Goal: Information Seeking & Learning: Learn about a topic

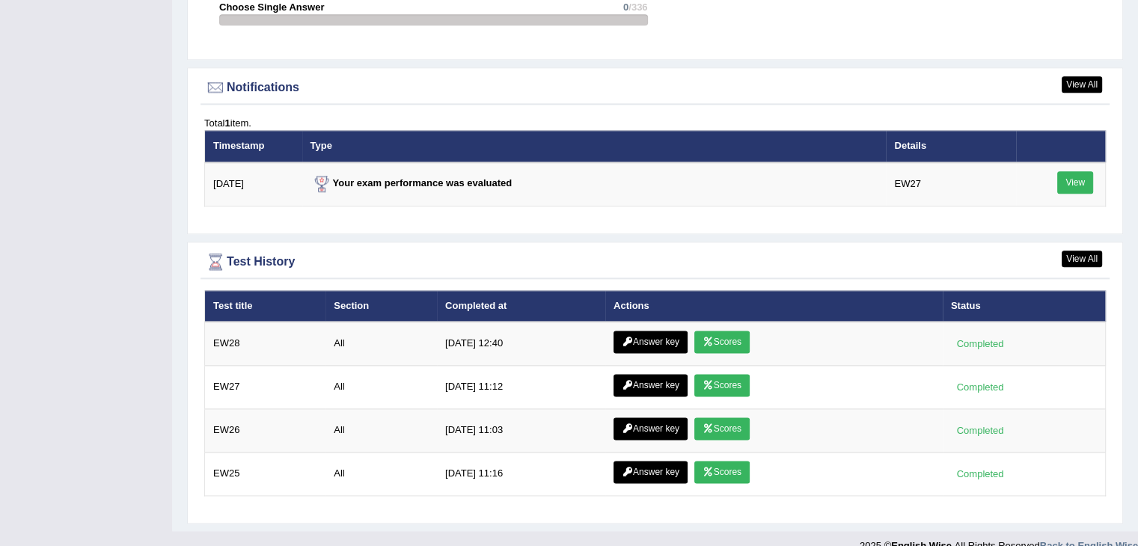
scroll to position [1874, 0]
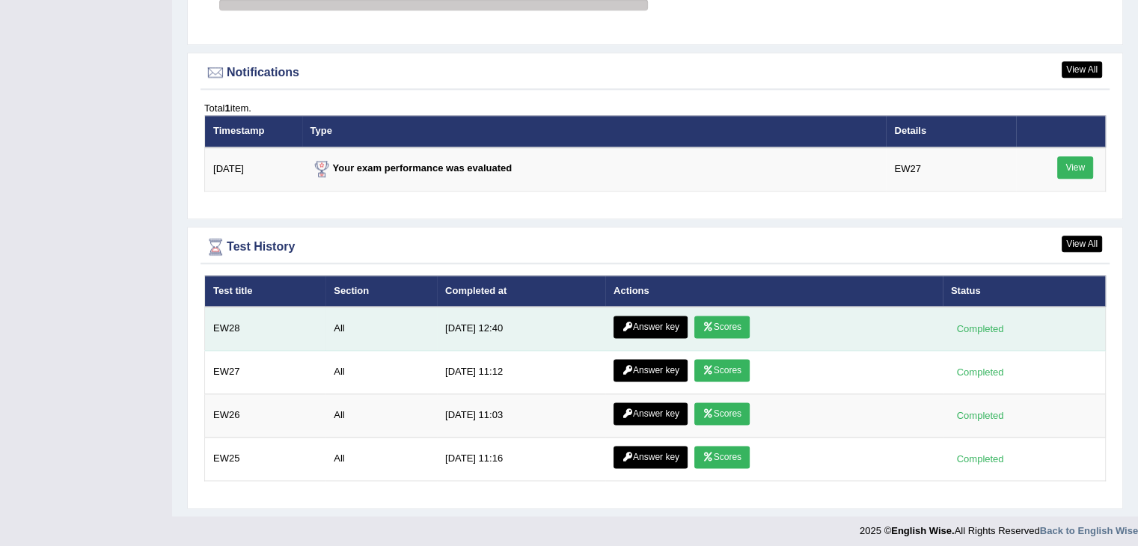
click at [712, 316] on link "Scores" at bounding box center [721, 327] width 55 height 22
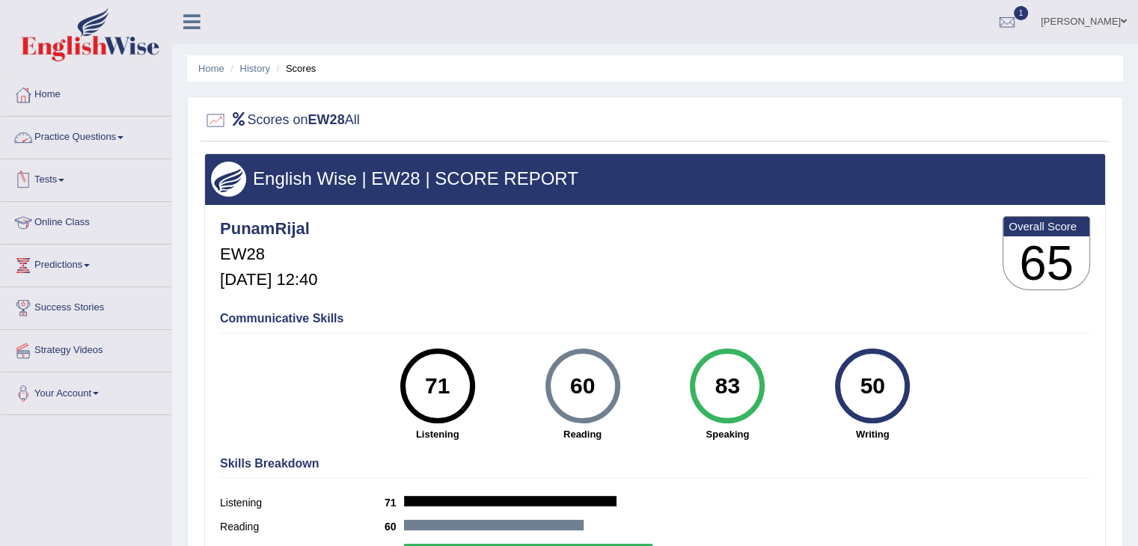
click at [71, 132] on link "Practice Questions" at bounding box center [86, 135] width 171 height 37
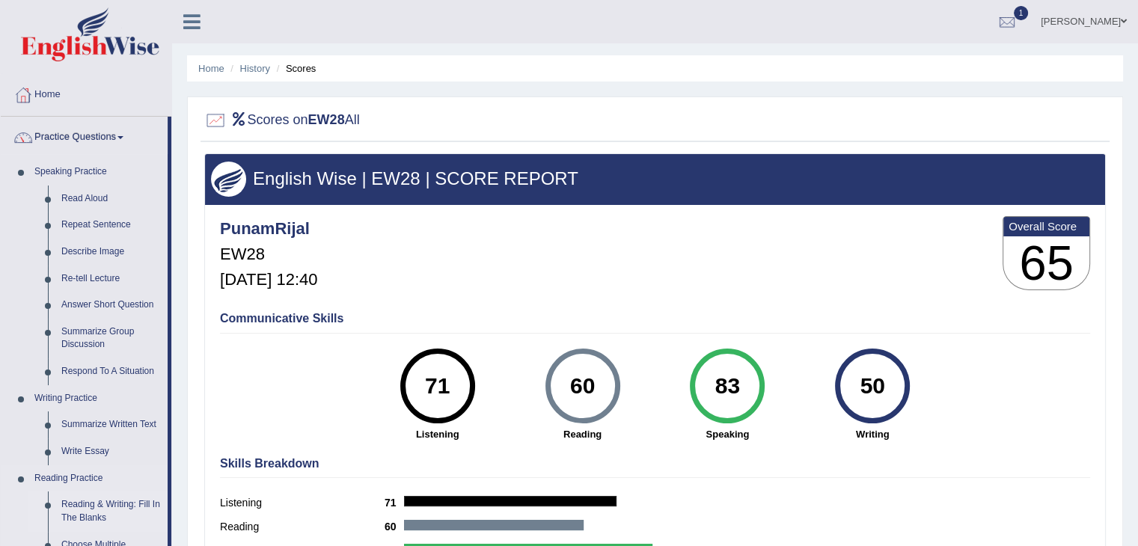
click at [84, 501] on link "Reading & Writing: Fill In The Blanks" at bounding box center [111, 511] width 113 height 40
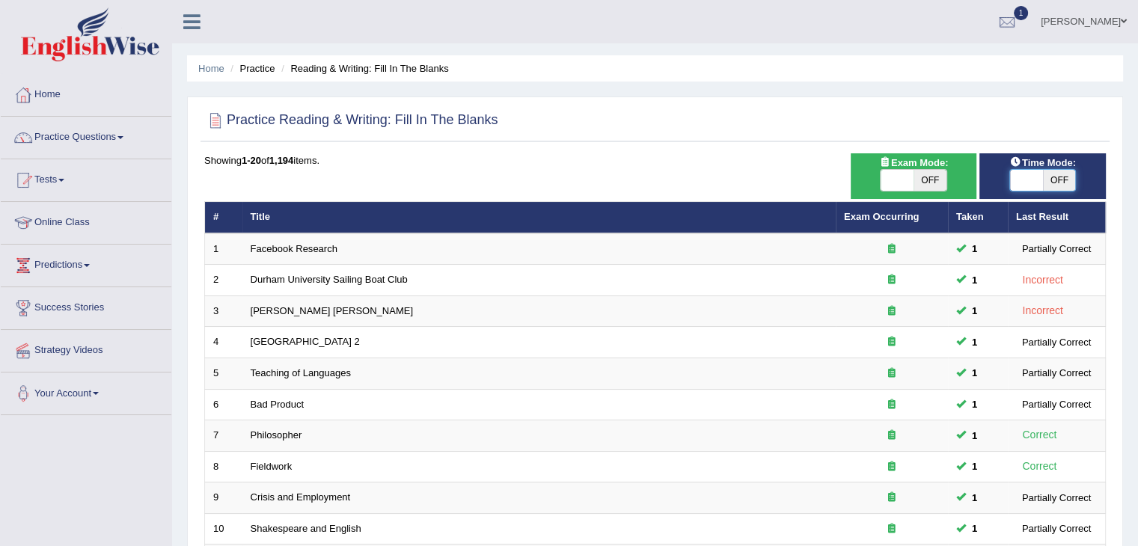
click at [1023, 177] on span at bounding box center [1026, 180] width 33 height 21
checkbox input "true"
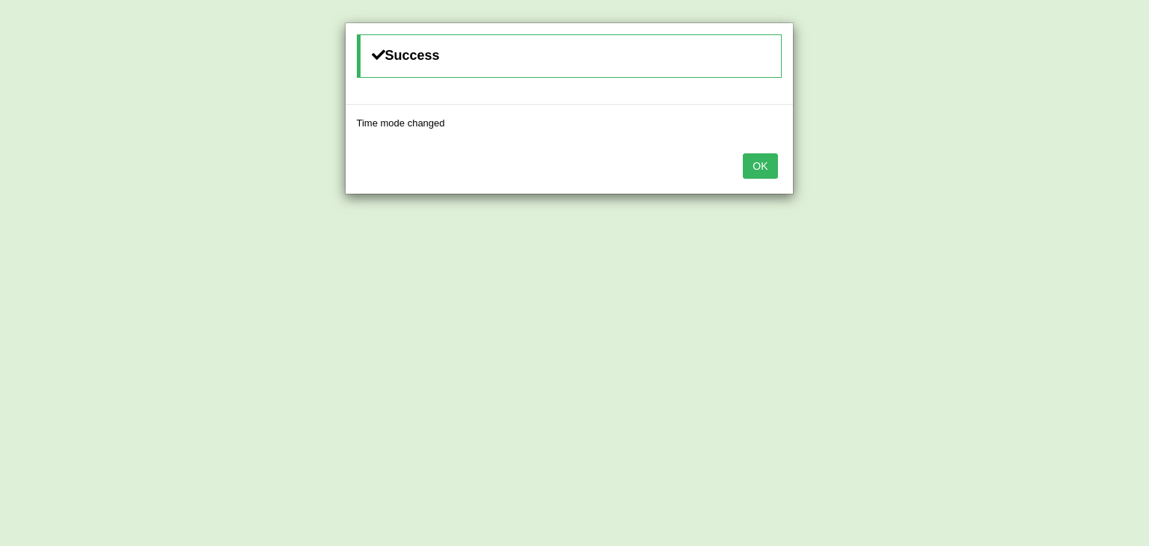
click at [753, 157] on button "OK" at bounding box center [760, 165] width 34 height 25
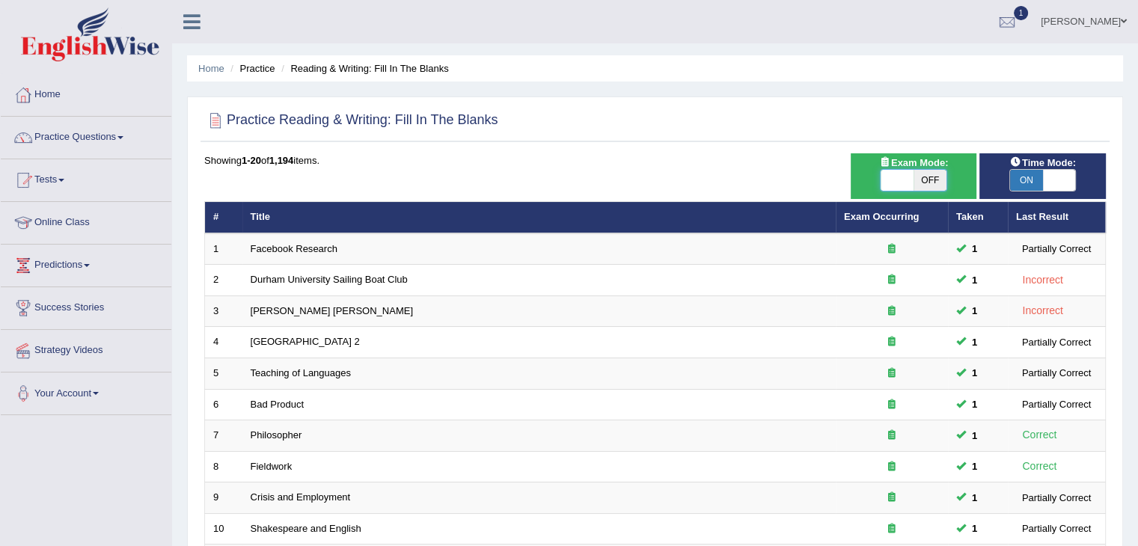
click at [909, 171] on span at bounding box center [896, 180] width 33 height 21
checkbox input "true"
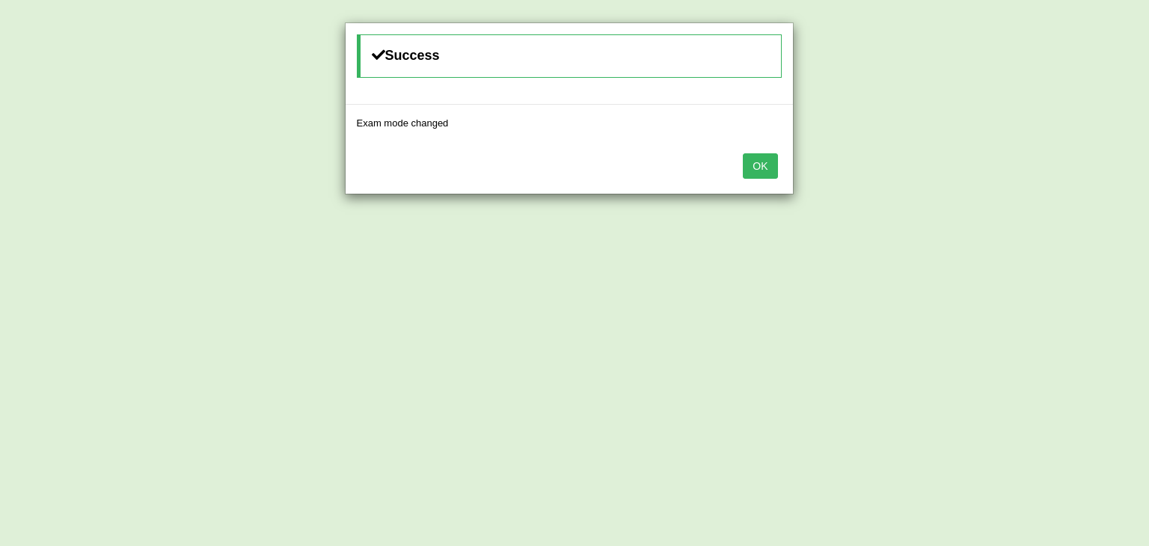
click at [765, 159] on button "OK" at bounding box center [760, 165] width 34 height 25
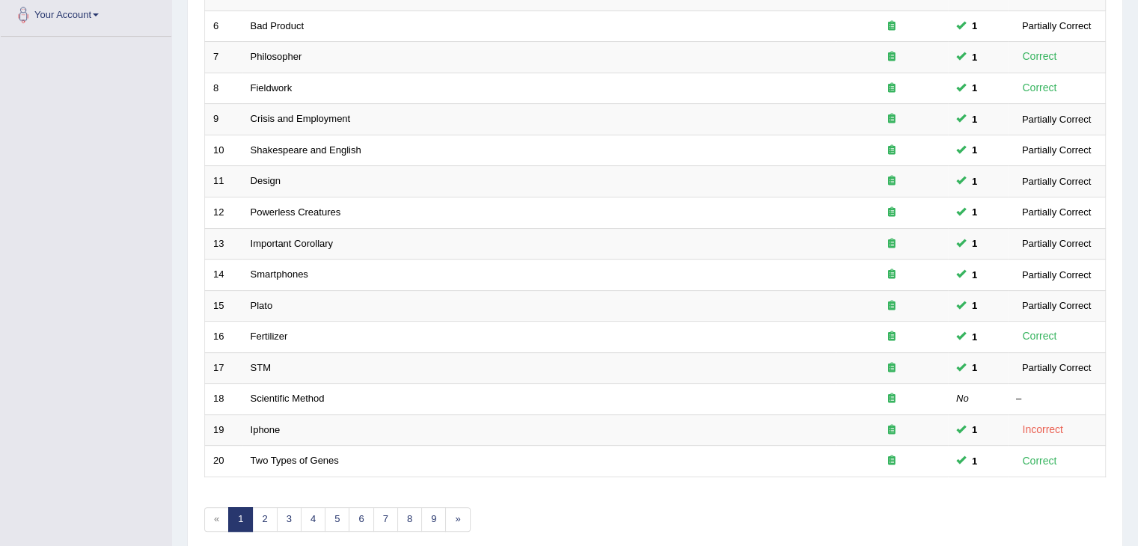
scroll to position [440, 0]
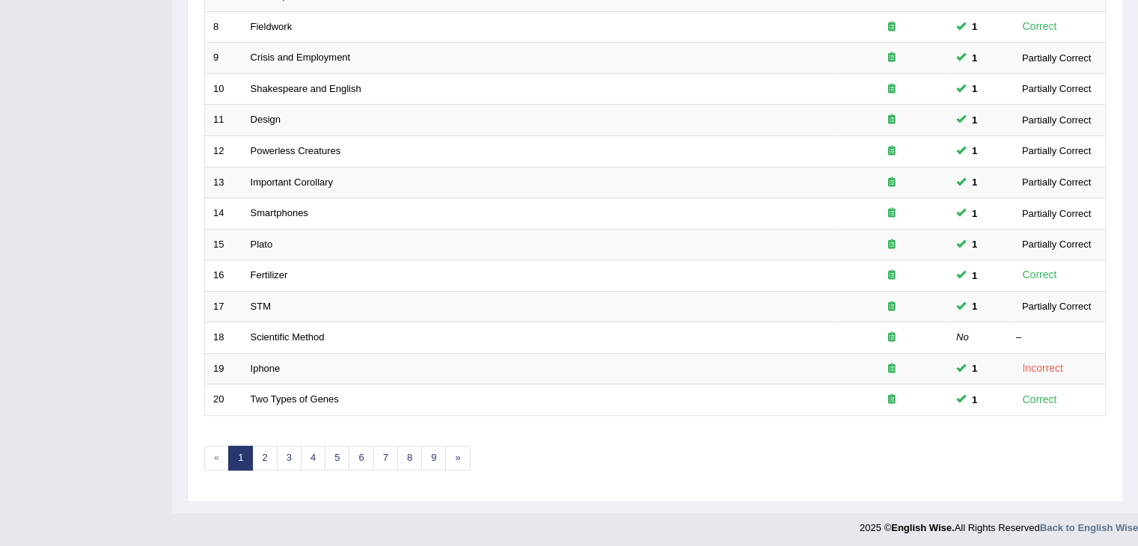
drag, startPoint x: 1125, startPoint y: 378, endPoint x: 1148, endPoint y: 198, distance: 181.7
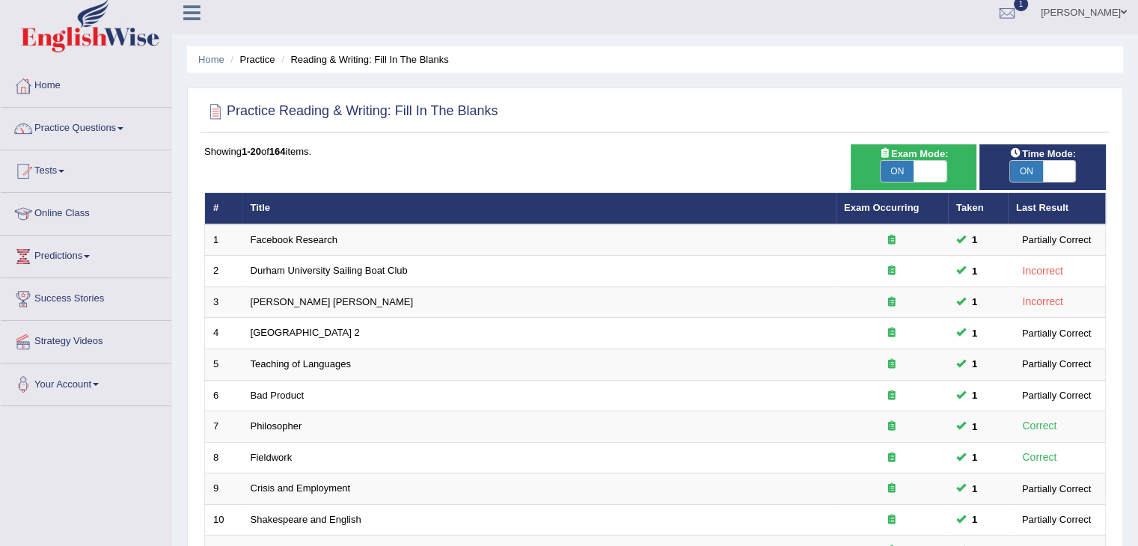
scroll to position [0, 0]
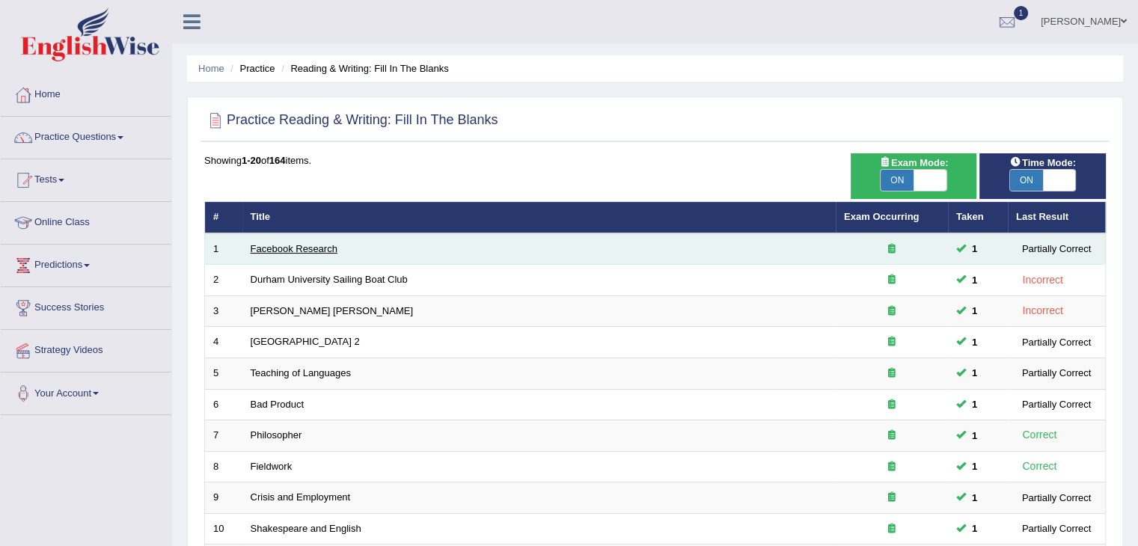
click at [304, 244] on link "Facebook Research" at bounding box center [294, 248] width 87 height 11
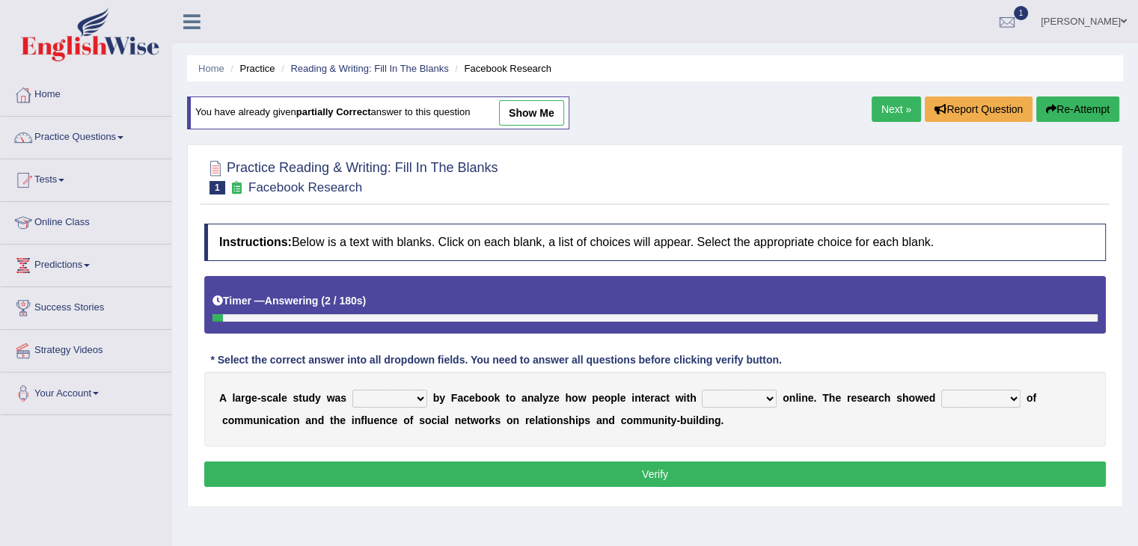
click at [398, 399] on select "surveyed had asked made" at bounding box center [389, 399] width 75 height 18
select select "surveyed"
click at [352, 390] on select "surveyed had asked made" at bounding box center [389, 399] width 75 height 18
click at [730, 399] on select "together all each other another" at bounding box center [739, 399] width 75 height 18
select select "each other"
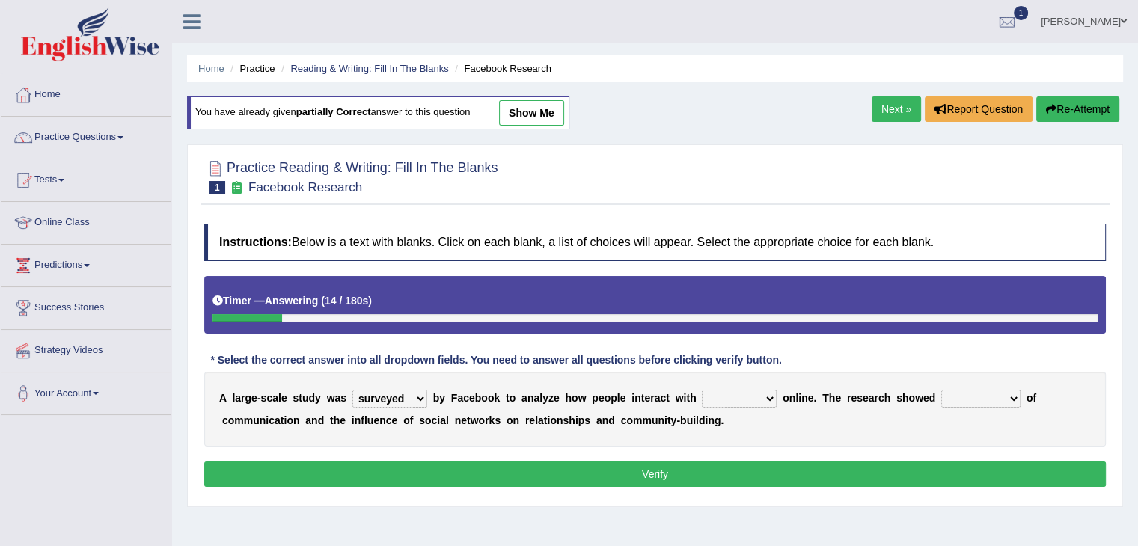
click at [702, 390] on select "together all each other another" at bounding box center [739, 399] width 75 height 18
click at [1020, 392] on b at bounding box center [1023, 398] width 6 height 12
click at [1009, 400] on select "advantages standards fellowships patterns" at bounding box center [980, 399] width 79 height 18
select select "advantages"
click at [941, 390] on select "advantages standards fellowships patterns" at bounding box center [980, 399] width 79 height 18
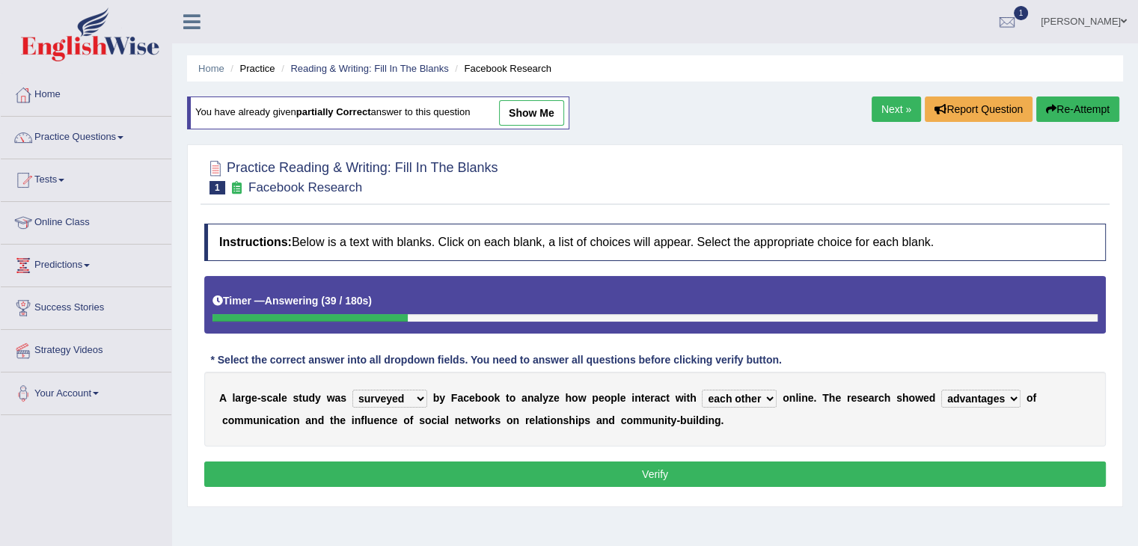
click at [416, 396] on select "surveyed had asked made" at bounding box center [389, 399] width 75 height 18
click at [506, 463] on button "Verify" at bounding box center [654, 473] width 901 height 25
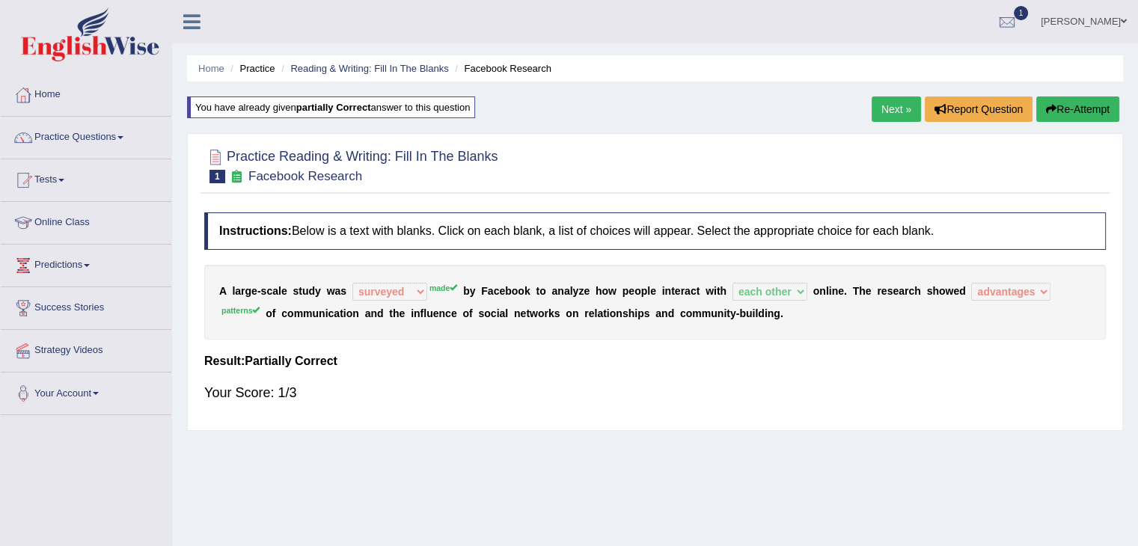
click at [526, 180] on div at bounding box center [654, 165] width 901 height 46
click at [895, 105] on link "Next »" at bounding box center [895, 108] width 49 height 25
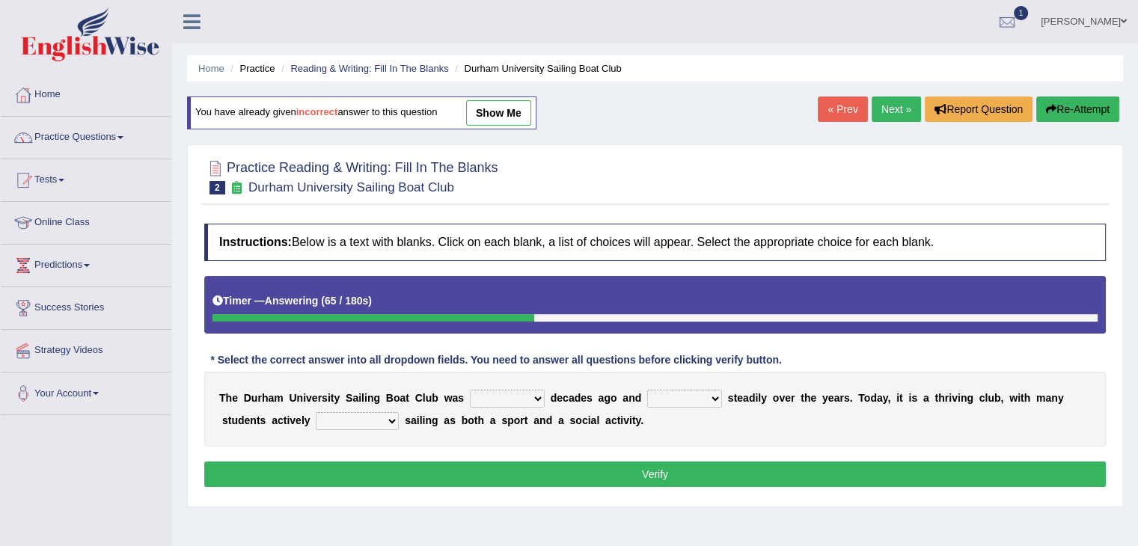
click at [521, 402] on select "found fund founded find" at bounding box center [507, 399] width 75 height 18
select select "found"
click at [470, 390] on select "found fund founded find" at bounding box center [507, 399] width 75 height 18
click at [726, 384] on div "T h e D u r h a m U n i v e r s i t y S a i l i n g B o a t C l u b w a s found…" at bounding box center [654, 409] width 901 height 75
click at [716, 399] on select "grow growing has grown grown" at bounding box center [684, 399] width 75 height 18
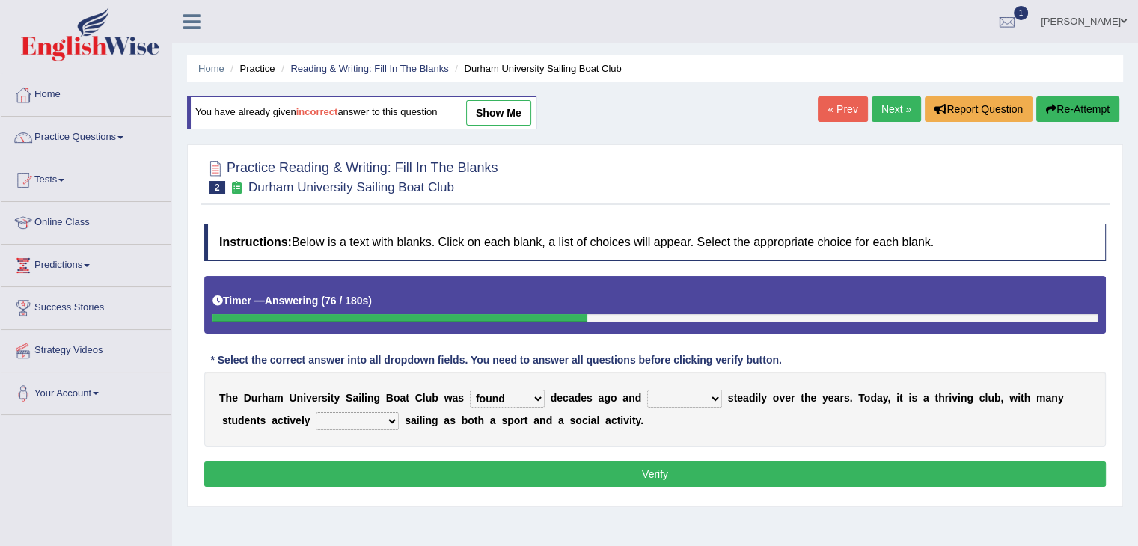
select select "growing"
click at [647, 390] on select "grow growing has grown grown" at bounding box center [684, 399] width 75 height 18
click at [713, 393] on select "grow growing has grown grown" at bounding box center [684, 399] width 75 height 18
click at [874, 442] on div "T h e D u r h a m U n i v e r s i t y S a i l i n g B o a t C l u b w a s found…" at bounding box center [654, 409] width 901 height 75
click at [393, 421] on select "enjoy enjoyed are enjoying enjoying" at bounding box center [357, 421] width 83 height 18
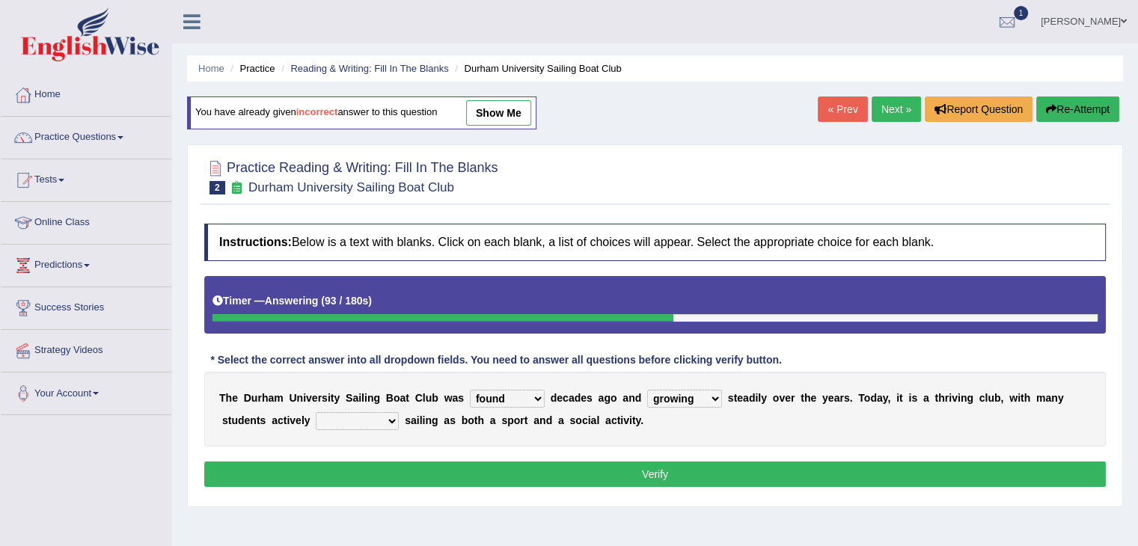
select select "enjoy"
click at [316, 412] on select "enjoy enjoyed are enjoying enjoying" at bounding box center [357, 421] width 83 height 18
click at [631, 476] on button "Verify" at bounding box center [654, 473] width 901 height 25
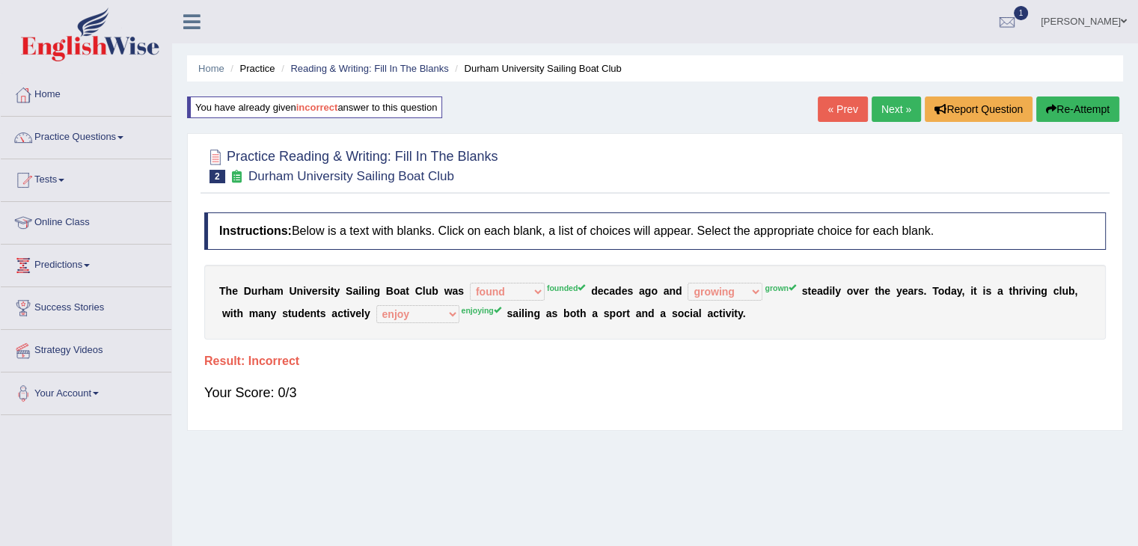
click at [1049, 107] on icon "button" at bounding box center [1051, 109] width 10 height 10
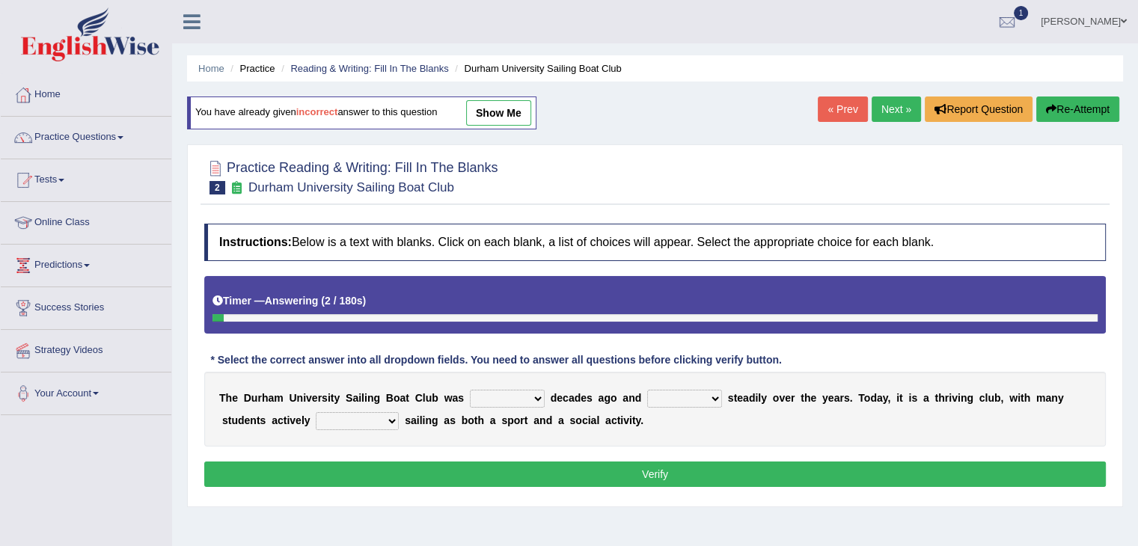
click at [520, 399] on select "found fund founded find" at bounding box center [507, 399] width 75 height 18
select select "founded"
click at [470, 390] on select "found fund founded find" at bounding box center [507, 399] width 75 height 18
click at [698, 396] on select "grow growing has grown grown" at bounding box center [684, 399] width 75 height 18
select select "grown"
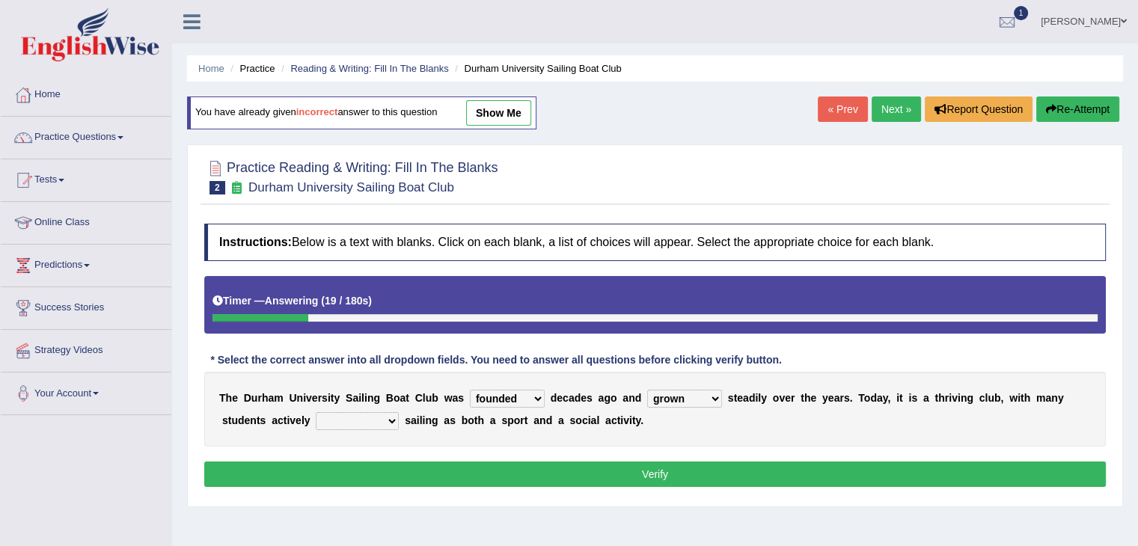
click at [647, 390] on select "grow growing has grown grown" at bounding box center [684, 399] width 75 height 18
click at [367, 414] on select "enjoy enjoyed are enjoying enjoying" at bounding box center [357, 421] width 83 height 18
select select "enjoying"
click at [316, 412] on select "enjoy enjoyed are enjoying enjoying" at bounding box center [357, 421] width 83 height 18
click at [623, 470] on button "Verify" at bounding box center [654, 473] width 901 height 25
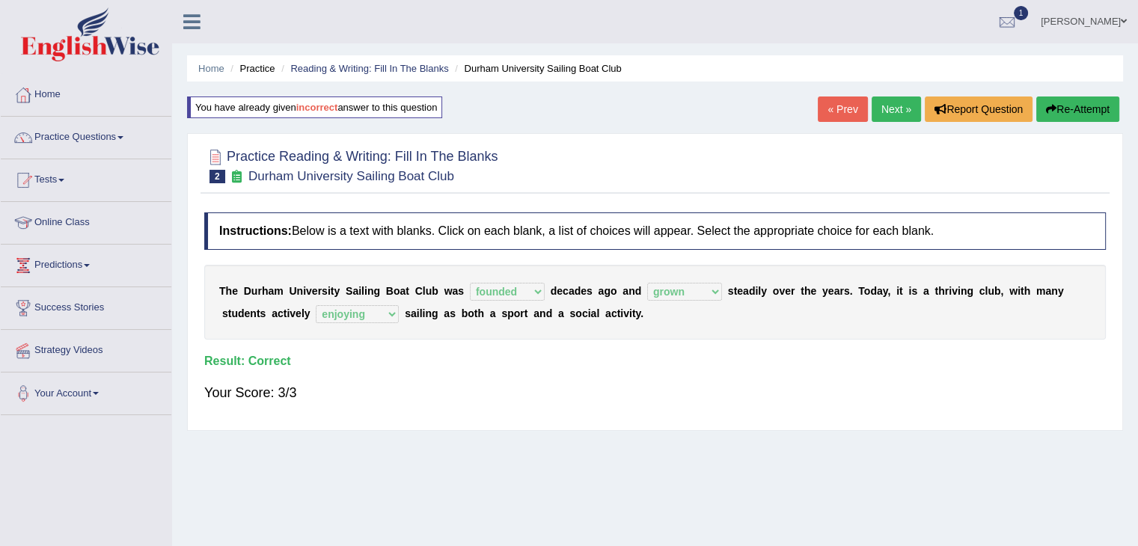
click at [889, 111] on link "Next »" at bounding box center [895, 108] width 49 height 25
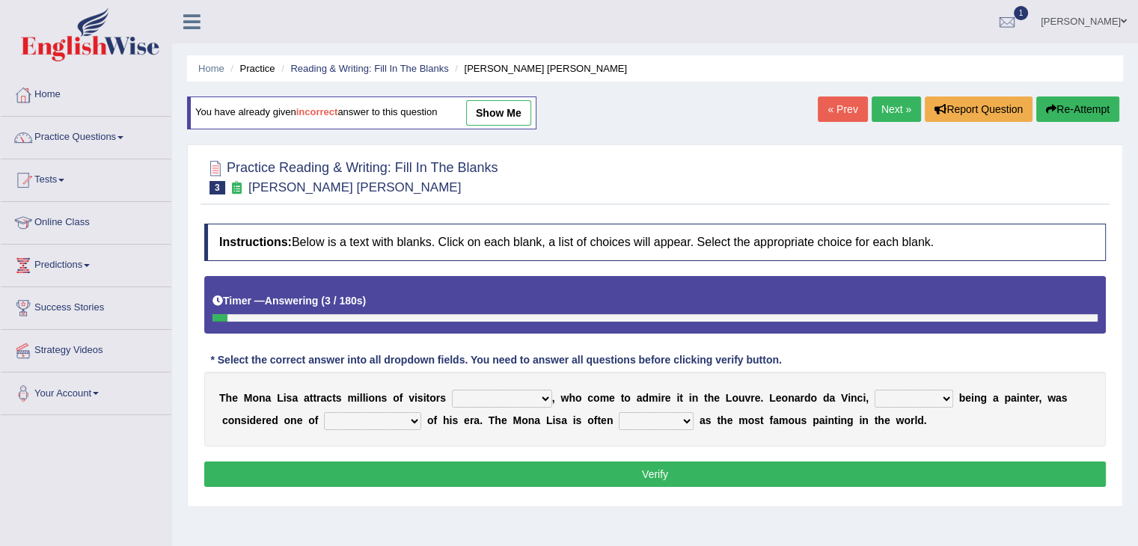
click at [545, 392] on select "around the year the all year all year round per year" at bounding box center [502, 399] width 100 height 18
select select "all year round"
click at [452, 390] on select "around the year the all year all year round per year" at bounding box center [502, 399] width 100 height 18
click at [954, 393] on b at bounding box center [956, 398] width 6 height 12
click at [928, 390] on select "rather than as much as as well as as long as" at bounding box center [913, 399] width 79 height 18
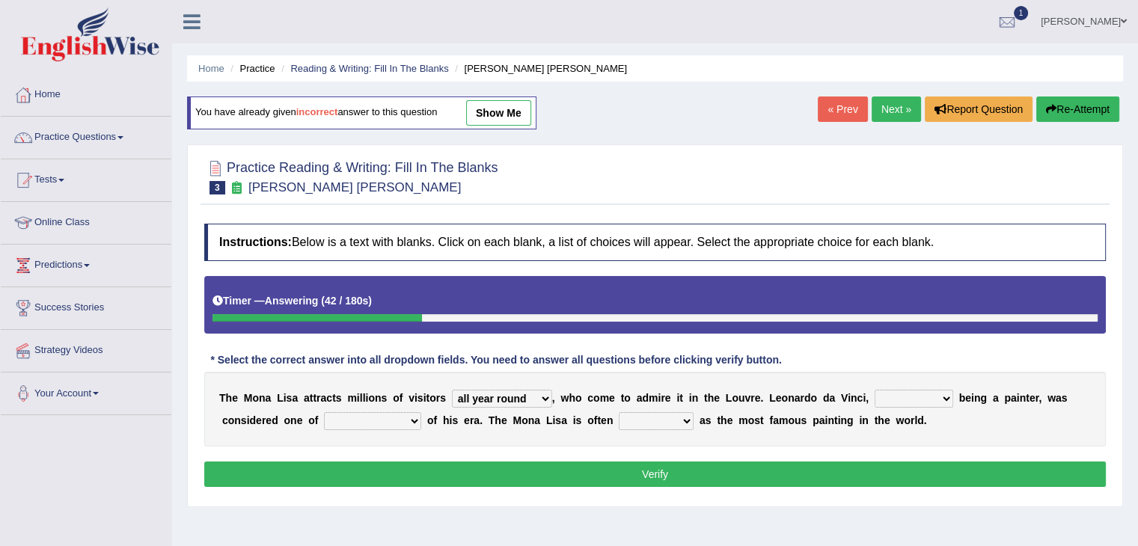
click at [391, 408] on div "T h e M o n a L i s a a t t r a c t s m i l l i o n s o f v i s i t o r s aroun…" at bounding box center [654, 409] width 901 height 75
click at [402, 425] on select "better artists artist the better artist the best artists" at bounding box center [372, 421] width 97 height 18
select select "the best artists"
click at [324, 412] on select "better artists artist the better artist the best artists" at bounding box center [372, 421] width 97 height 18
click at [953, 392] on b at bounding box center [956, 398] width 6 height 12
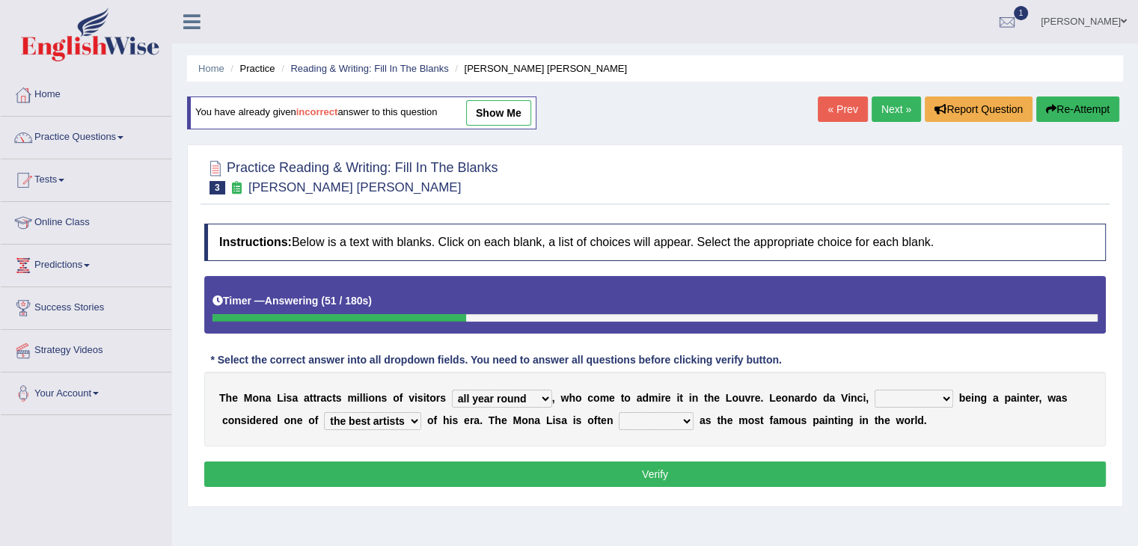
click at [938, 396] on select "rather than as much as as well as as long as" at bounding box center [913, 399] width 79 height 18
select select "rather than"
click at [874, 390] on select "rather than as much as as well as as long as" at bounding box center [913, 399] width 79 height 18
click at [673, 426] on select "classified suggested predicted described" at bounding box center [656, 421] width 75 height 18
select select "classified"
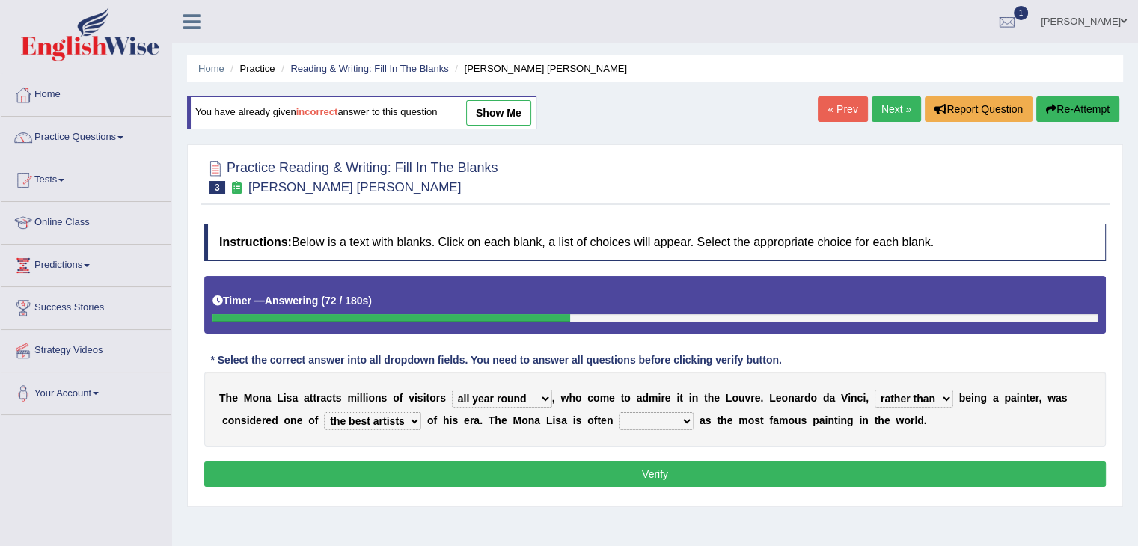
click at [619, 412] on select "classified suggested predicted described" at bounding box center [656, 421] width 75 height 18
click at [654, 473] on button "Verify" at bounding box center [654, 473] width 901 height 25
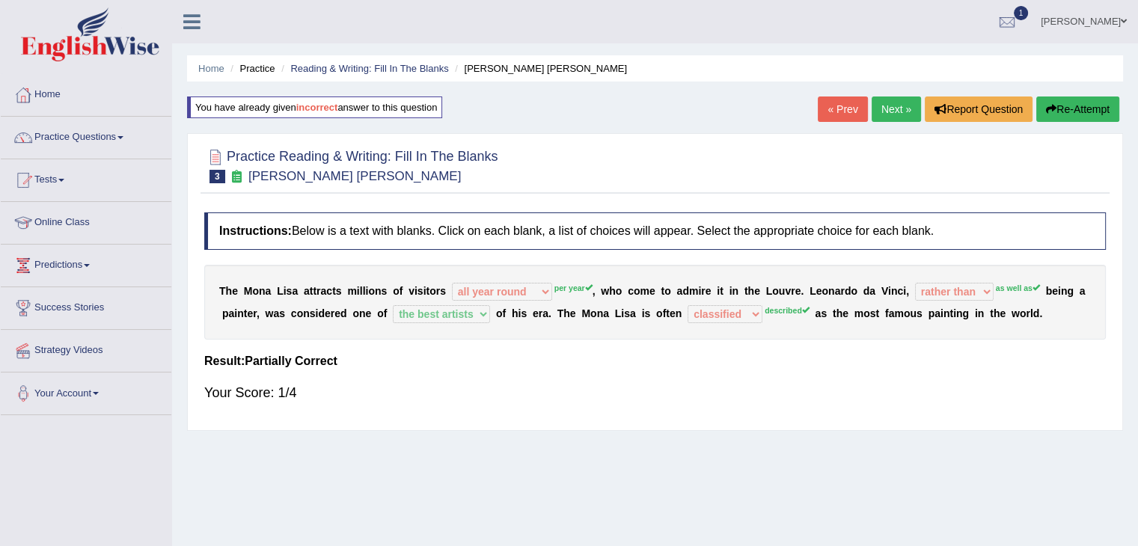
click at [1069, 111] on button "Re-Attempt" at bounding box center [1077, 108] width 83 height 25
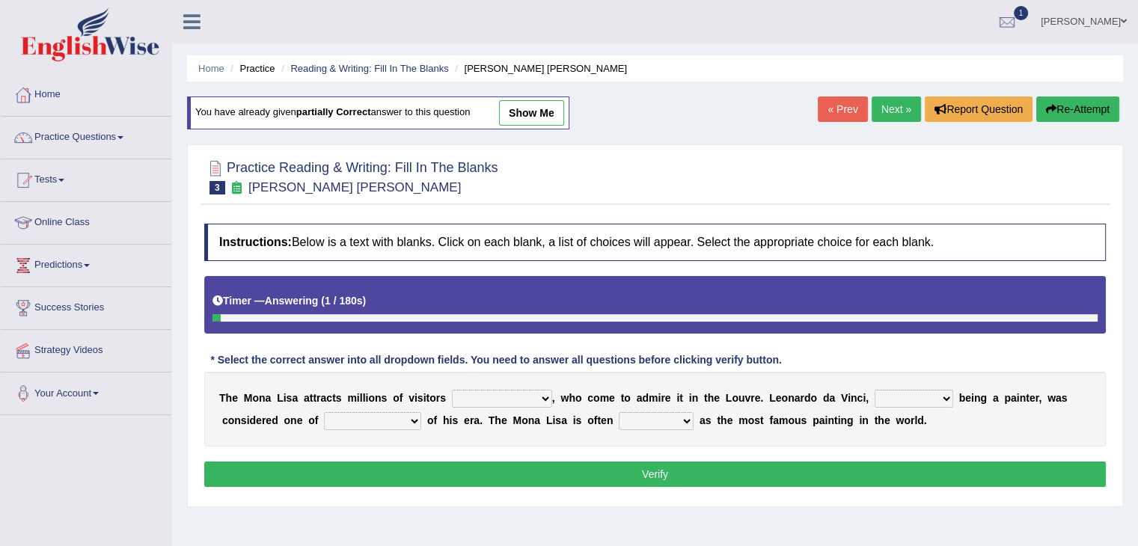
click at [538, 399] on select "around the year the all year all year round per year" at bounding box center [502, 399] width 100 height 18
select select "the all year"
click at [452, 390] on select "around the year the all year all year round per year" at bounding box center [502, 399] width 100 height 18
click at [532, 401] on select "around the year the all year all year round per year" at bounding box center [502, 399] width 100 height 18
click at [943, 404] on select "rather than as much as as well as as long as" at bounding box center [913, 399] width 79 height 18
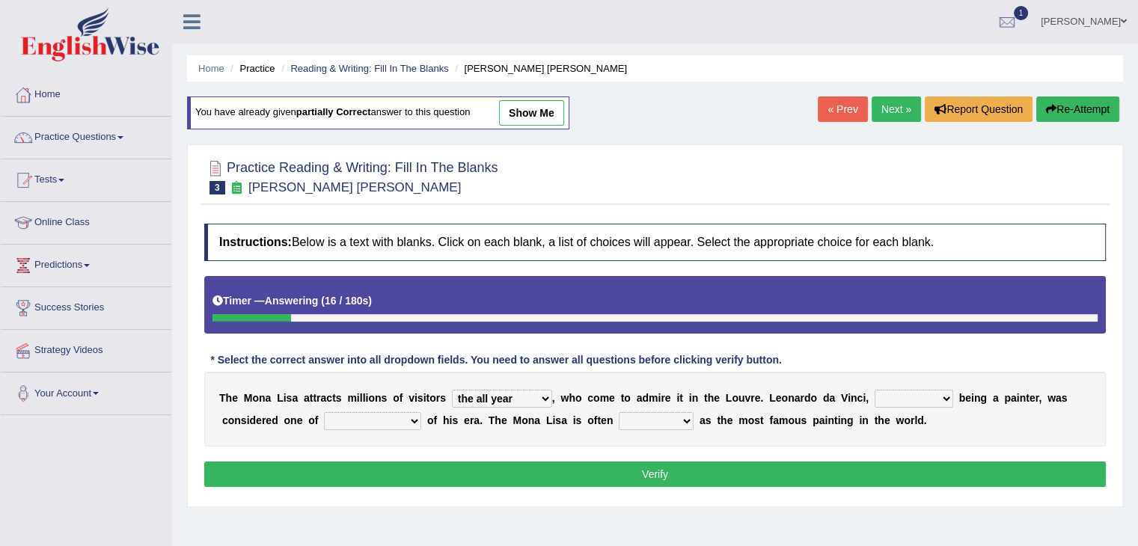
select select "as well as"
click at [874, 390] on select "rather than as much as as well as as long as" at bounding box center [913, 399] width 79 height 18
click at [393, 407] on div "T h e M o n a L i s a a t t r a c t s m i l l i o n s o f v i s i t o r s aroun…" at bounding box center [654, 409] width 901 height 75
click at [396, 418] on select "better artists artist the better artist the best artists" at bounding box center [372, 421] width 97 height 18
select select "the better artist"
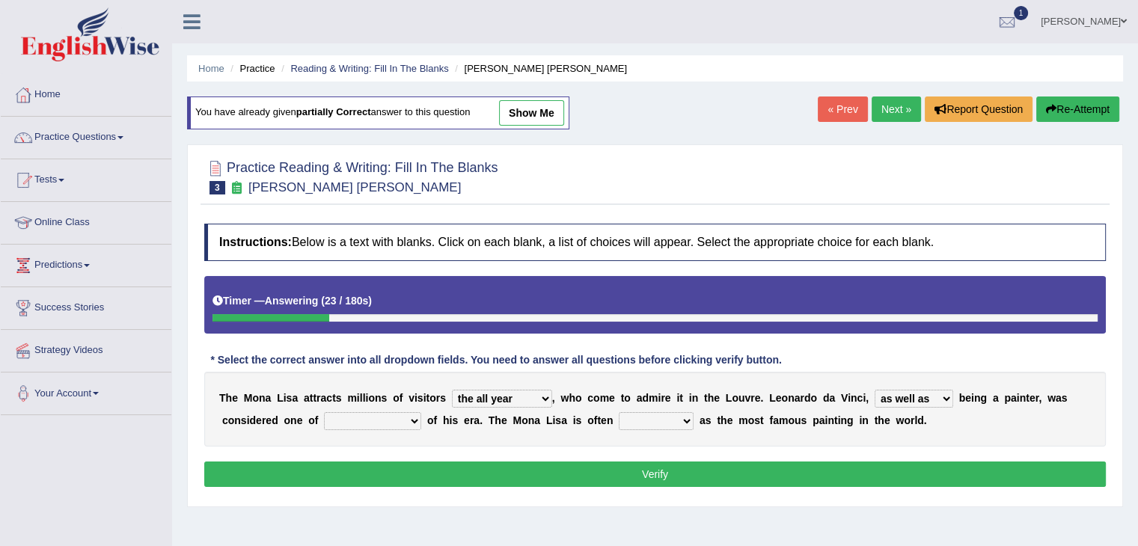
click at [324, 412] on select "better artists artist the better artist the best artists" at bounding box center [372, 421] width 97 height 18
click at [673, 424] on select "classified suggested predicted described" at bounding box center [656, 421] width 75 height 18
select select "described"
click at [619, 412] on select "classified suggested predicted described" at bounding box center [656, 421] width 75 height 18
click at [627, 470] on button "Verify" at bounding box center [654, 473] width 901 height 25
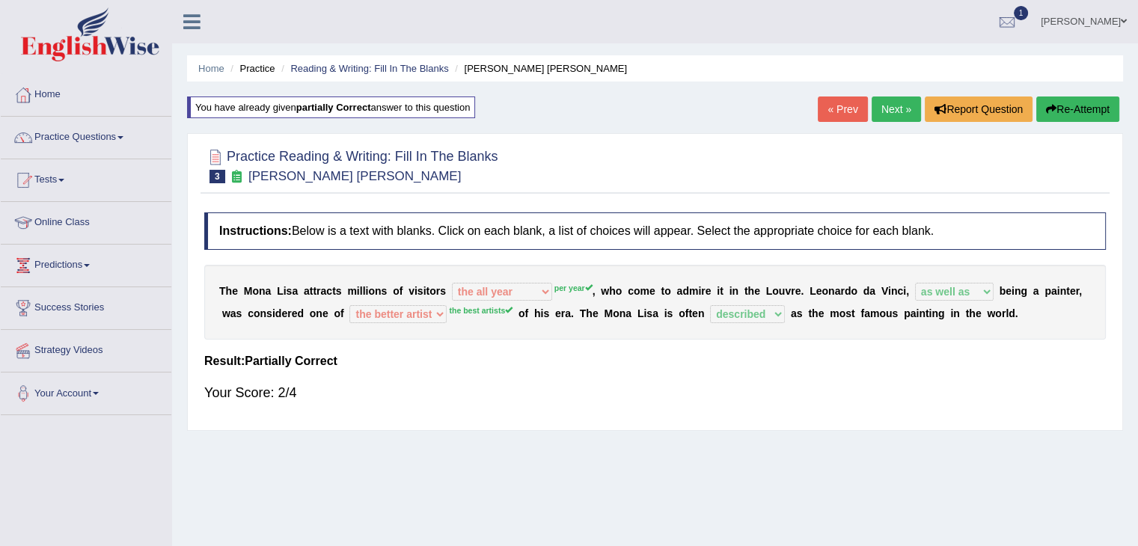
click at [1081, 102] on button "Re-Attempt" at bounding box center [1077, 108] width 83 height 25
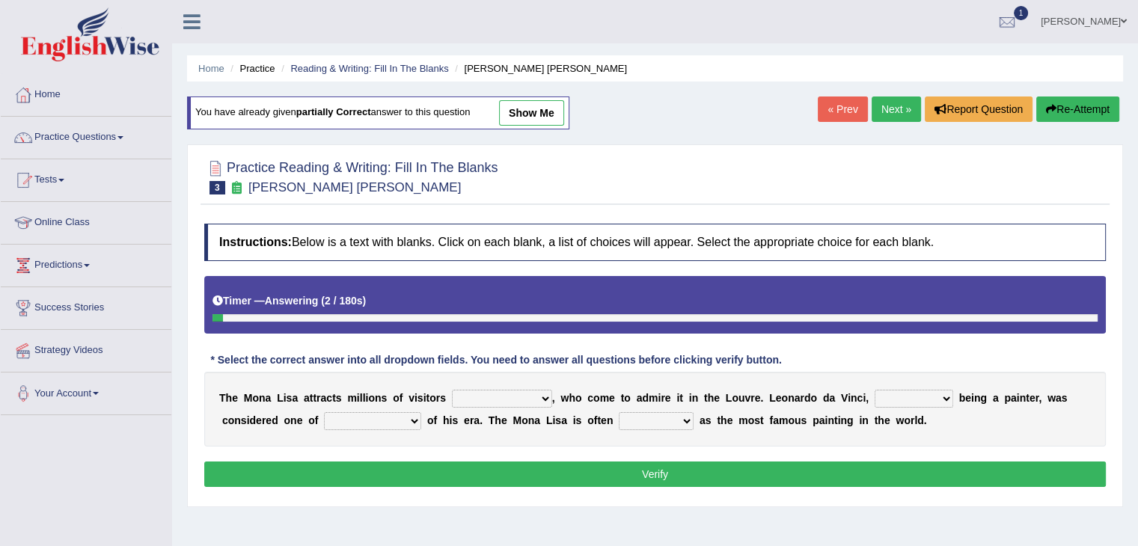
click at [530, 400] on select "around the year the all year all year round per year" at bounding box center [502, 399] width 100 height 18
select select "per year"
click at [452, 390] on select "around the year the all year all year round per year" at bounding box center [502, 399] width 100 height 18
click at [899, 397] on select "rather than as much as as well as as long as" at bounding box center [913, 399] width 79 height 18
select select "as well as"
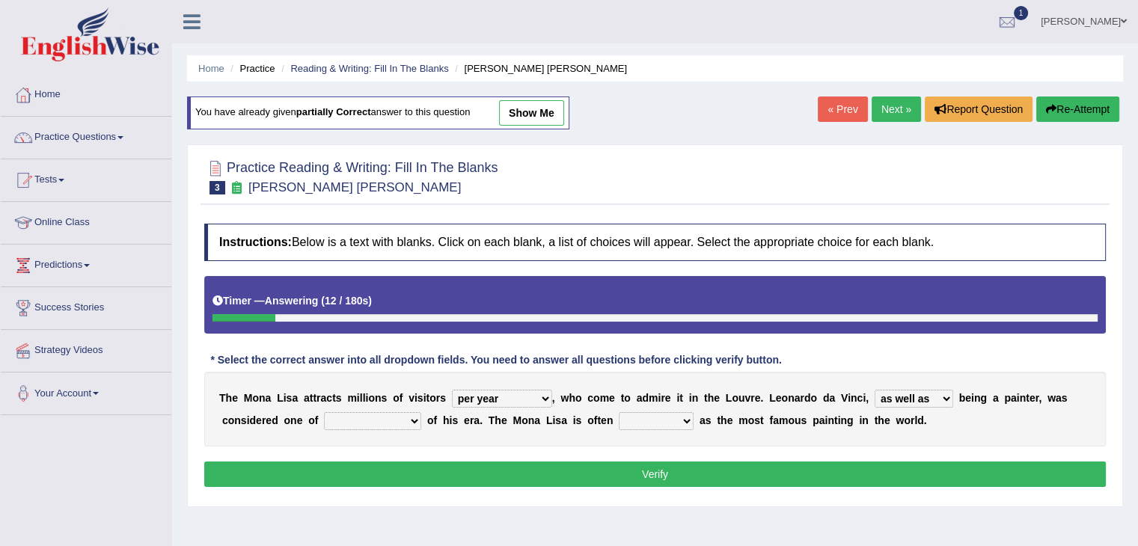
click at [874, 390] on select "rather than as much as as well as as long as" at bounding box center [913, 399] width 79 height 18
click at [407, 418] on select "better artists artist the better artist the best artists" at bounding box center [372, 421] width 97 height 18
select select "the best artists"
click at [324, 412] on select "better artists artist the better artist the best artists" at bounding box center [372, 421] width 97 height 18
click at [655, 420] on select "classified suggested predicted described" at bounding box center [656, 421] width 75 height 18
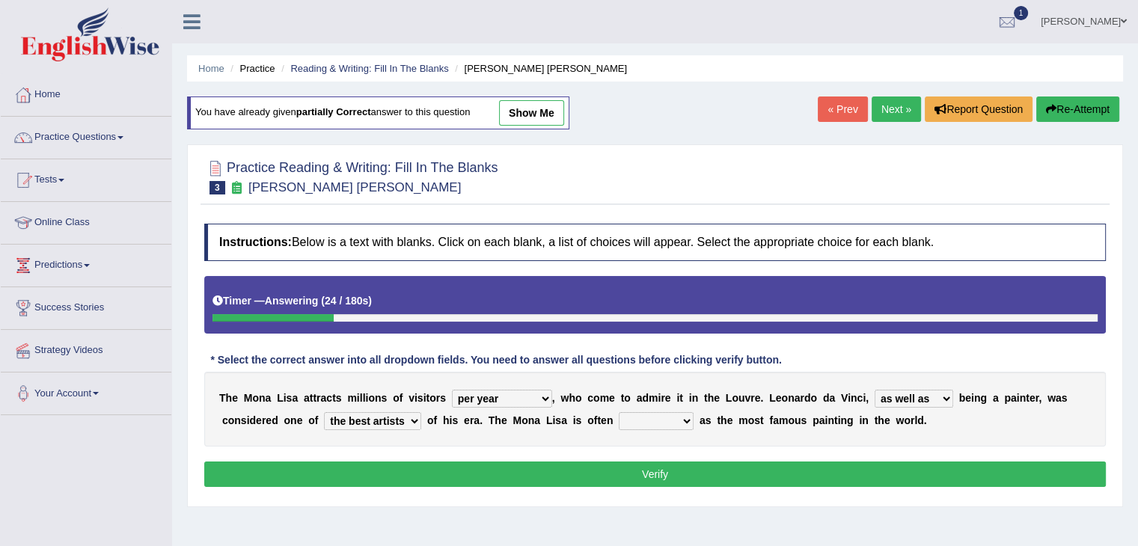
select select "described"
click at [619, 412] on select "classified suggested predicted described" at bounding box center [656, 421] width 75 height 18
click at [646, 479] on button "Verify" at bounding box center [654, 473] width 901 height 25
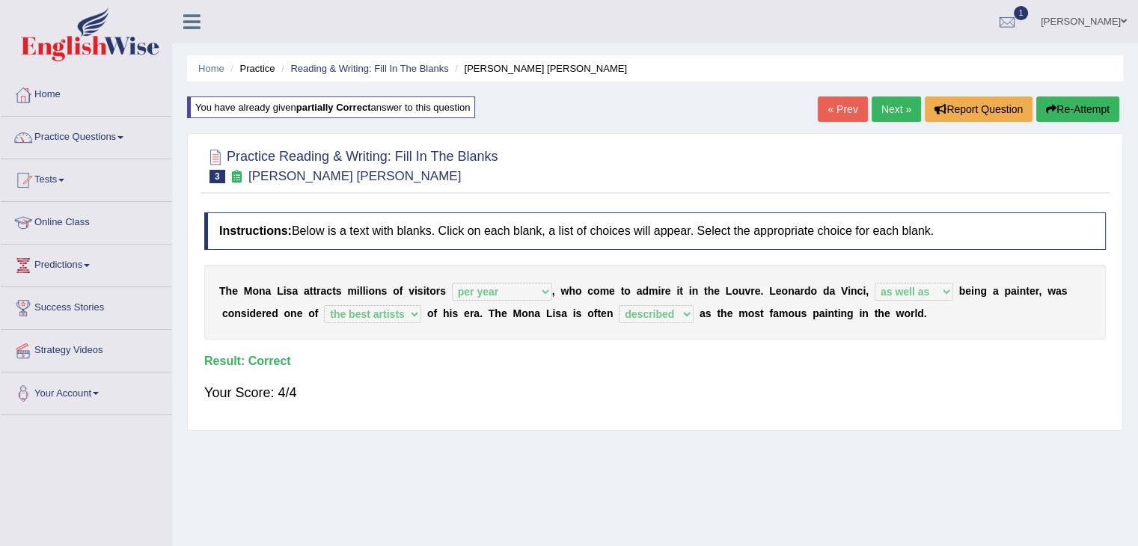
click at [874, 106] on link "Next »" at bounding box center [895, 108] width 49 height 25
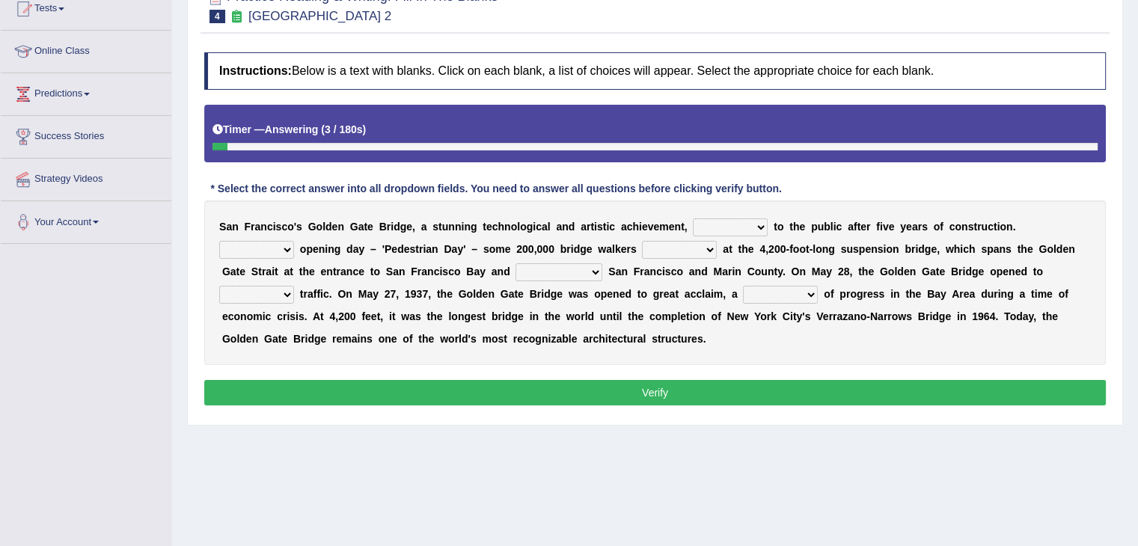
scroll to position [188, 0]
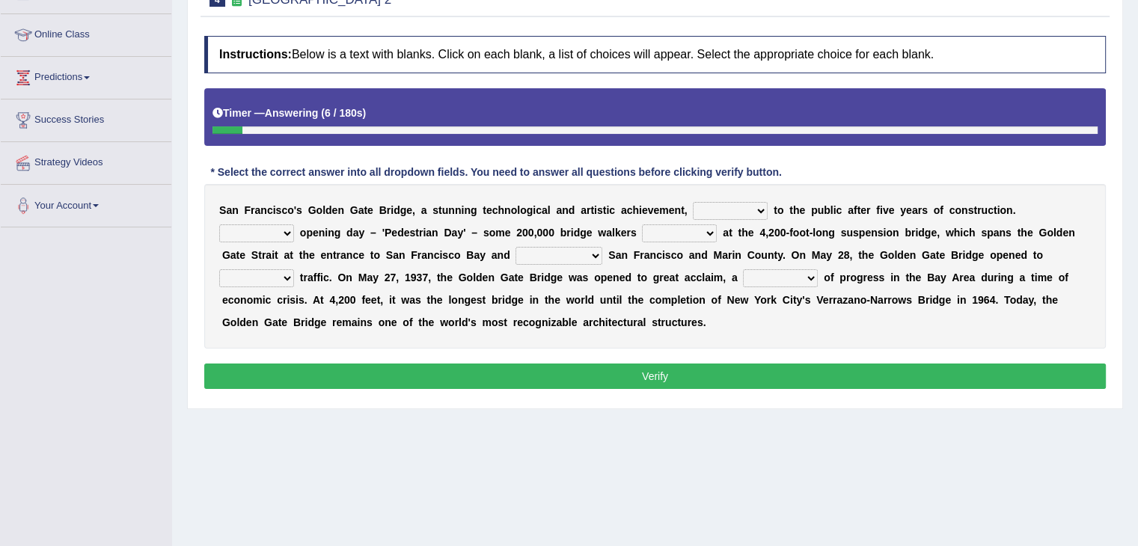
click at [745, 210] on select "opens closes appears equals" at bounding box center [730, 211] width 75 height 18
select select "opens"
click at [693, 202] on select "opens closes appears equals" at bounding box center [730, 211] width 75 height 18
click at [288, 232] on select "On During Since When" at bounding box center [256, 233] width 75 height 18
select select "On"
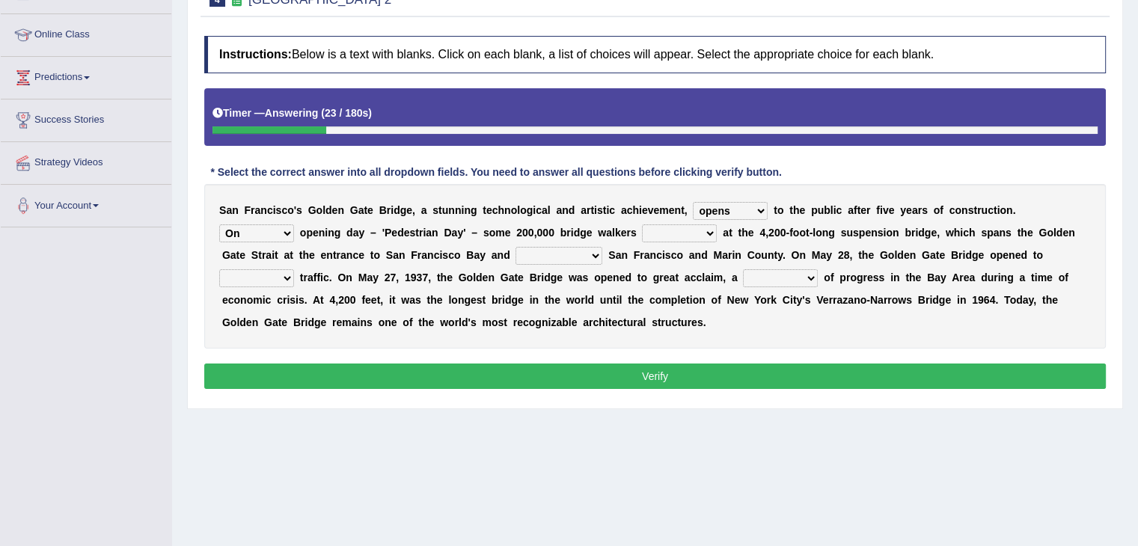
click at [219, 224] on select "On During Since When" at bounding box center [256, 233] width 75 height 18
click at [705, 233] on select "stationed looked marveled laughed" at bounding box center [679, 233] width 75 height 18
select select "stationed"
click at [642, 224] on select "stationed looked marveled laughed" at bounding box center [679, 233] width 75 height 18
click at [580, 258] on select "separates connects channels differentiates" at bounding box center [558, 256] width 87 height 18
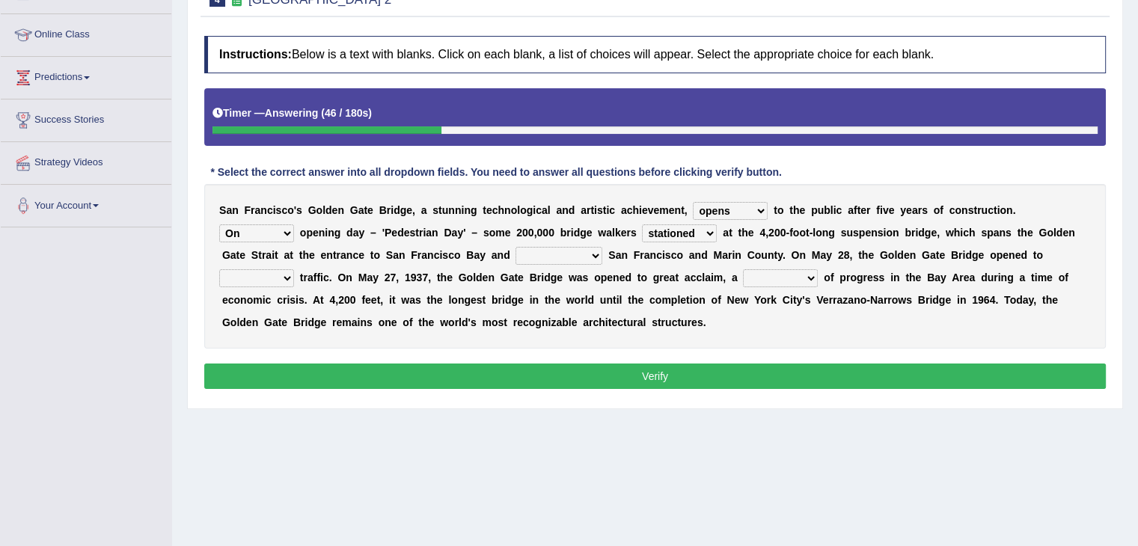
select select "separates"
click at [515, 247] on select "separates connects channels differentiates" at bounding box center [558, 256] width 87 height 18
click at [286, 274] on select "aquatic vehicular airborne watertight" at bounding box center [256, 278] width 75 height 18
select select "vehicular"
click at [219, 269] on select "aquatic vehicular airborne watertight" at bounding box center [256, 278] width 75 height 18
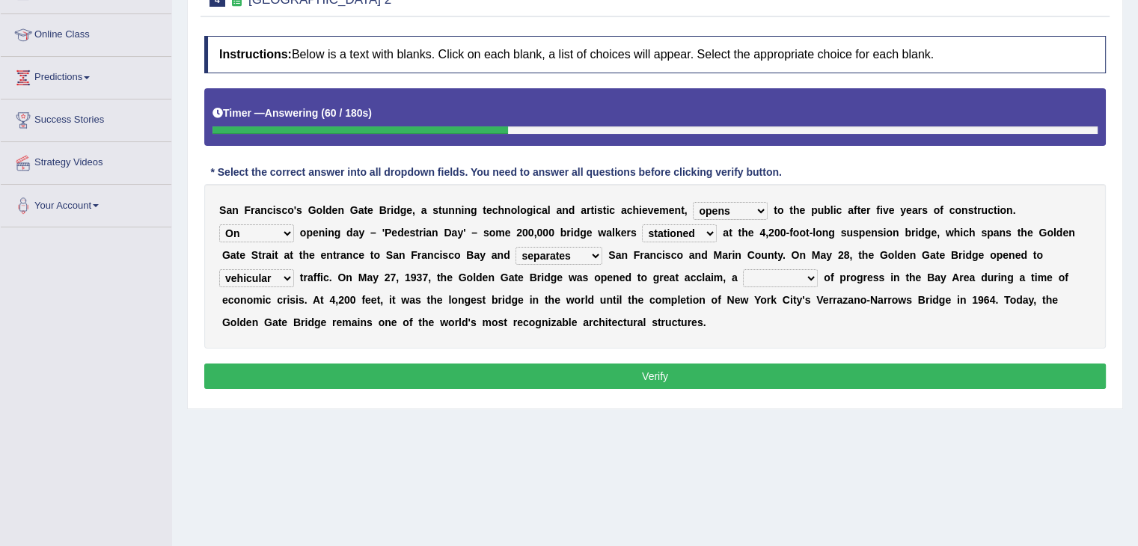
click at [808, 270] on select "denial symbol technique yield" at bounding box center [780, 278] width 75 height 18
select select "denial"
click at [743, 269] on select "denial symbol technique yield" at bounding box center [780, 278] width 75 height 18
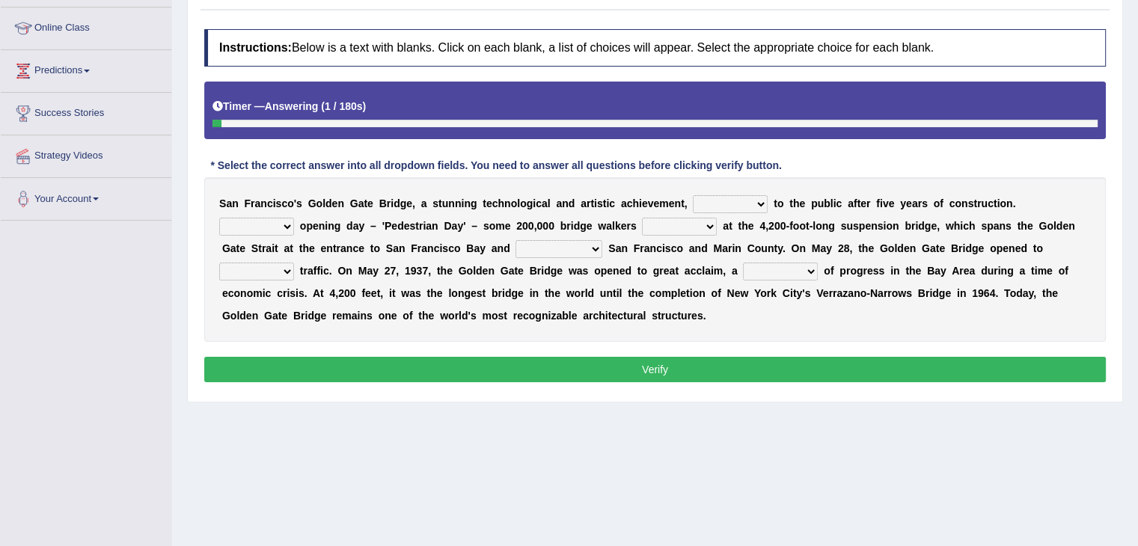
scroll to position [196, 0]
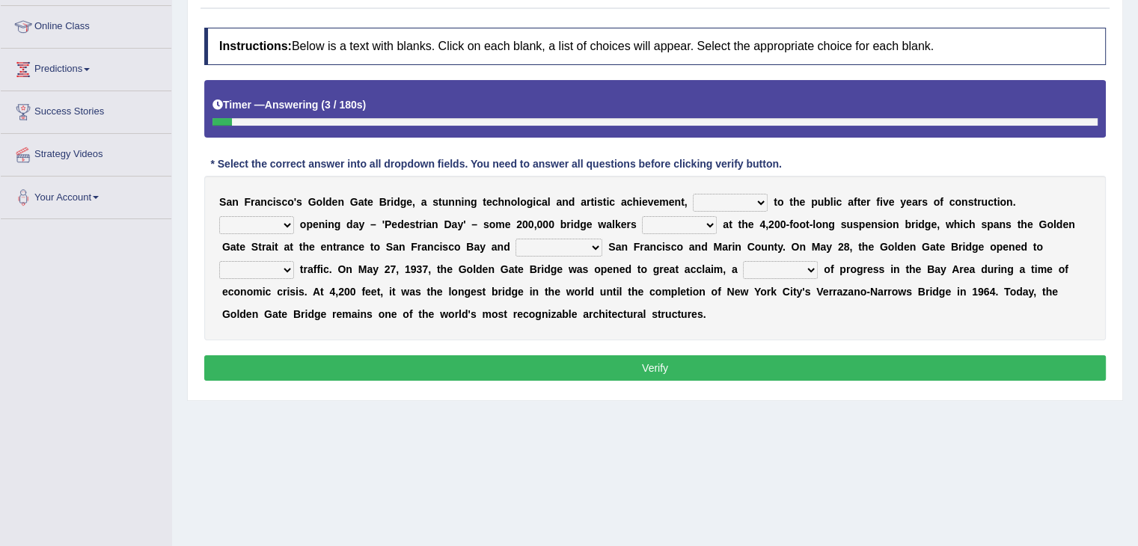
click at [756, 200] on select "opens closes appears equals" at bounding box center [730, 203] width 75 height 18
select select "opens"
click at [693, 194] on select "opens closes appears equals" at bounding box center [730, 203] width 75 height 18
click at [277, 230] on select "On During Since When" at bounding box center [256, 225] width 75 height 18
select select "On"
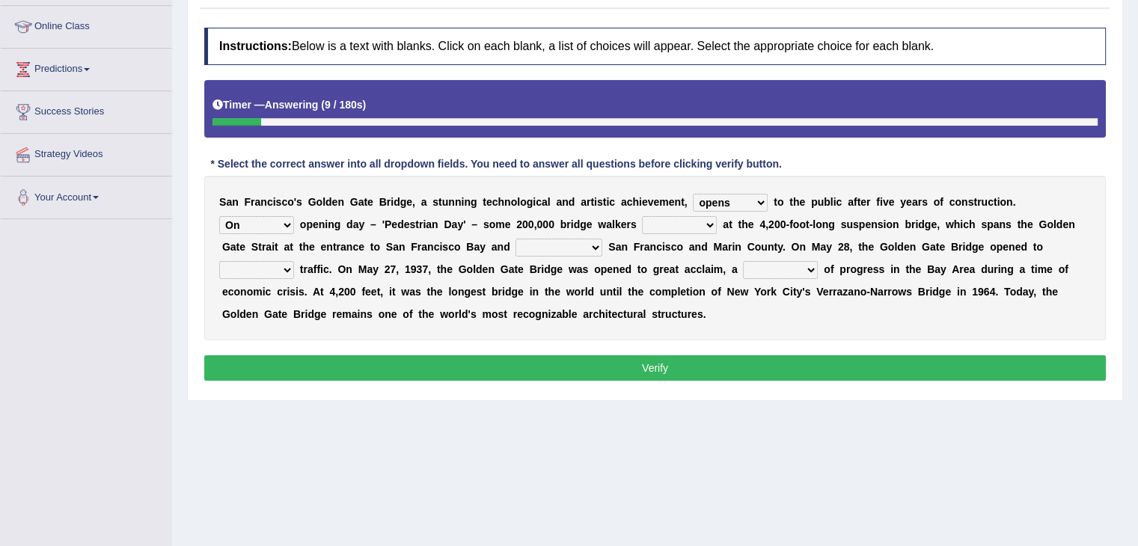
click at [219, 216] on select "On During Since When" at bounding box center [256, 225] width 75 height 18
click at [690, 225] on select "stationed looked marveled laughed" at bounding box center [679, 225] width 75 height 18
select select "marveled"
click at [642, 216] on select "stationed looked marveled laughed" at bounding box center [679, 225] width 75 height 18
click at [572, 250] on select "separates connects channels differentiates" at bounding box center [558, 248] width 87 height 18
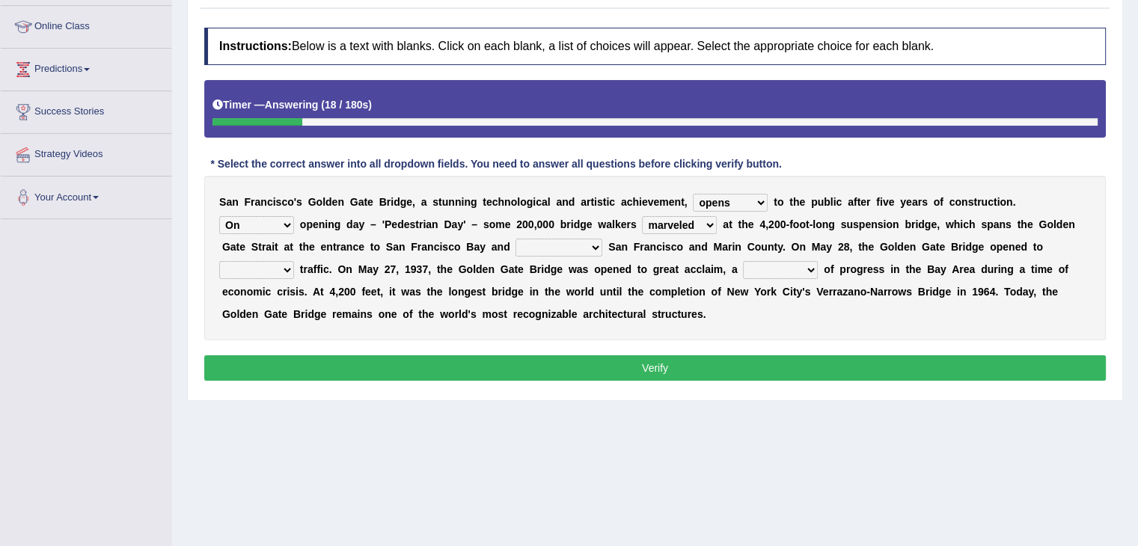
select select "connects"
click at [515, 239] on select "separates connects channels differentiates" at bounding box center [558, 248] width 87 height 18
click at [809, 262] on select "denial symbol technique yield" at bounding box center [780, 270] width 75 height 18
click at [743, 261] on select "denial symbol technique yield" at bounding box center [780, 270] width 75 height 18
click at [798, 257] on div "S a n F r a n c i s c o ' s G o l d e n G a t e B r i d g e , a s t u n n i n g…" at bounding box center [654, 258] width 901 height 165
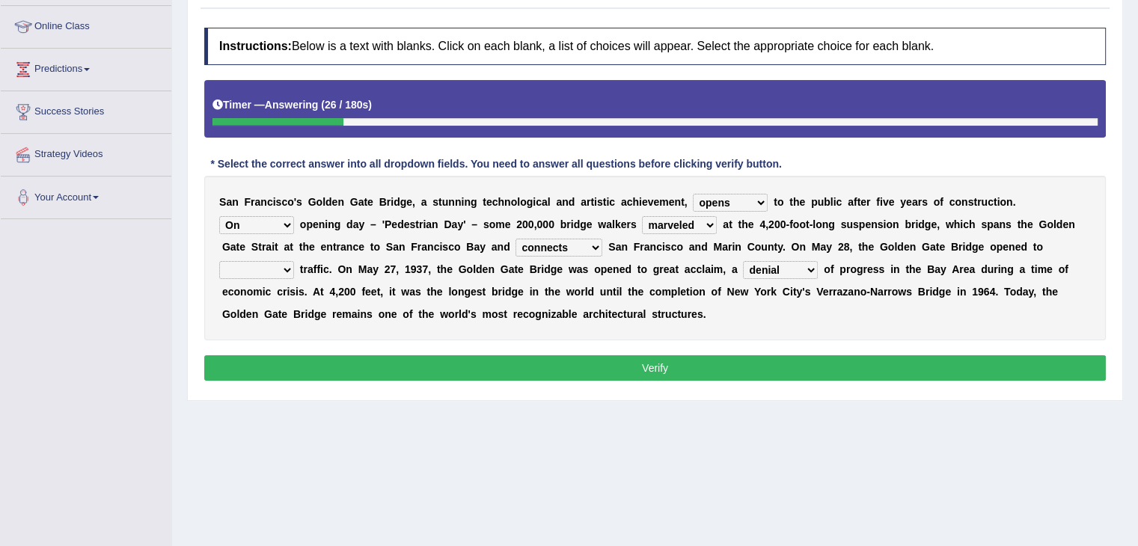
click at [796, 273] on select "denial symbol technique yield" at bounding box center [780, 270] width 75 height 18
select select "symbol"
click at [743, 261] on select "denial symbol technique yield" at bounding box center [780, 270] width 75 height 18
click at [287, 267] on select "aquatic vehicular airborne watertight" at bounding box center [256, 270] width 75 height 18
select select "vehicular"
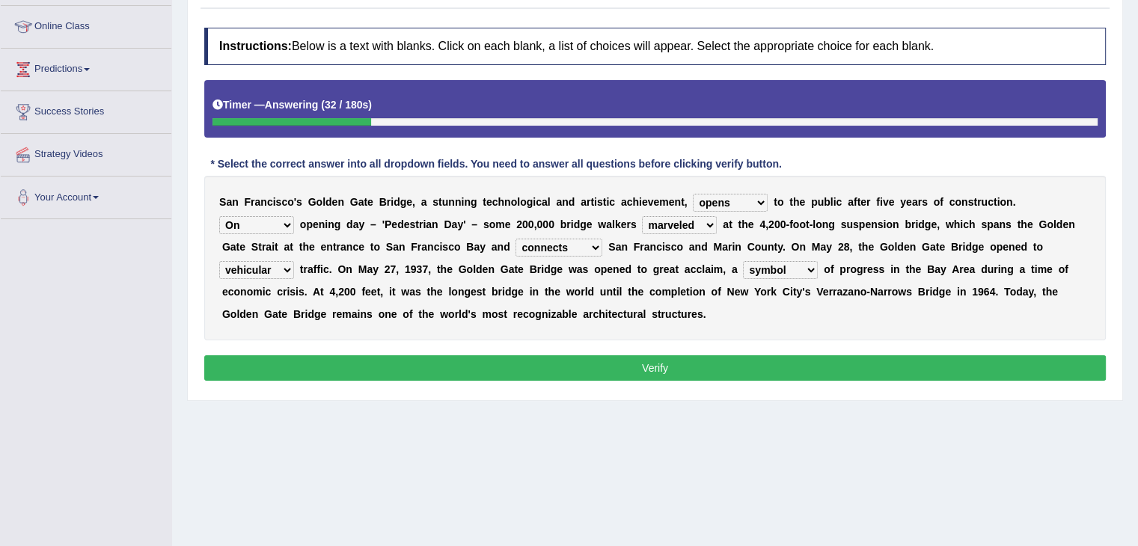
click at [219, 261] on select "aquatic vehicular airborne watertight" at bounding box center [256, 270] width 75 height 18
click at [447, 360] on button "Verify" at bounding box center [654, 367] width 901 height 25
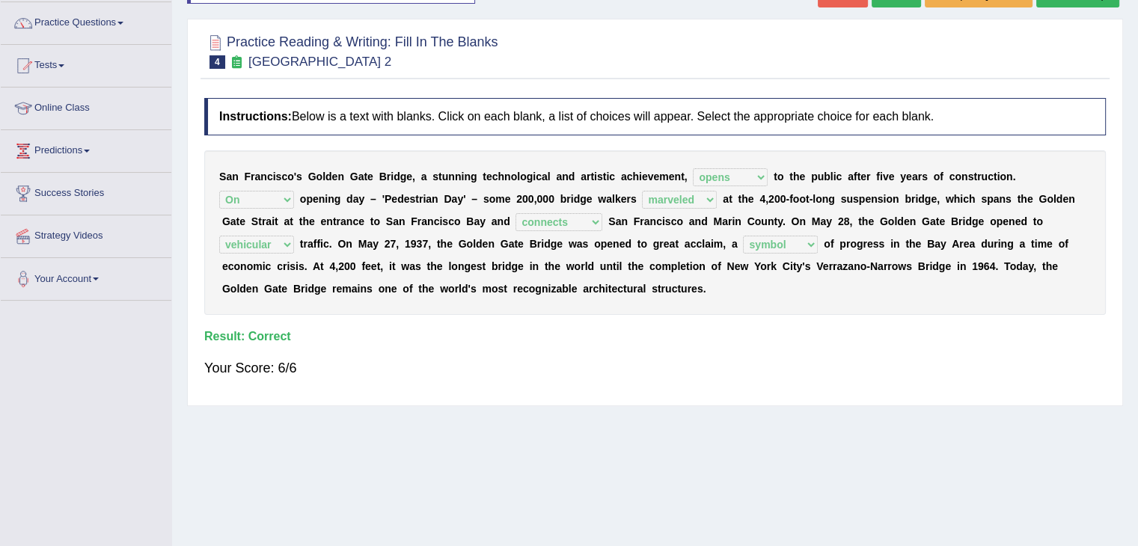
scroll to position [0, 0]
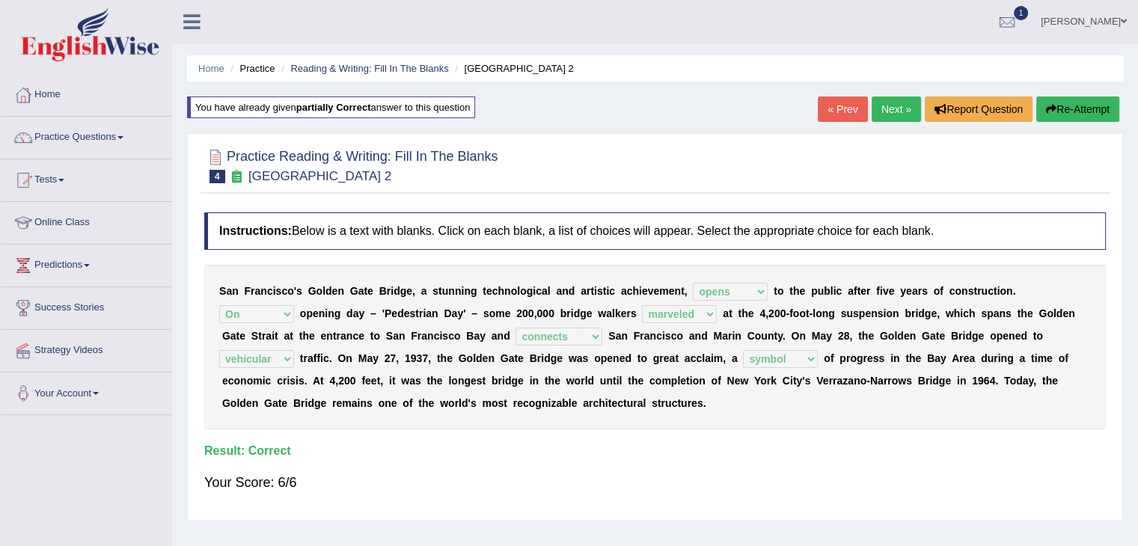
click at [893, 117] on link "Next »" at bounding box center [895, 108] width 49 height 25
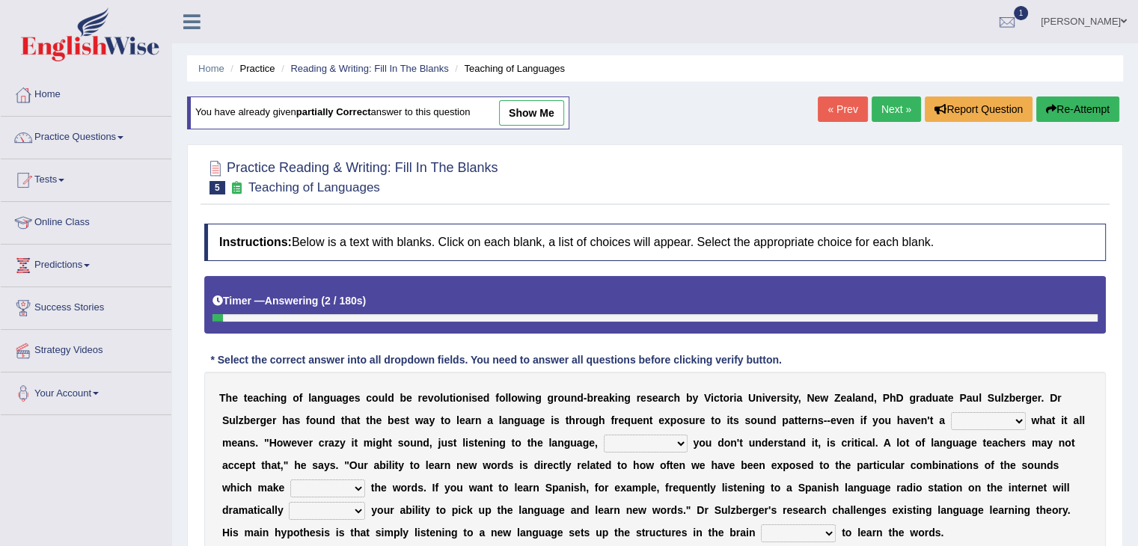
click at [545, 102] on link "show me" at bounding box center [531, 112] width 65 height 25
select select "clue"
select select "even though"
select select "up"
select select "boost"
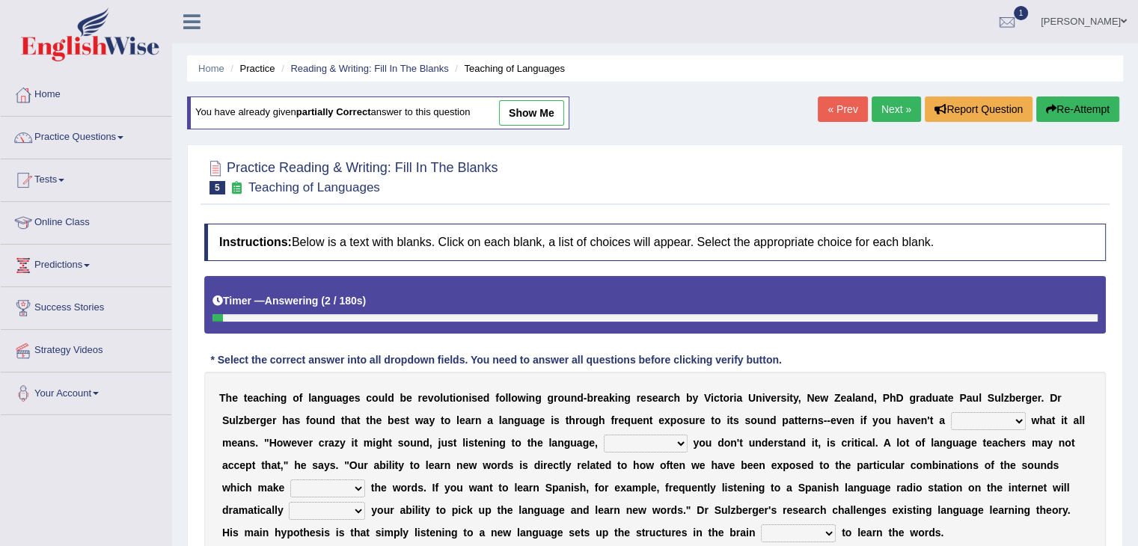
select select "to require"
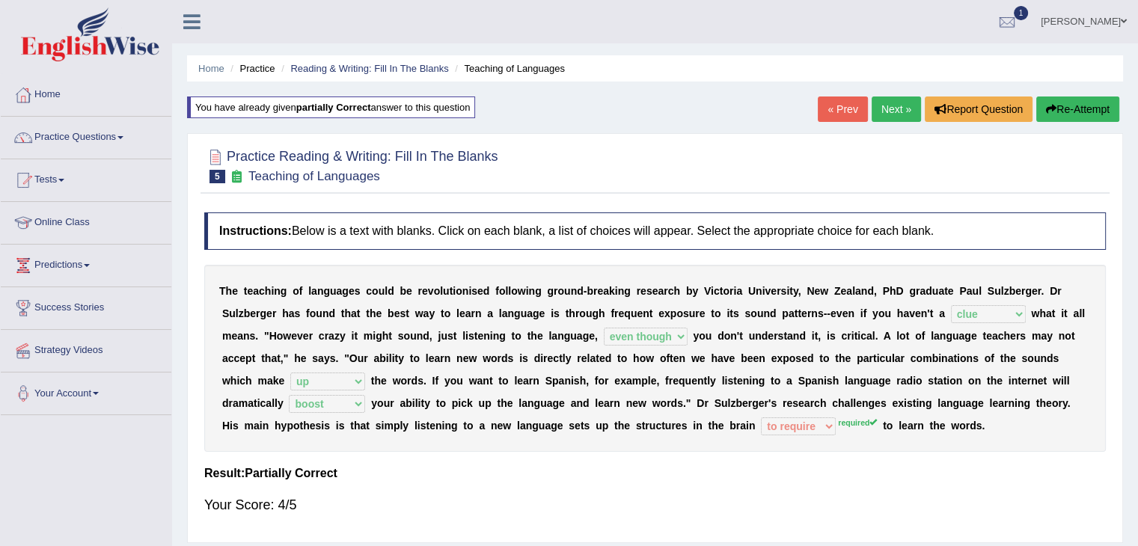
click at [1097, 97] on button "Re-Attempt" at bounding box center [1077, 108] width 83 height 25
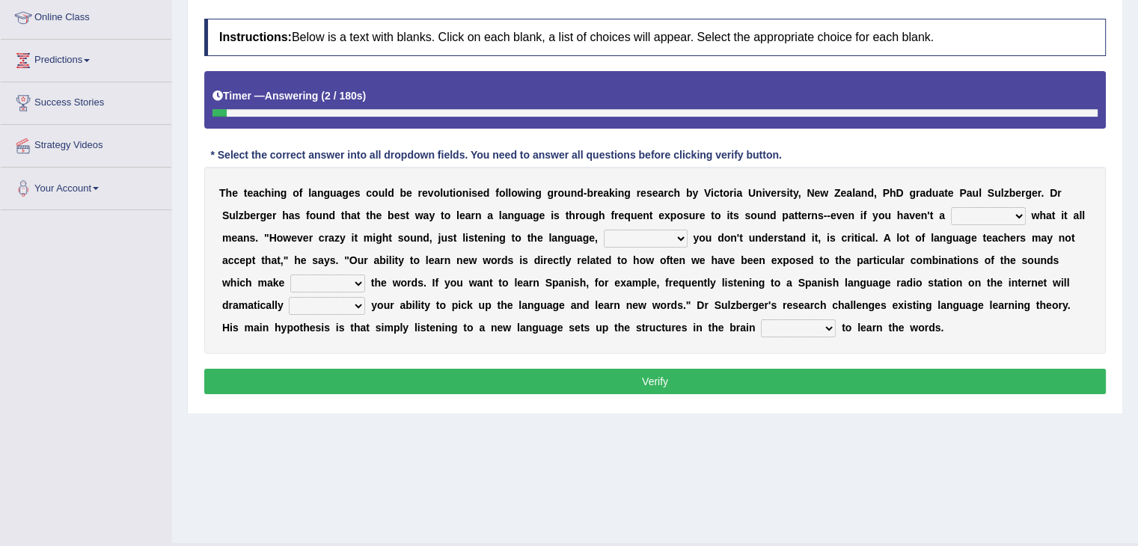
scroll to position [239, 0]
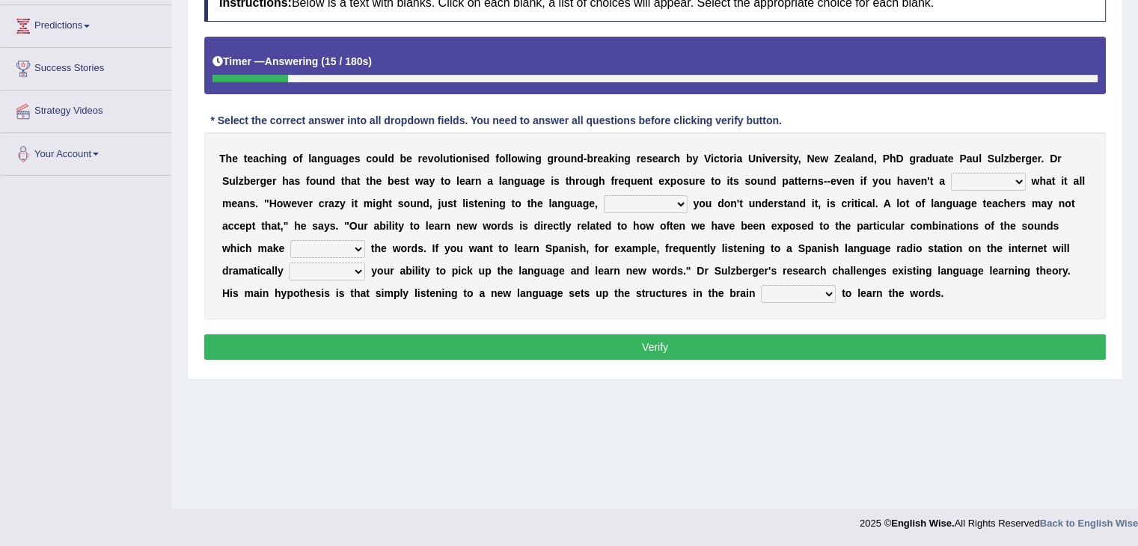
click at [1007, 174] on select "dew claw clue due" at bounding box center [988, 182] width 75 height 18
select select "clue"
click at [951, 173] on select "dew claw clue due" at bounding box center [988, 182] width 75 height 18
click at [659, 213] on div "T h e t e a c h i n g o f l a n g u a g e s c o u l d b e r e v o l u t i o n i…" at bounding box center [654, 225] width 901 height 187
click at [661, 207] on select "but also all together even though if so" at bounding box center [646, 204] width 84 height 18
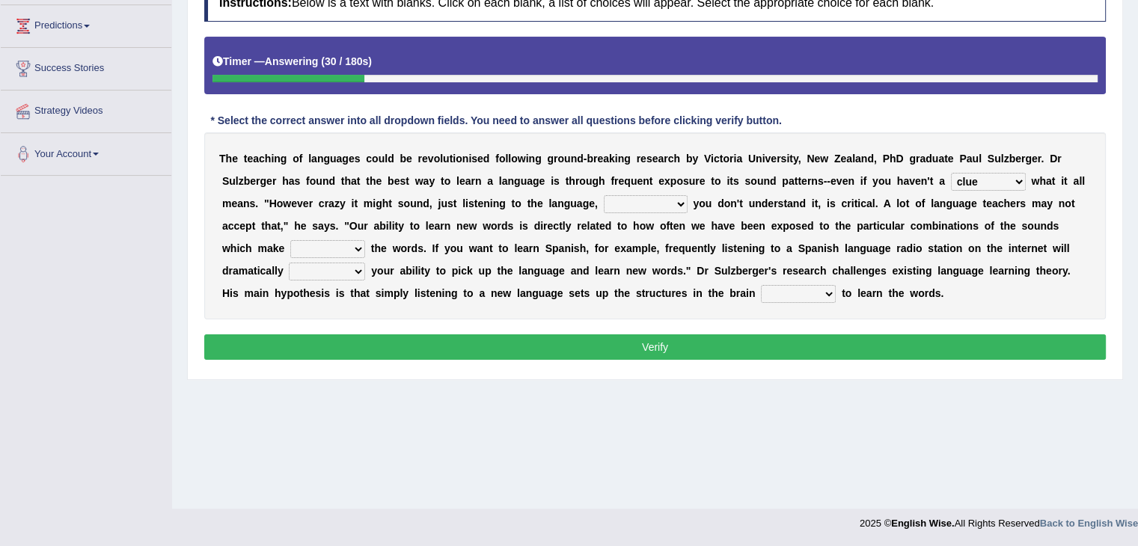
select select "even though"
click at [604, 195] on select "but also all together even though if so" at bounding box center [646, 204] width 84 height 18
click at [357, 246] on select "down up of on" at bounding box center [327, 249] width 75 height 18
select select "up"
click at [290, 240] on select "down up of on" at bounding box center [327, 249] width 75 height 18
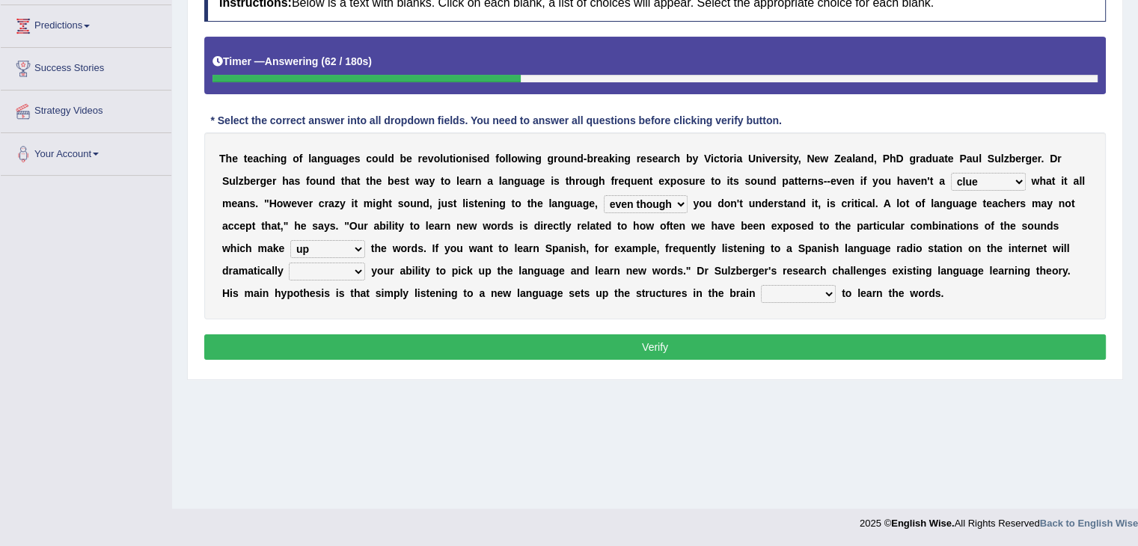
click at [346, 270] on select "evaluate exaggerate describe boost" at bounding box center [327, 272] width 76 height 18
select select "boost"
click at [289, 263] on select "evaluate exaggerate describe boost" at bounding box center [327, 272] width 76 height 18
click at [817, 297] on select "requiring required directed to require" at bounding box center [798, 294] width 75 height 18
select select "to require"
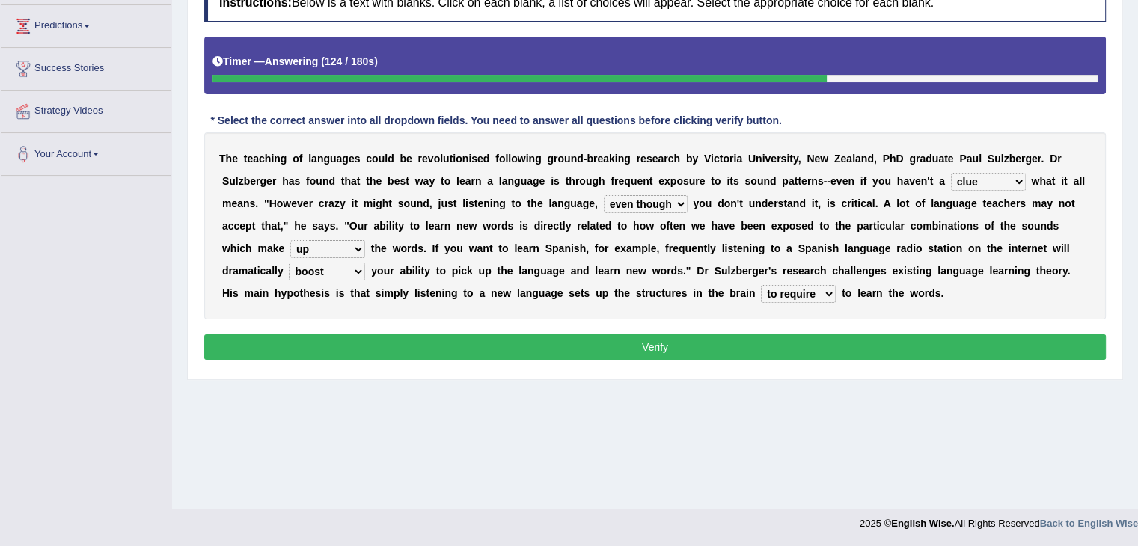
click at [761, 285] on select "requiring required directed to require" at bounding box center [798, 294] width 75 height 18
click at [511, 345] on button "Verify" at bounding box center [654, 346] width 901 height 25
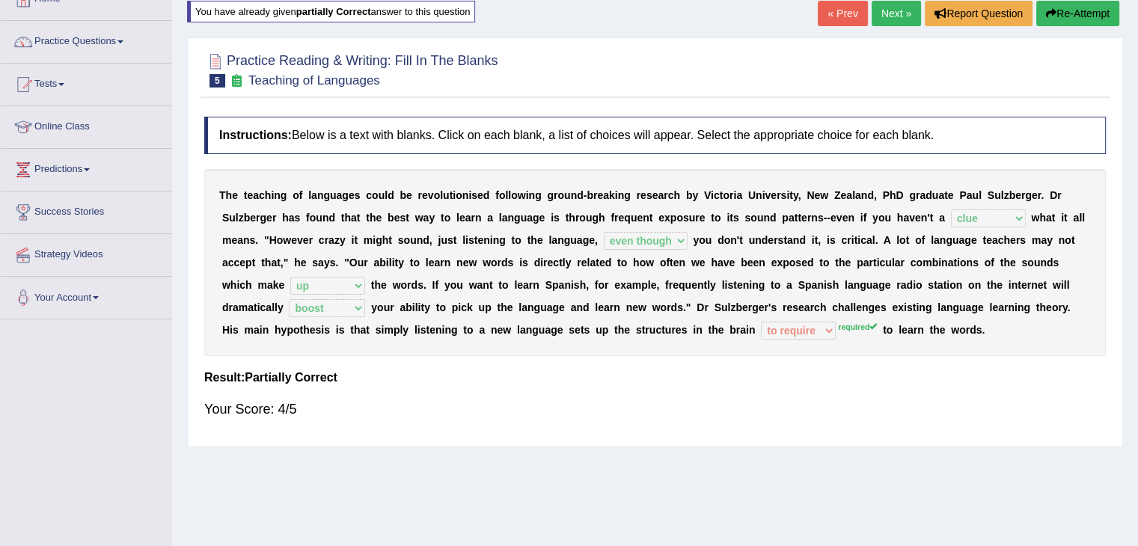
scroll to position [47, 0]
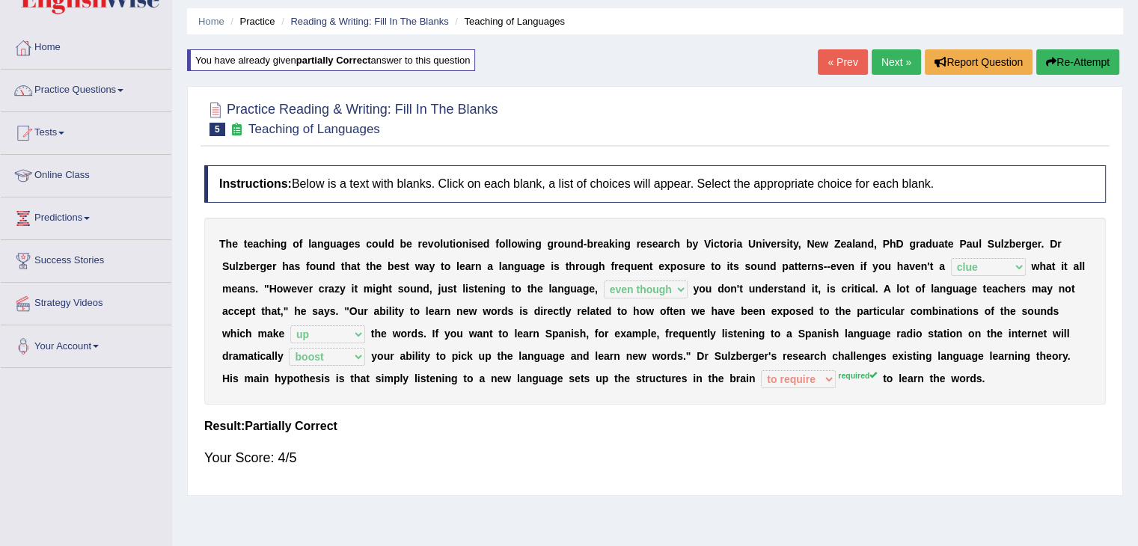
click at [889, 60] on link "Next »" at bounding box center [895, 61] width 49 height 25
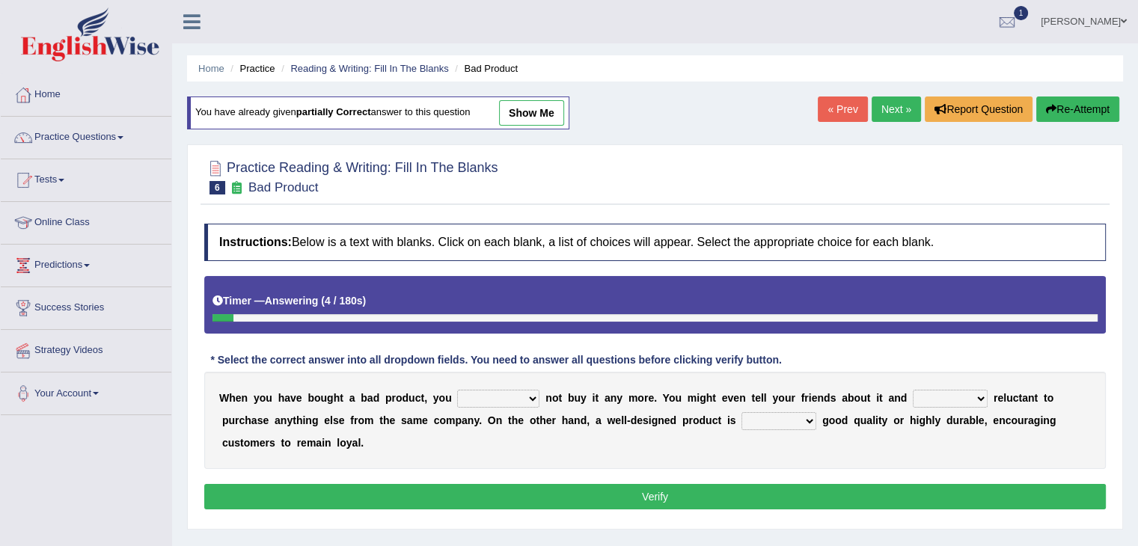
click at [538, 114] on link "show me" at bounding box center [531, 112] width 65 height 25
select select "should"
select select "is"
select select "both"
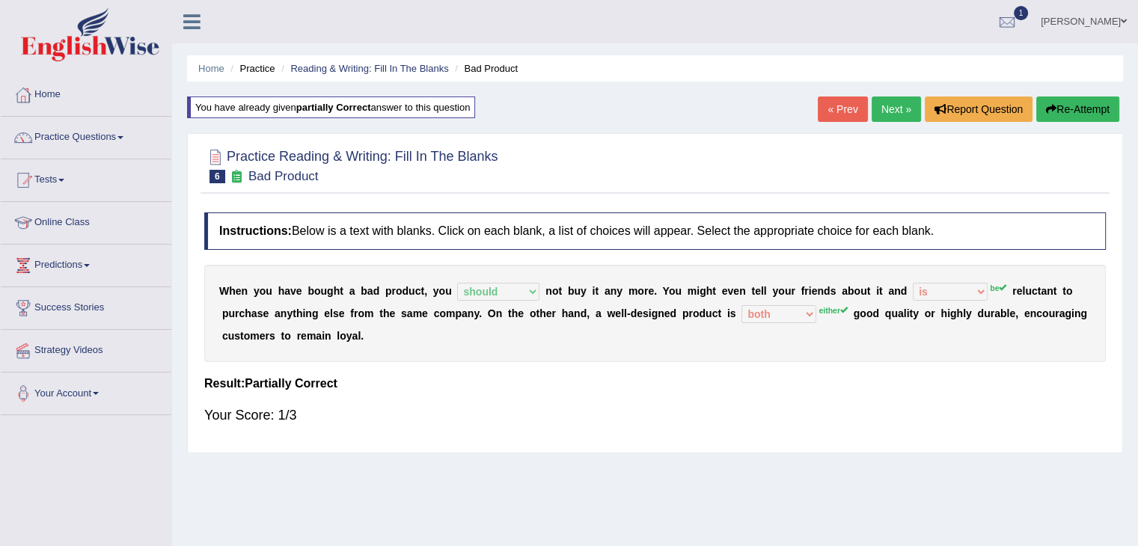
click at [1074, 105] on button "Re-Attempt" at bounding box center [1077, 108] width 83 height 25
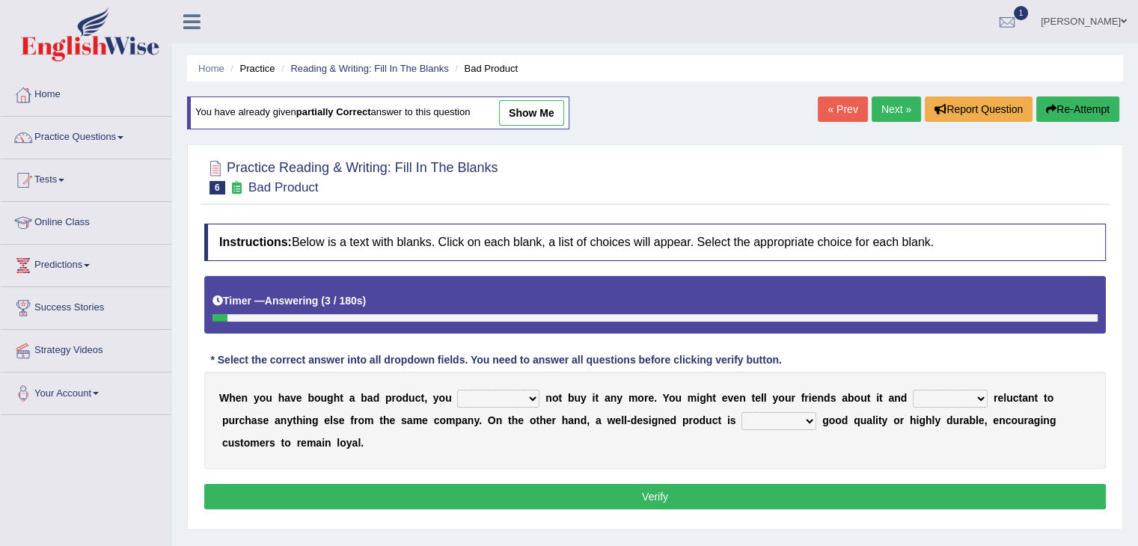
click at [508, 396] on select "would have should have should" at bounding box center [498, 399] width 82 height 18
select select "should"
click at [457, 390] on select "would have should have should" at bounding box center [498, 399] width 82 height 18
click at [970, 396] on select "is are be being" at bounding box center [949, 399] width 75 height 18
click at [912, 390] on select "is are be being" at bounding box center [949, 399] width 75 height 18
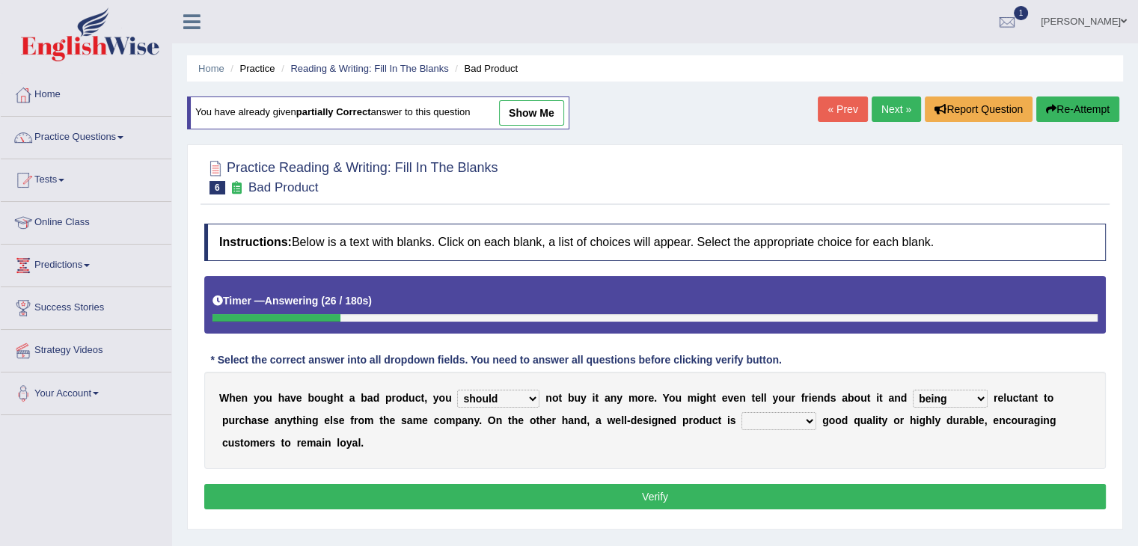
click at [978, 393] on select "is are be being" at bounding box center [949, 399] width 75 height 18
select select "be"
click at [912, 390] on select "is are be being" at bounding box center [949, 399] width 75 height 18
click at [817, 409] on div "W h e n y o u h a v e b o u g h t a b a d p r o d u c t , y o u would have shou…" at bounding box center [654, 420] width 901 height 97
click at [789, 430] on div "W h e n y o u h a v e b o u g h t a b a d p r o d u c t , y o u would have shou…" at bounding box center [654, 420] width 901 height 97
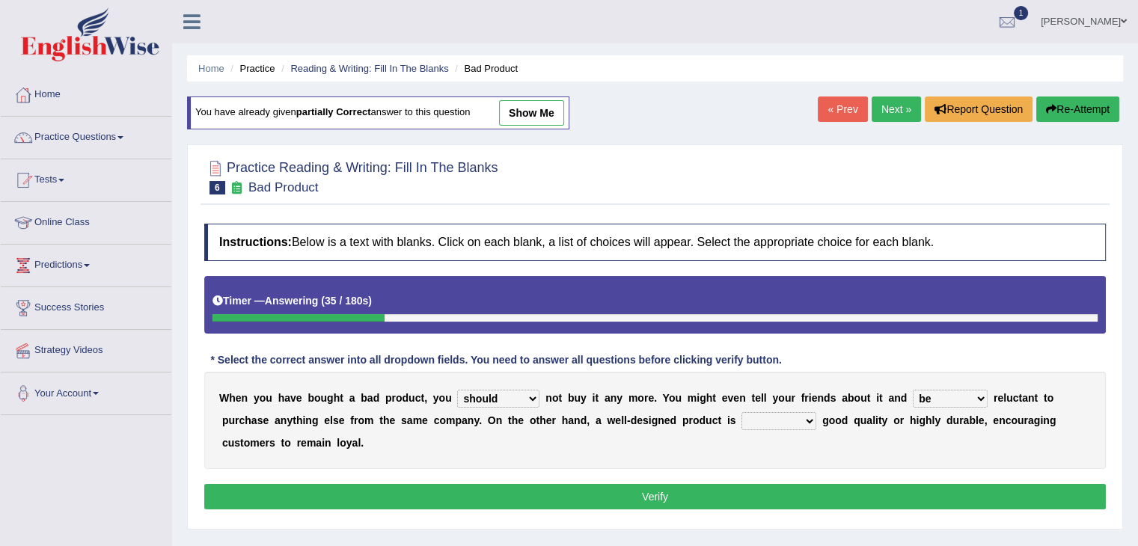
click at [795, 413] on select "both also neither either" at bounding box center [778, 421] width 75 height 18
click at [741, 412] on select "both also neither either" at bounding box center [778, 421] width 75 height 18
click at [808, 417] on select "both also neither either" at bounding box center [778, 421] width 75 height 18
click at [741, 412] on select "both also neither either" at bounding box center [778, 421] width 75 height 18
click at [808, 426] on select "both also neither either" at bounding box center [778, 421] width 75 height 18
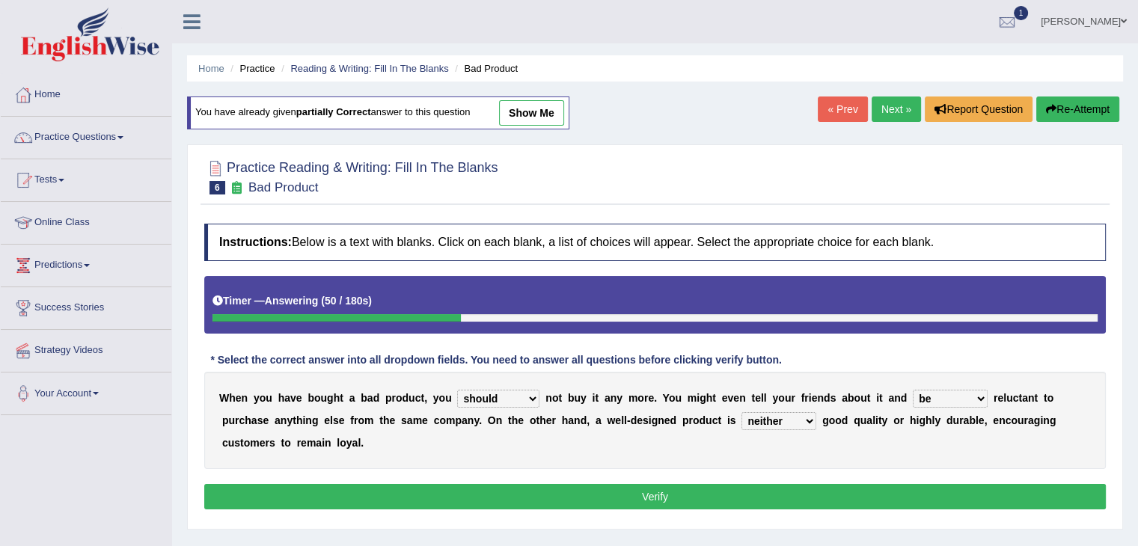
select select "either"
click at [741, 412] on select "both also neither either" at bounding box center [778, 421] width 75 height 18
click at [713, 497] on button "Verify" at bounding box center [654, 496] width 901 height 25
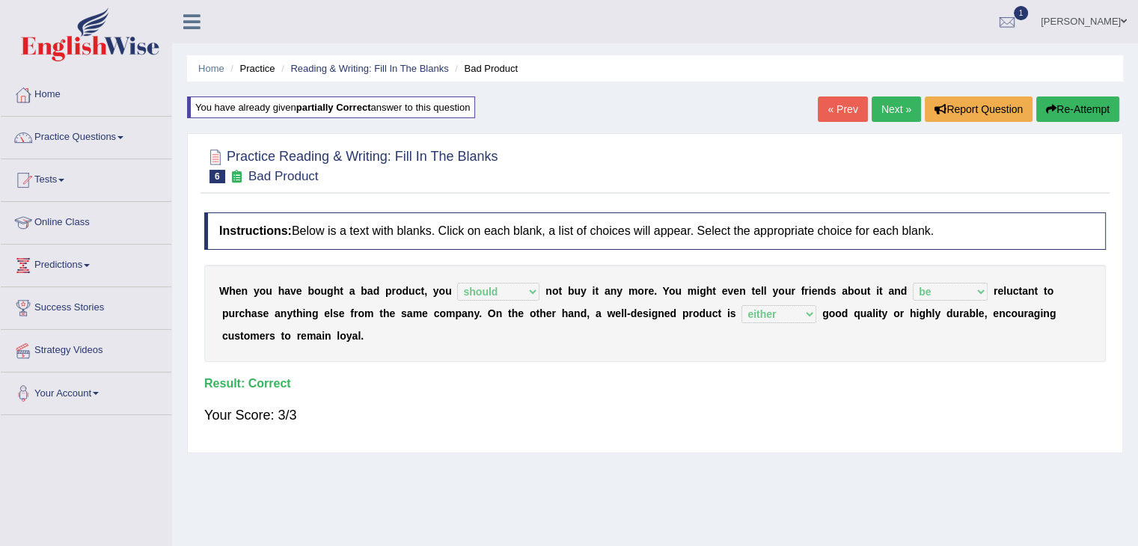
click at [882, 110] on link "Next »" at bounding box center [895, 108] width 49 height 25
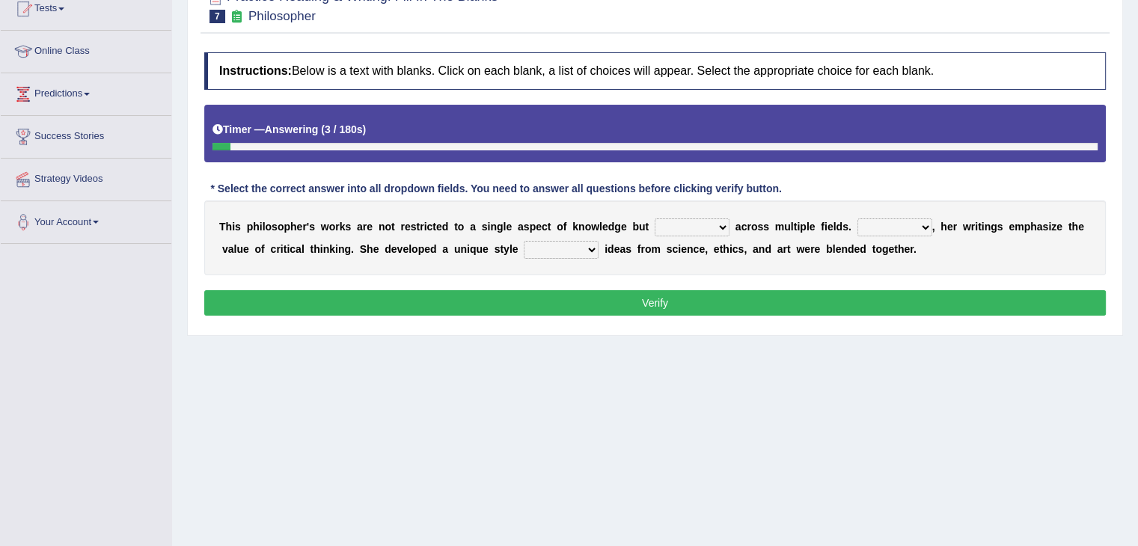
scroll to position [171, 0]
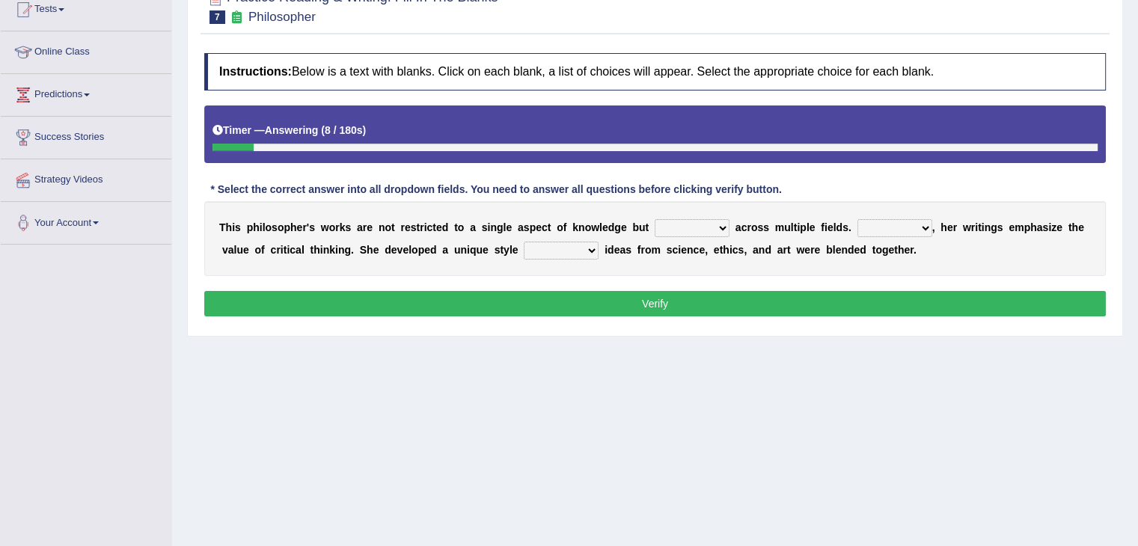
click at [721, 229] on select "constrain contain assemble extend" at bounding box center [691, 228] width 75 height 18
select select "extend"
click at [654, 219] on select "constrain contain assemble extend" at bounding box center [691, 228] width 75 height 18
click at [922, 225] on select "Rather So Moreover Likely" at bounding box center [894, 228] width 75 height 18
click at [583, 247] on select "in that that which in which" at bounding box center [561, 251] width 75 height 18
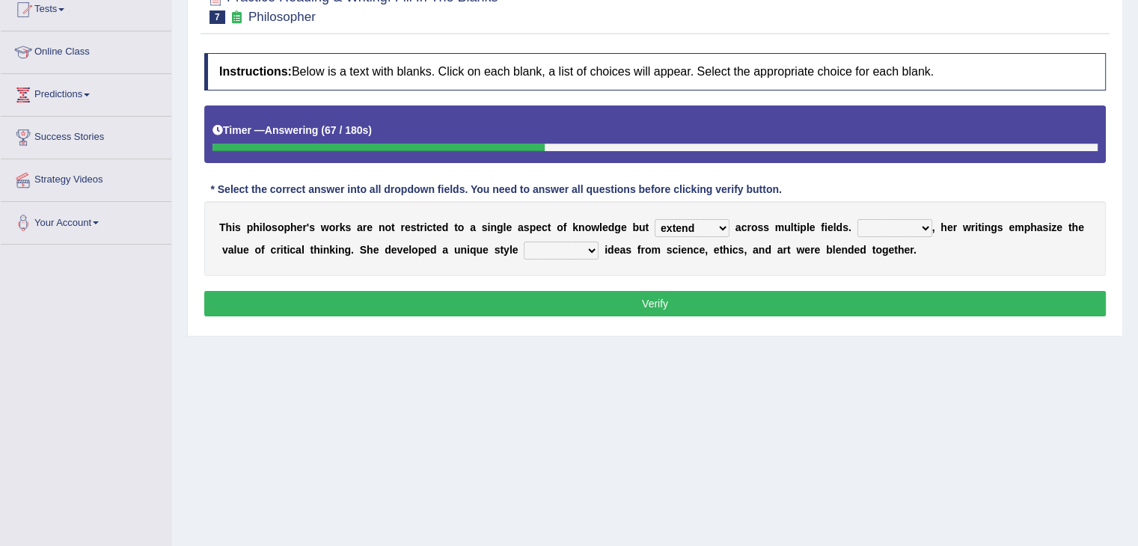
select select "which"
click at [524, 242] on select "in that that which in which" at bounding box center [561, 251] width 75 height 18
click at [895, 223] on select "Rather So Moreover Likely" at bounding box center [894, 228] width 75 height 18
select select "So"
click at [857, 219] on select "Rather So Moreover Likely" at bounding box center [894, 228] width 75 height 18
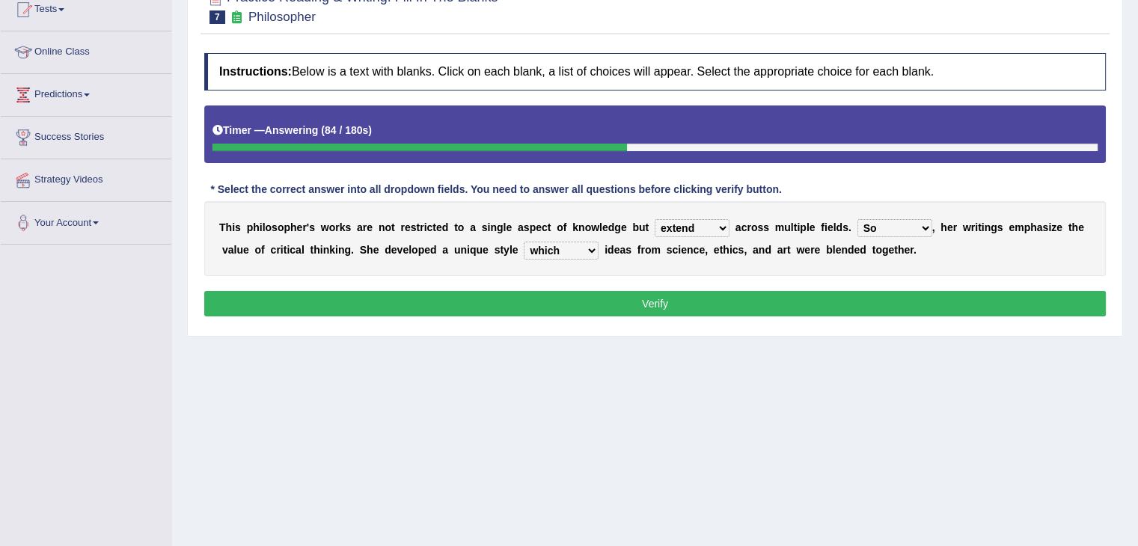
click at [814, 312] on button "Verify" at bounding box center [654, 303] width 901 height 25
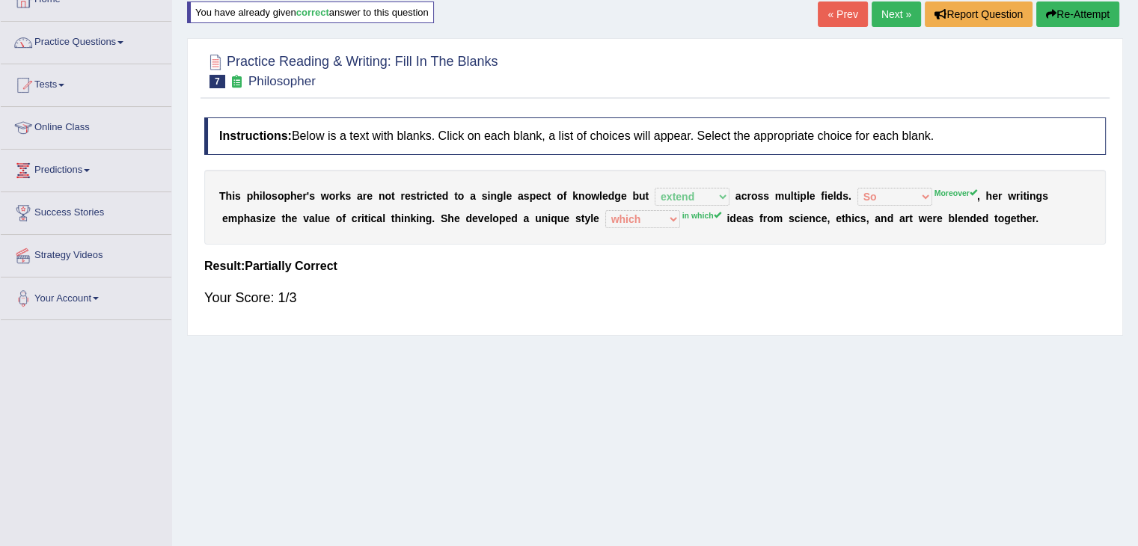
scroll to position [0, 0]
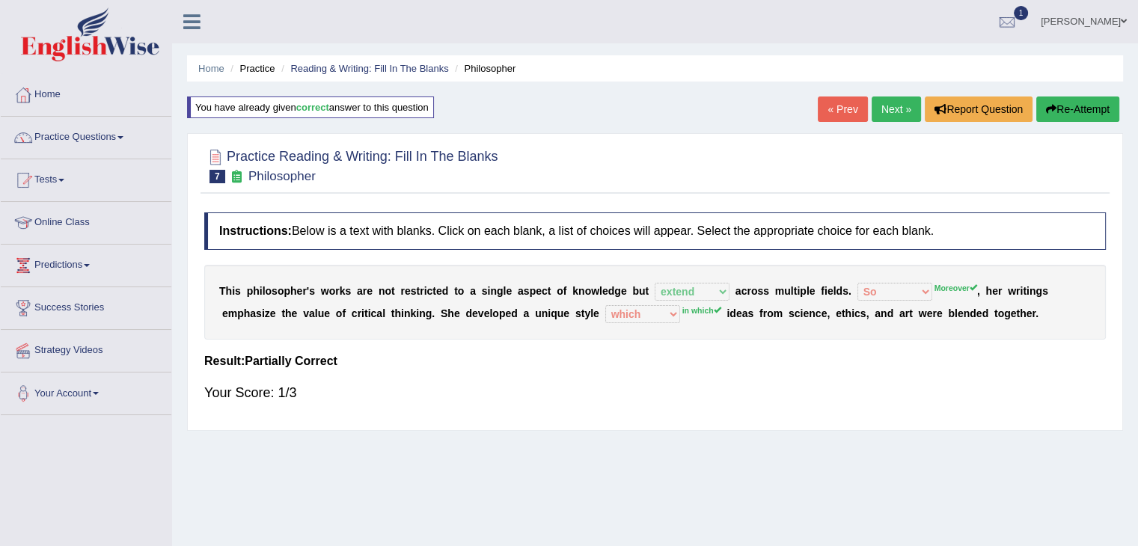
click at [1060, 112] on button "Re-Attempt" at bounding box center [1077, 108] width 83 height 25
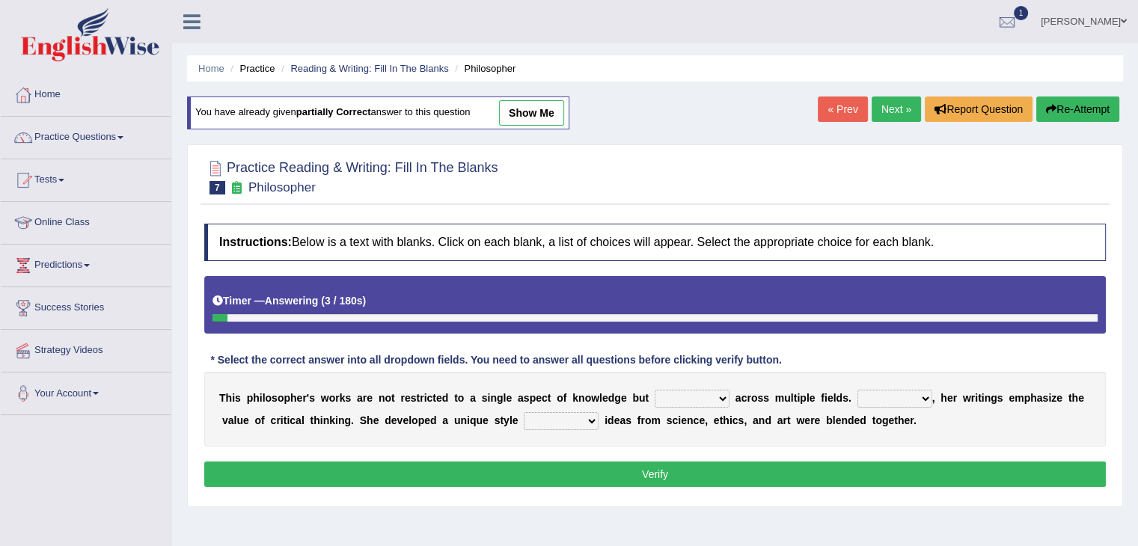
click at [687, 393] on select "constrain contain assemble extend" at bounding box center [691, 399] width 75 height 18
select select "extend"
click at [654, 390] on select "constrain contain assemble extend" at bounding box center [691, 399] width 75 height 18
click at [916, 399] on select "Rather So Moreover Likely" at bounding box center [894, 399] width 75 height 18
select select "Moreover"
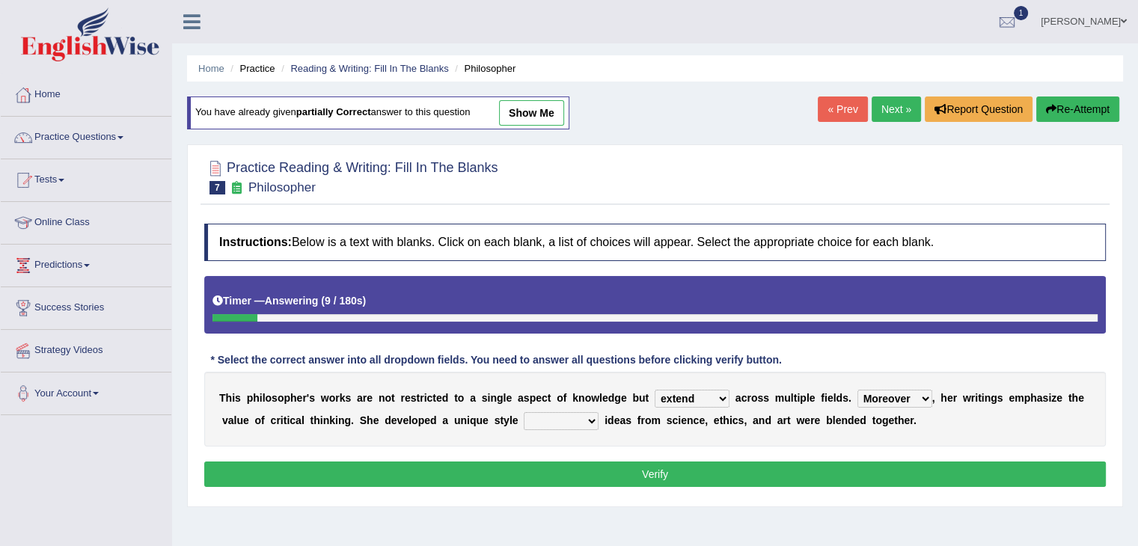
click at [857, 390] on select "Rather So Moreover Likely" at bounding box center [894, 399] width 75 height 18
click at [550, 425] on select "in that that which in which" at bounding box center [561, 421] width 75 height 18
select select "in which"
click at [524, 412] on select "in that that which in which" at bounding box center [561, 421] width 75 height 18
click at [649, 471] on button "Verify" at bounding box center [654, 473] width 901 height 25
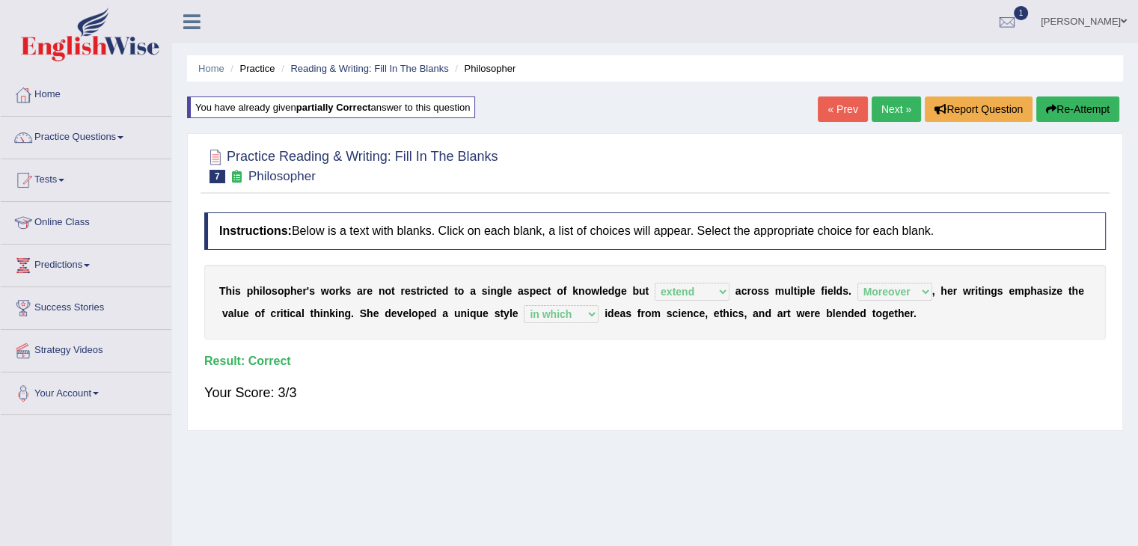
click at [880, 115] on link "Next »" at bounding box center [895, 108] width 49 height 25
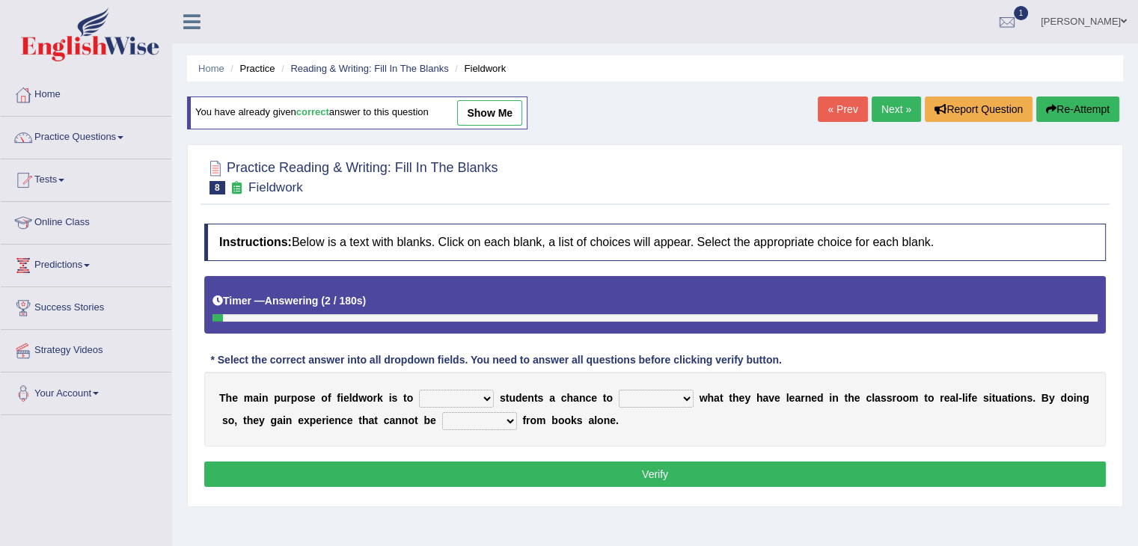
click at [482, 401] on select "resemble stow rave offer" at bounding box center [456, 399] width 75 height 18
select select "offer"
click at [419, 390] on select "resemble stow rave offer" at bounding box center [456, 399] width 75 height 18
click at [677, 392] on select "compare align apply dismount" at bounding box center [656, 399] width 75 height 18
select select "apply"
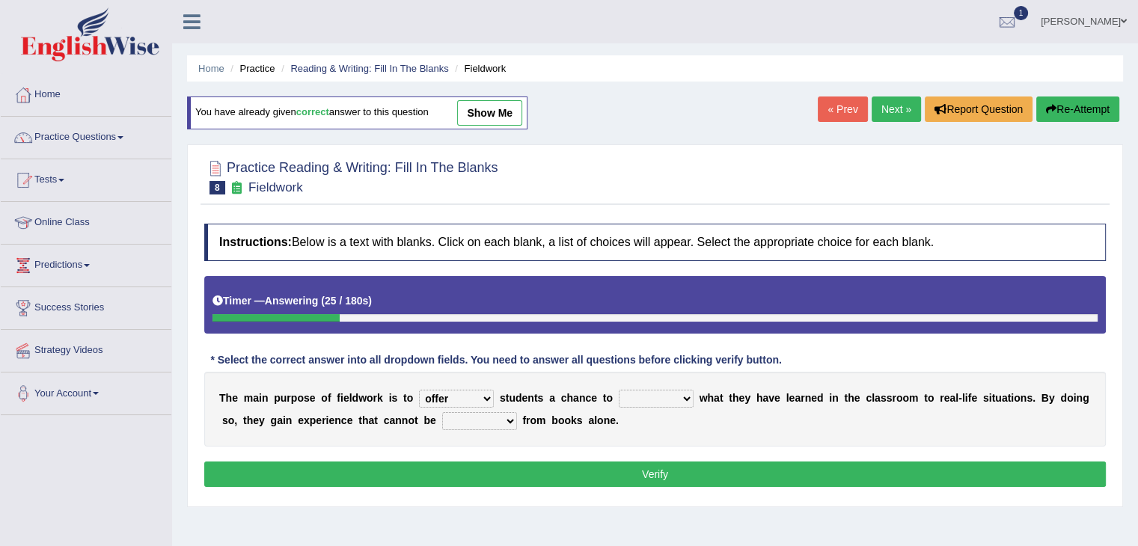
click at [619, 390] on select "compare align apply dismount" at bounding box center [656, 399] width 75 height 18
click at [485, 421] on select "originated prepared obtained touted" at bounding box center [479, 421] width 75 height 18
select select "obtained"
click at [442, 412] on select "originated prepared obtained touted" at bounding box center [479, 421] width 75 height 18
click at [684, 398] on select "compare align apply dismount" at bounding box center [656, 399] width 75 height 18
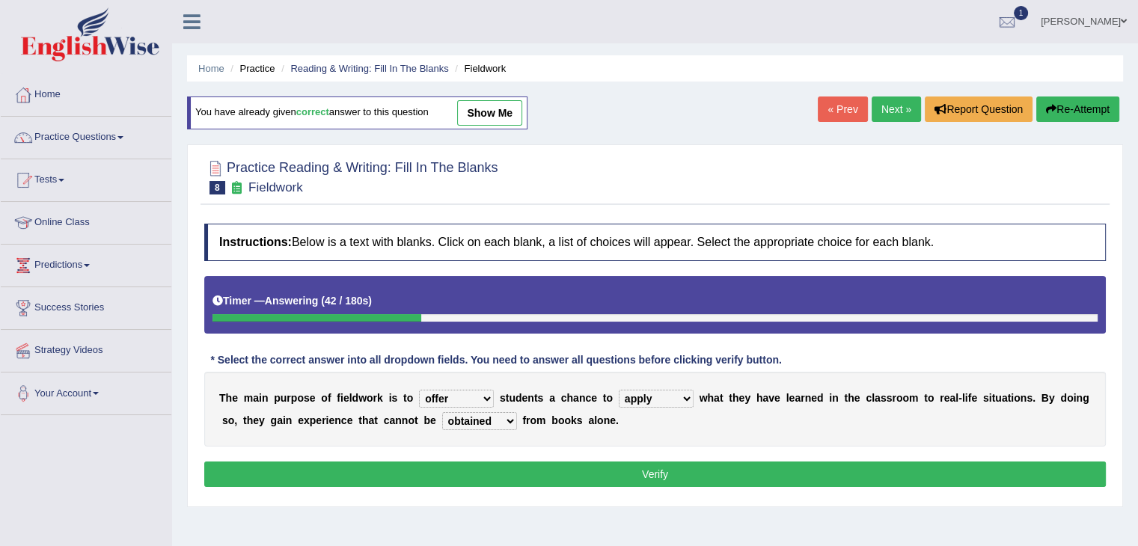
click at [823, 433] on div "T h e m a i n p u r p o s e o f f i e l d w o r k i s t o resemble stow rave of…" at bounding box center [654, 409] width 901 height 75
click at [712, 474] on button "Verify" at bounding box center [654, 473] width 901 height 25
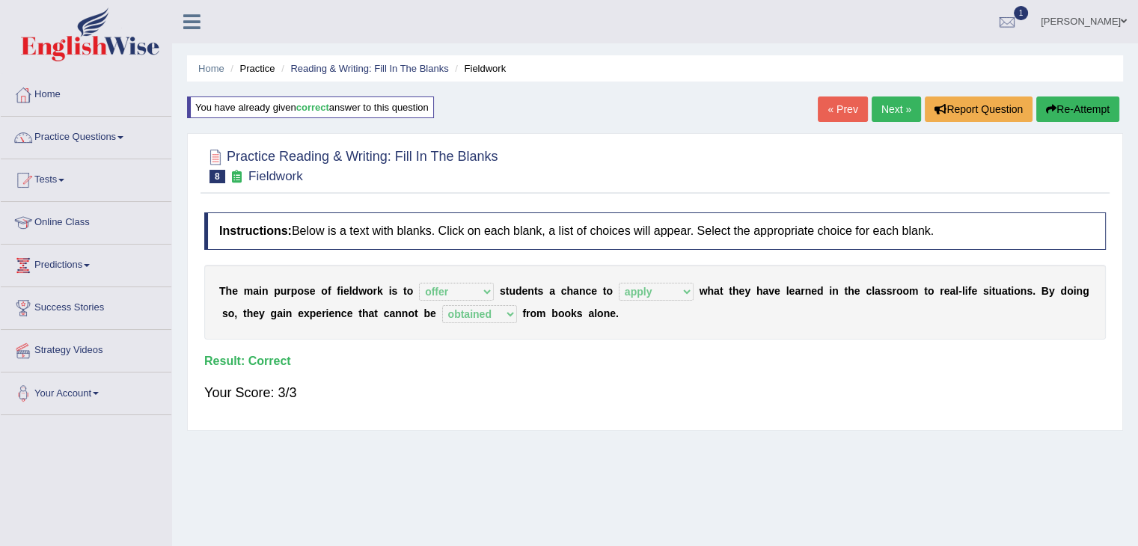
click at [886, 114] on link "Next »" at bounding box center [895, 108] width 49 height 25
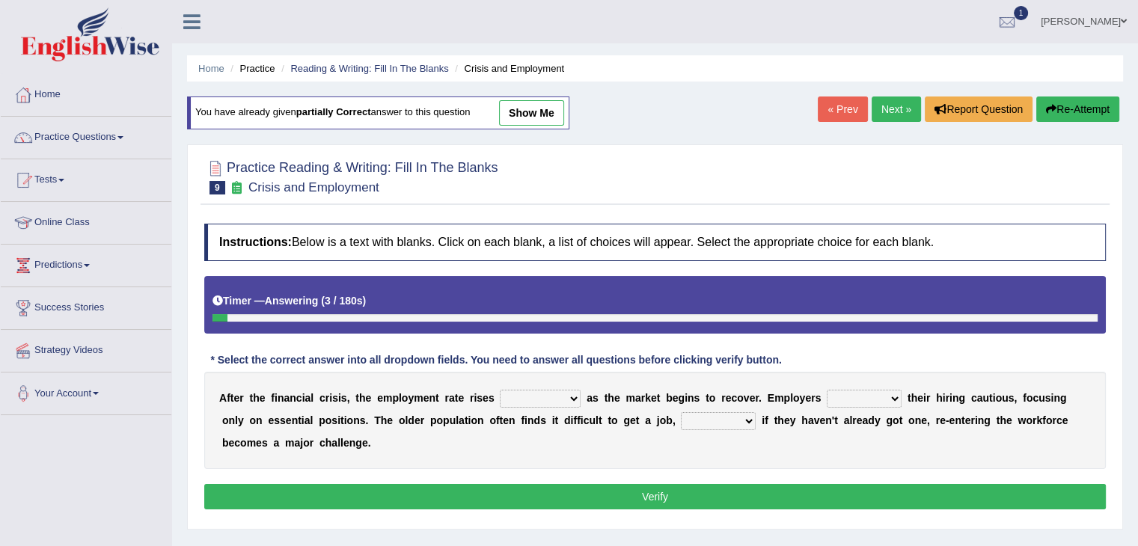
click at [551, 399] on select "normally conversely strenuously sharply" at bounding box center [540, 399] width 81 height 18
select select "conversely"
click at [500, 390] on select "normally conversely strenuously sharply" at bounding box center [540, 399] width 81 height 18
click at [883, 390] on select "keeping kept keep are kept" at bounding box center [863, 399] width 75 height 18
select select "keep"
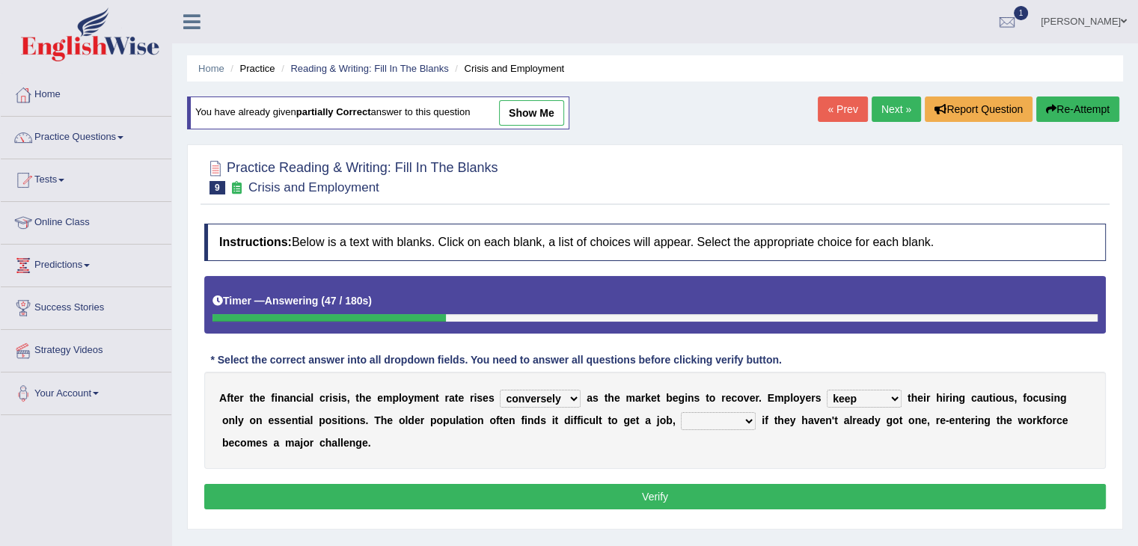
click at [826, 390] on select "keeping kept keep are kept" at bounding box center [863, 399] width 75 height 18
click at [740, 423] on select "although while then because" at bounding box center [718, 421] width 75 height 18
select select "although"
click at [681, 412] on select "although while then because" at bounding box center [718, 421] width 75 height 18
click at [664, 494] on button "Verify" at bounding box center [654, 496] width 901 height 25
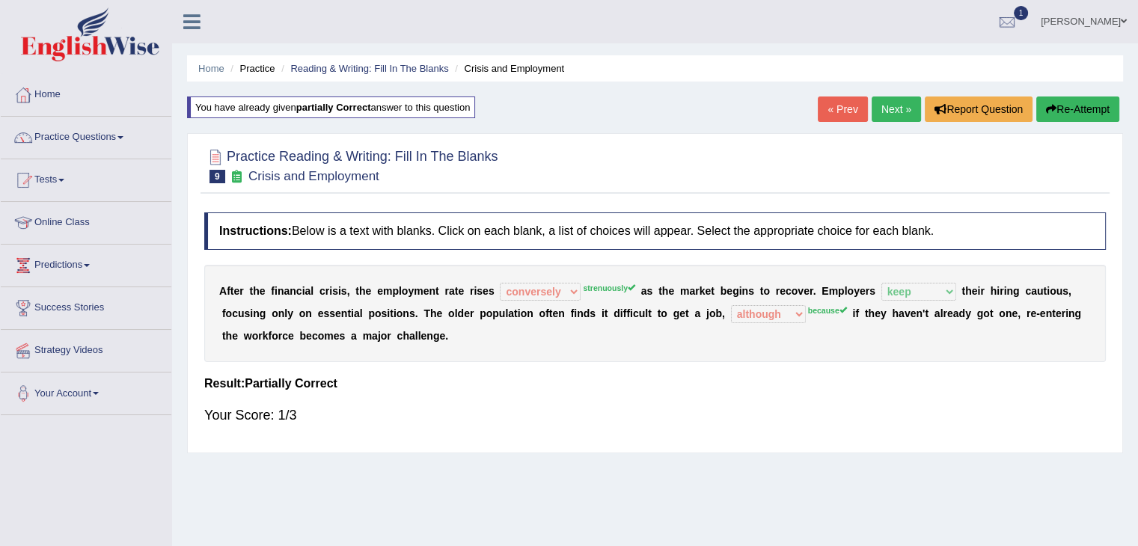
click at [889, 105] on link "Next »" at bounding box center [895, 108] width 49 height 25
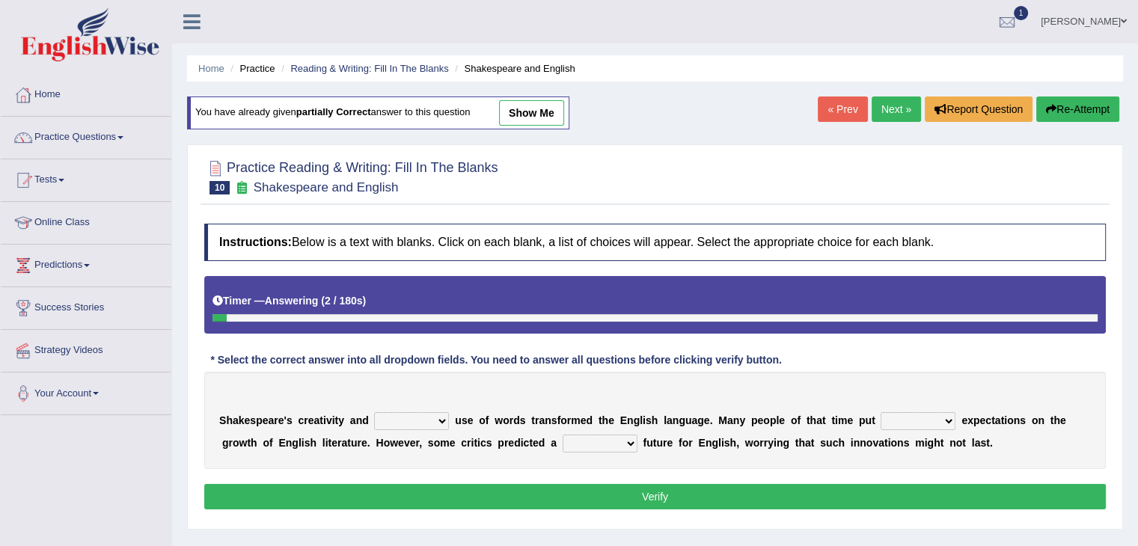
click at [434, 420] on select "idealized intensive fancied inventive" at bounding box center [411, 421] width 75 height 18
select select "idealized"
click at [374, 412] on select "idealized intensive fancied inventive" at bounding box center [411, 421] width 75 height 18
click at [928, 421] on select "wide much high more" at bounding box center [917, 421] width 75 height 18
select select "high"
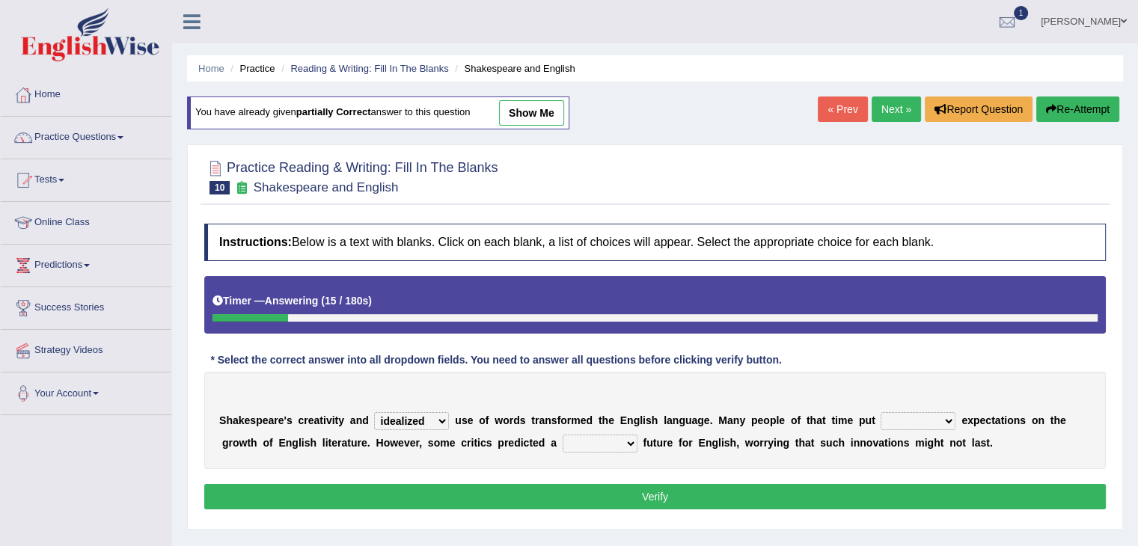
click at [880, 412] on select "wide much high more" at bounding box center [917, 421] width 75 height 18
click at [632, 435] on select "monetary promising irresistible daunting" at bounding box center [599, 444] width 75 height 18
select select "daunting"
click at [562, 435] on select "monetary promising irresistible daunting" at bounding box center [599, 444] width 75 height 18
click at [656, 493] on button "Verify" at bounding box center [654, 496] width 901 height 25
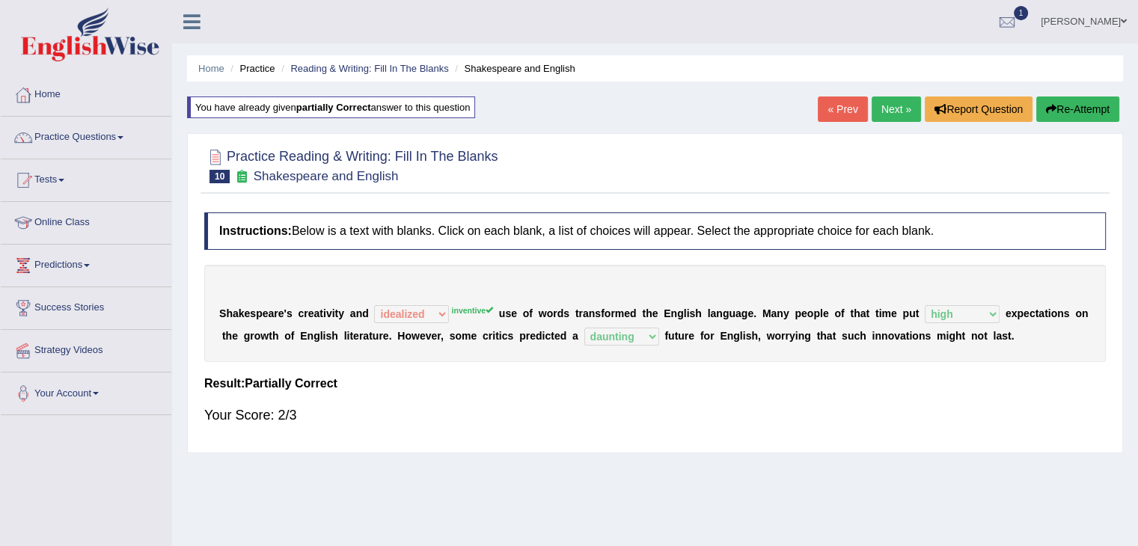
click at [1048, 104] on icon "button" at bounding box center [1051, 109] width 10 height 10
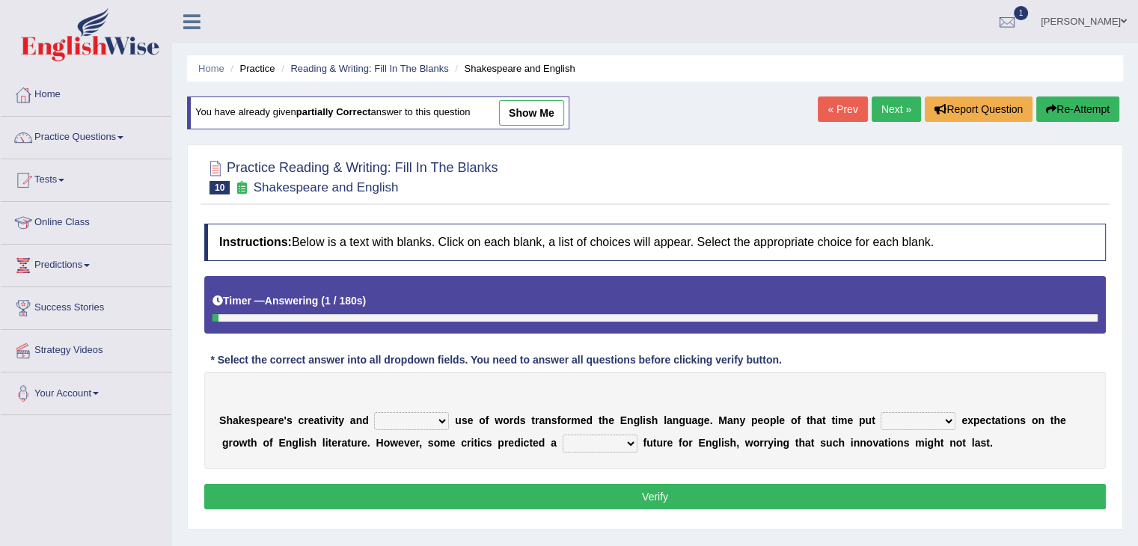
click at [444, 416] on select "idealized intensive fancied inventive" at bounding box center [411, 421] width 75 height 18
click at [374, 412] on select "idealized intensive fancied inventive" at bounding box center [411, 421] width 75 height 18
click at [441, 417] on select "idealized intensive fancied inventive" at bounding box center [411, 421] width 75 height 18
select select "inventive"
click at [374, 412] on select "idealized intensive fancied inventive" at bounding box center [411, 421] width 75 height 18
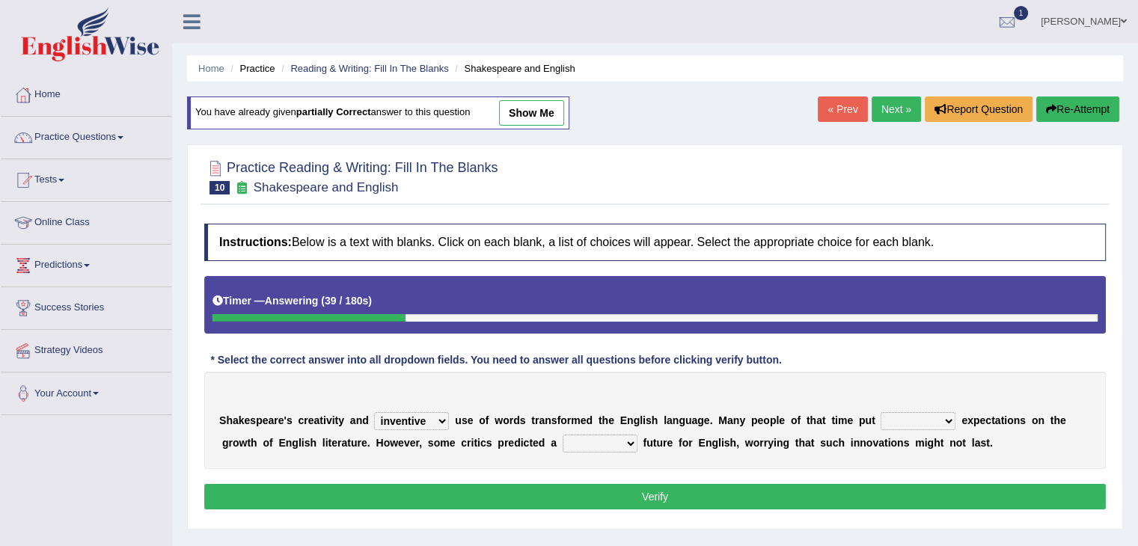
click at [927, 412] on select "wide much high more" at bounding box center [917, 421] width 75 height 18
select select "high"
click at [880, 412] on select "wide much high more" at bounding box center [917, 421] width 75 height 18
click at [620, 441] on select "monetary promising irresistible daunting" at bounding box center [599, 444] width 75 height 18
select select "daunting"
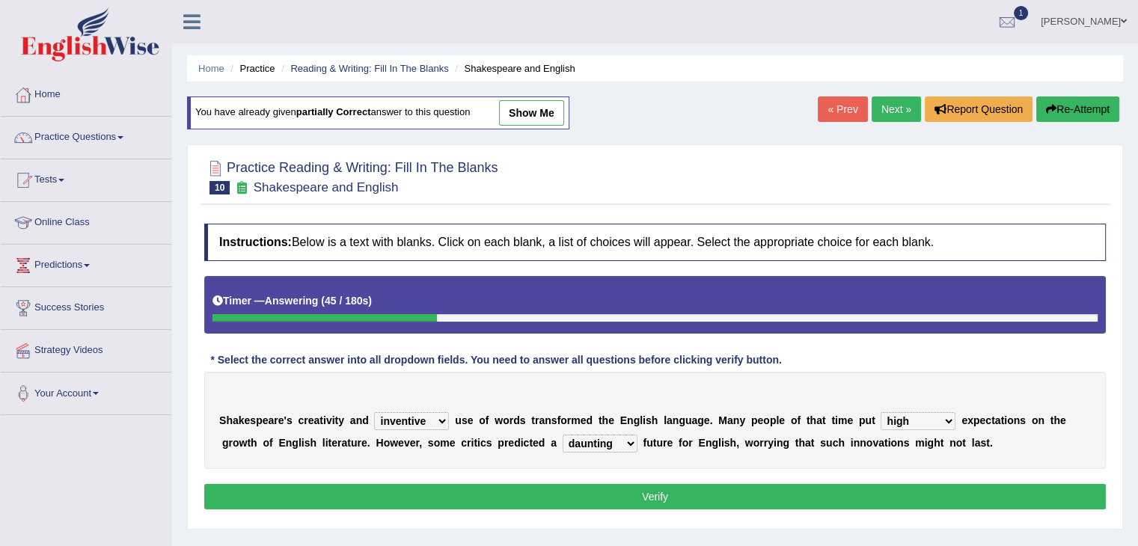
click at [562, 435] on select "monetary promising irresistible daunting" at bounding box center [599, 444] width 75 height 18
click at [682, 488] on button "Verify" at bounding box center [654, 496] width 901 height 25
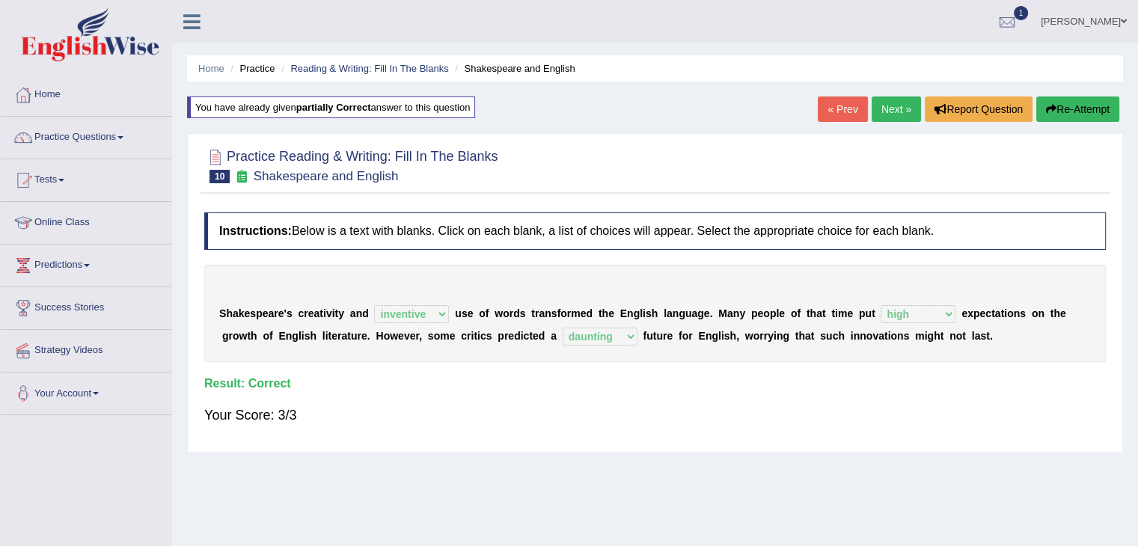
click at [892, 105] on link "Next »" at bounding box center [895, 108] width 49 height 25
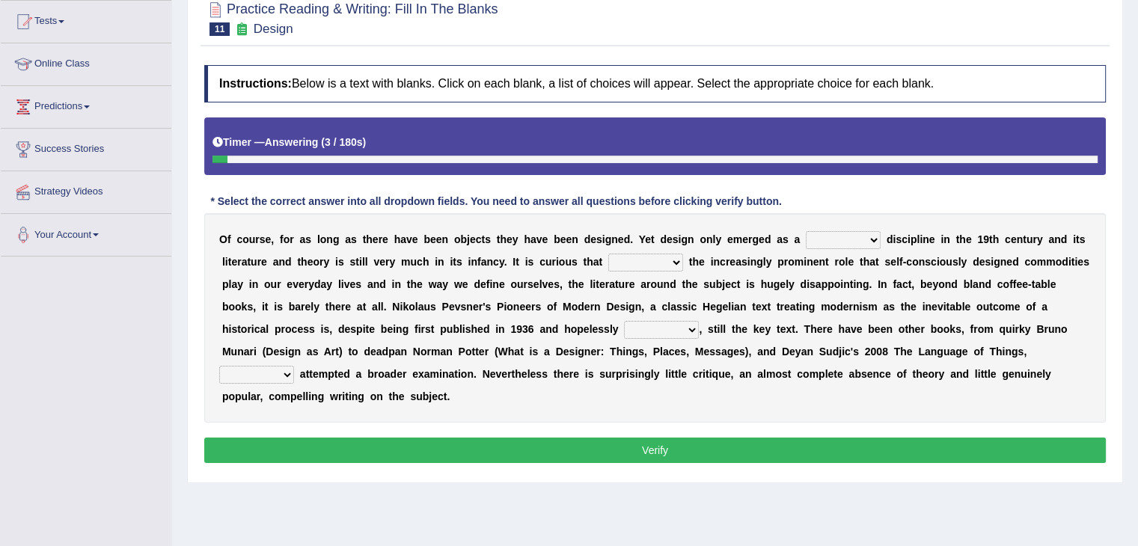
scroll to position [158, 0]
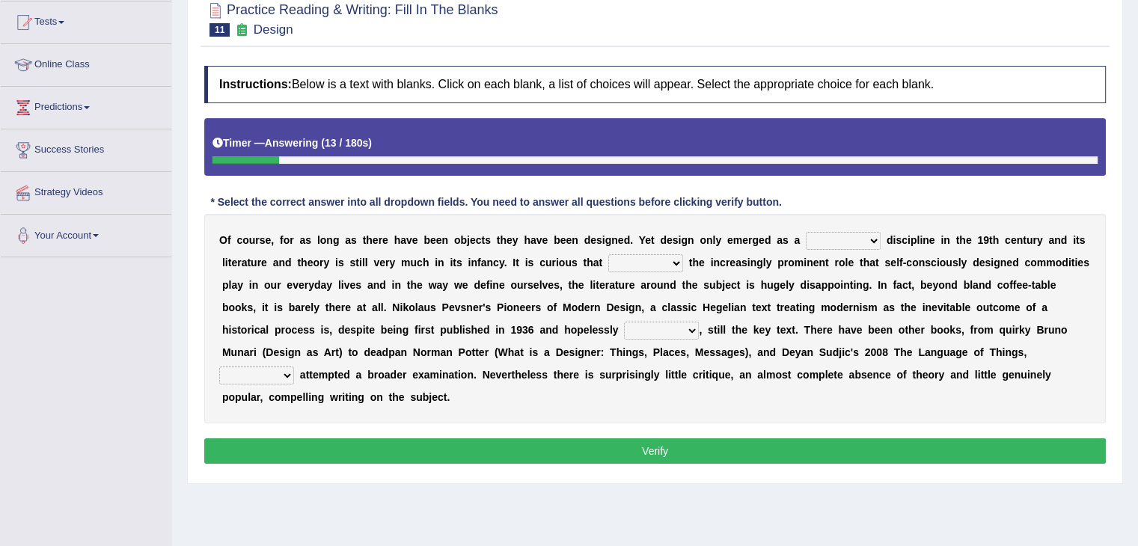
click at [853, 237] on select "bilateral ubiquitous foremost dedicated" at bounding box center [842, 241] width 75 height 18
select select "foremost"
click at [805, 232] on select "bilateral ubiquitous foremost dedicated" at bounding box center [842, 241] width 75 height 18
click at [640, 265] on select "since despite within through" at bounding box center [645, 263] width 75 height 18
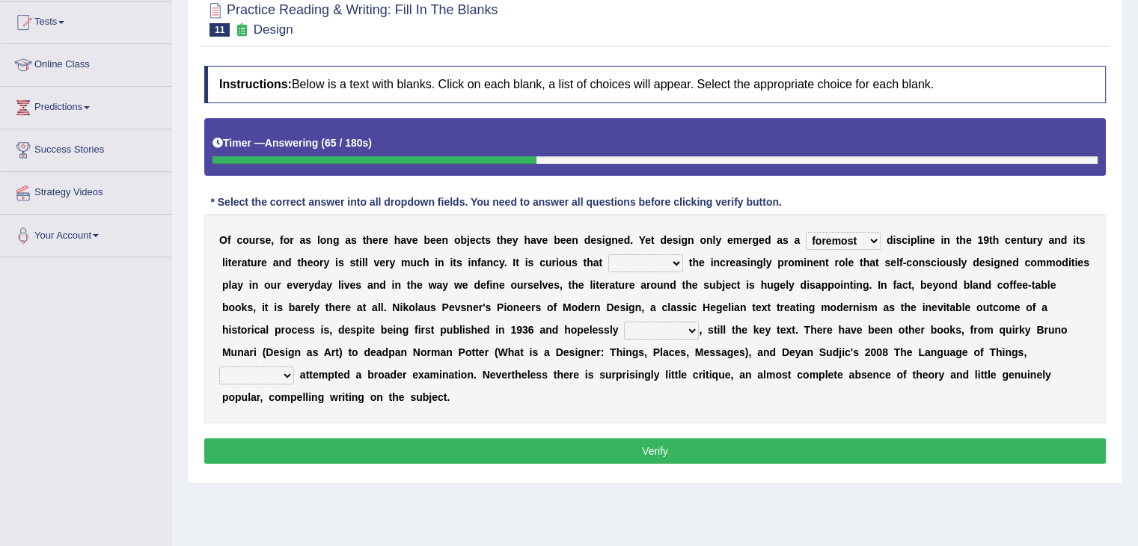
select select "within"
click at [608, 254] on select "since despite within through" at bounding box center [645, 263] width 75 height 18
click at [665, 264] on select "since despite within through" at bounding box center [645, 263] width 75 height 18
click at [374, 346] on b "e" at bounding box center [373, 352] width 6 height 12
click at [699, 333] on b "," at bounding box center [700, 330] width 3 height 12
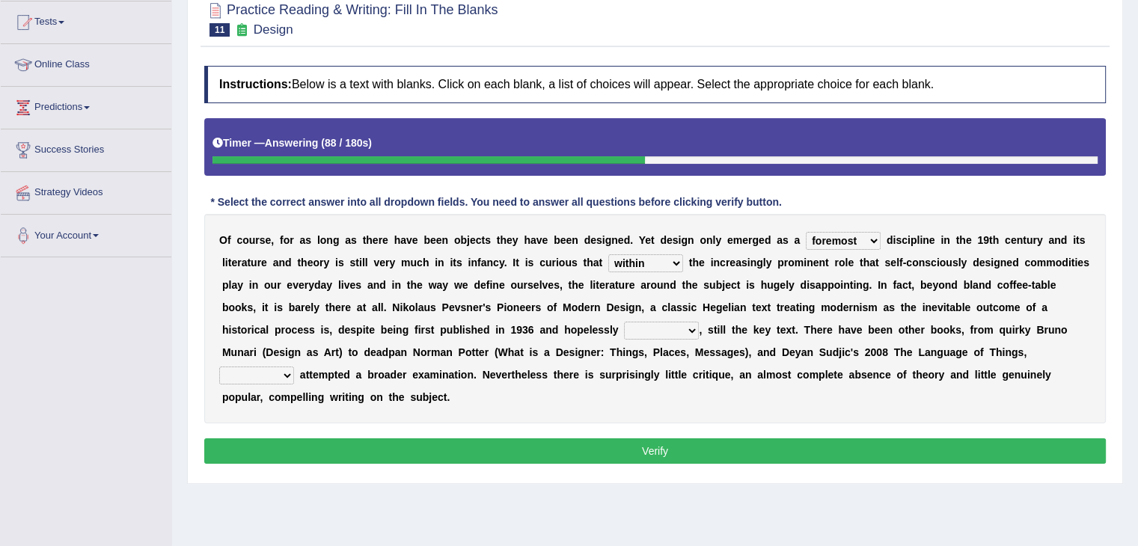
click at [690, 330] on select "dates dating date dated" at bounding box center [661, 331] width 75 height 18
select select "dating"
click at [624, 322] on select "dates dating date dated" at bounding box center [661, 331] width 75 height 18
click at [289, 369] on select "which then however as" at bounding box center [256, 375] width 75 height 18
click at [973, 301] on b at bounding box center [973, 307] width 6 height 12
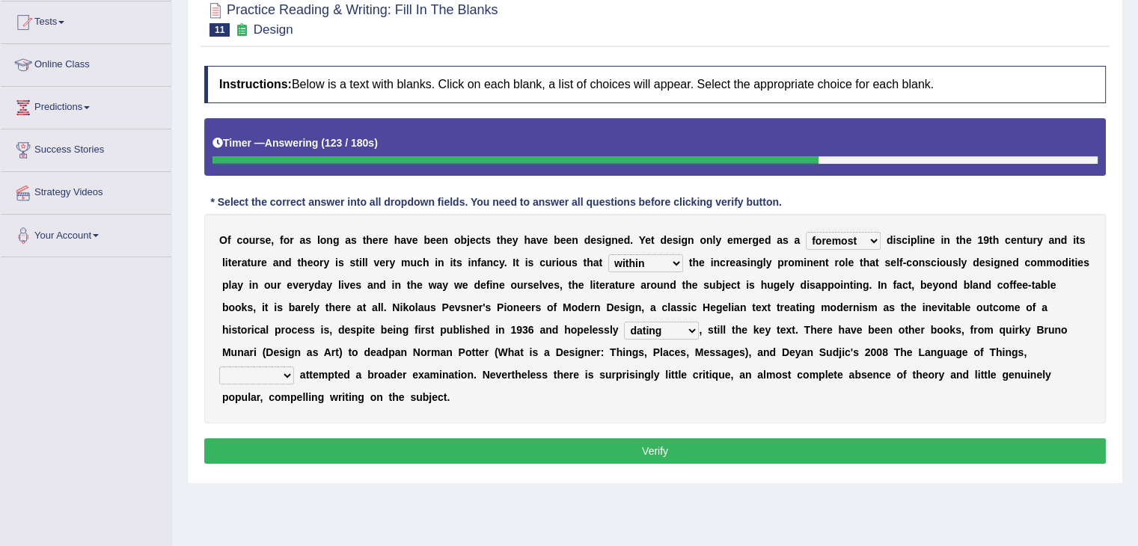
click at [279, 366] on select "which then however as" at bounding box center [256, 375] width 75 height 18
select select "which"
click at [219, 366] on select "which then however as" at bounding box center [256, 375] width 75 height 18
click at [458, 457] on button "Verify" at bounding box center [654, 450] width 901 height 25
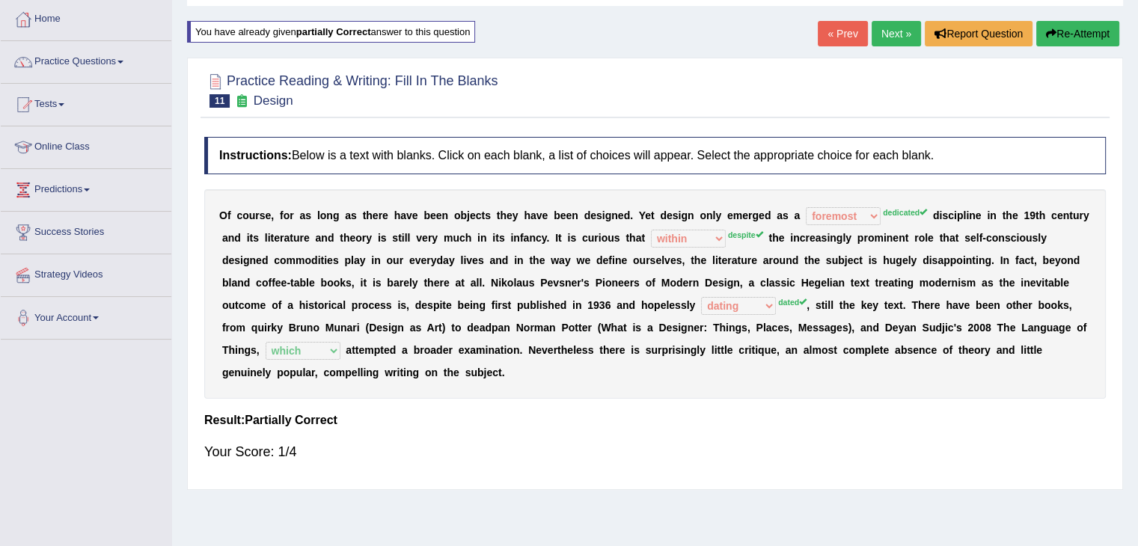
scroll to position [0, 0]
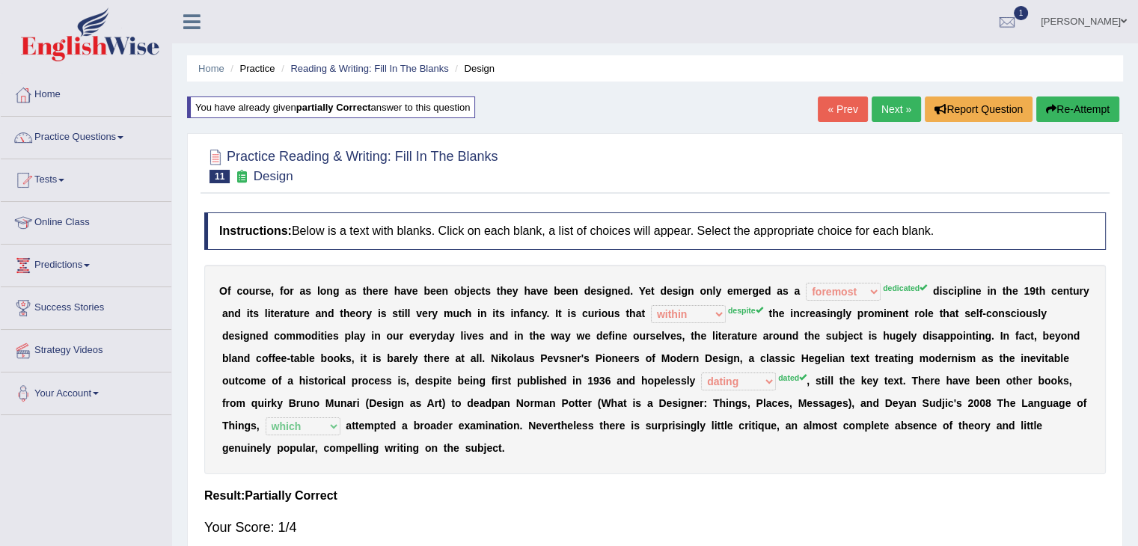
click at [889, 110] on link "Next »" at bounding box center [895, 108] width 49 height 25
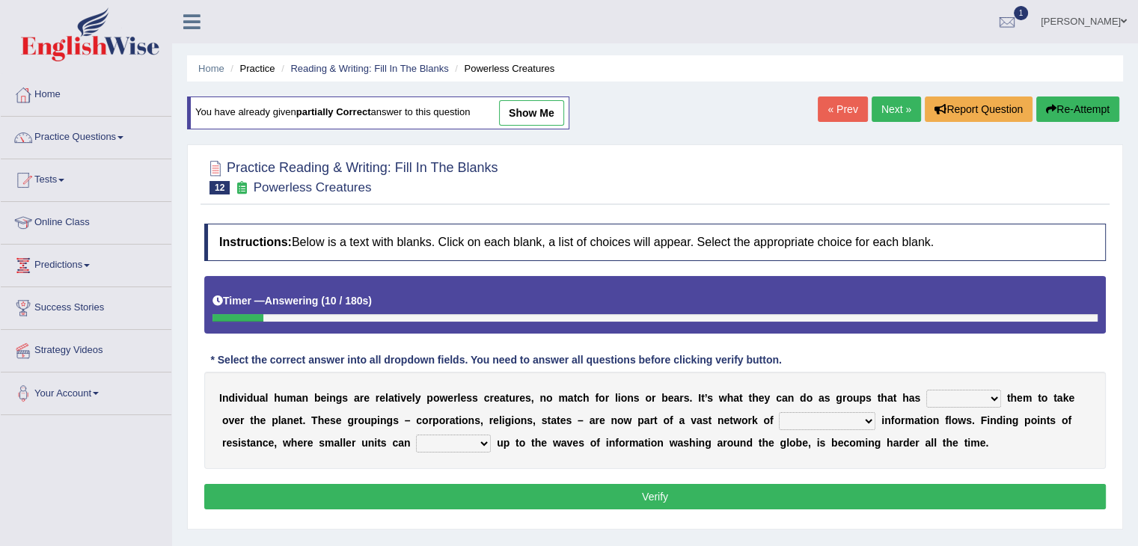
click at [988, 396] on select "enabled contended embodied conjured" at bounding box center [963, 399] width 75 height 18
select select "embodied"
click at [926, 390] on select "enabled contended embodied conjured" at bounding box center [963, 399] width 75 height 18
click at [868, 420] on select "interconnected overlapping fastened exploited" at bounding box center [827, 421] width 96 height 18
select select "interconnected"
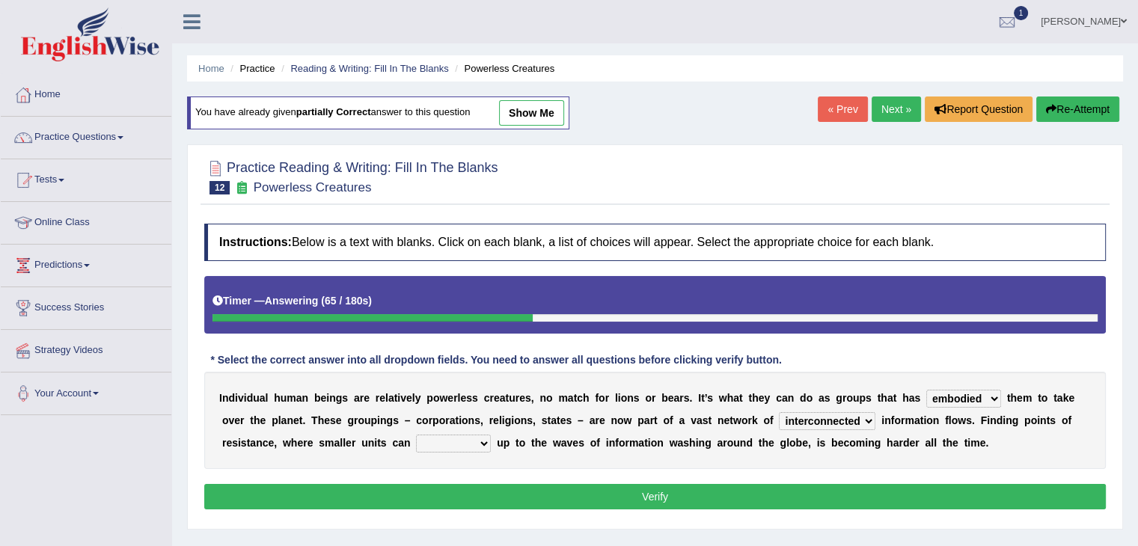
click at [779, 412] on select "interconnected overlapping fastened exploited" at bounding box center [827, 421] width 96 height 18
click at [473, 440] on select "stand raise hail pump" at bounding box center [453, 444] width 75 height 18
click at [416, 435] on select "stand raise hail pump" at bounding box center [453, 444] width 75 height 18
click at [473, 444] on select "stand raise hail pump" at bounding box center [453, 444] width 75 height 18
select select "raise"
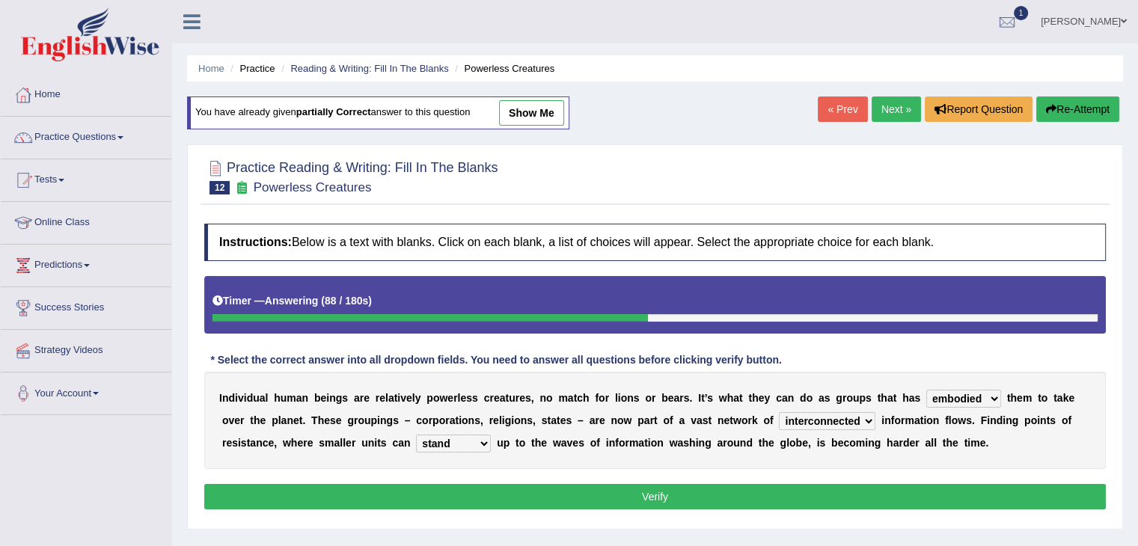
click at [416, 435] on select "stand raise hail pump" at bounding box center [453, 444] width 75 height 18
click at [631, 497] on button "Verify" at bounding box center [654, 496] width 901 height 25
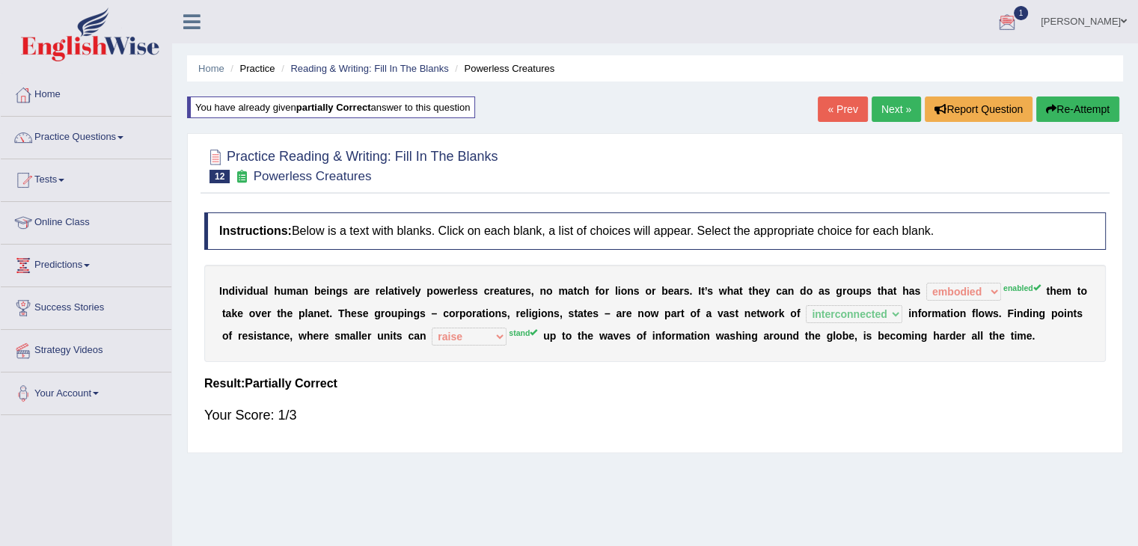
click at [1074, 100] on button "Re-Attempt" at bounding box center [1077, 108] width 83 height 25
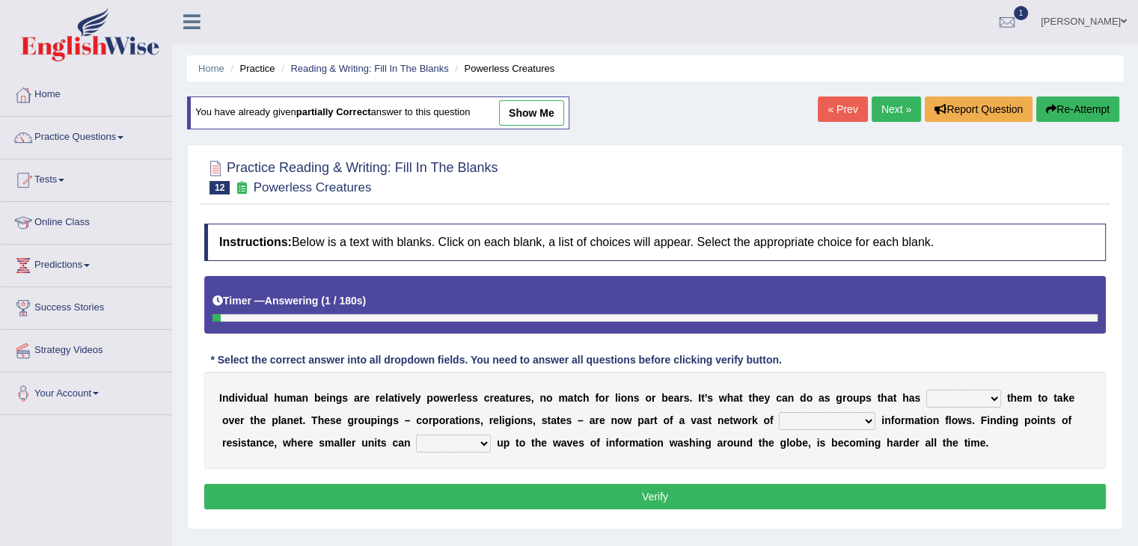
click at [975, 393] on select "enabled contended embodied conjured" at bounding box center [963, 399] width 75 height 18
select select "enabled"
click at [926, 390] on select "enabled contended embodied conjured" at bounding box center [963, 399] width 75 height 18
click at [845, 417] on select "interconnected overlapping fastened exploited" at bounding box center [827, 421] width 96 height 18
select select "interconnected"
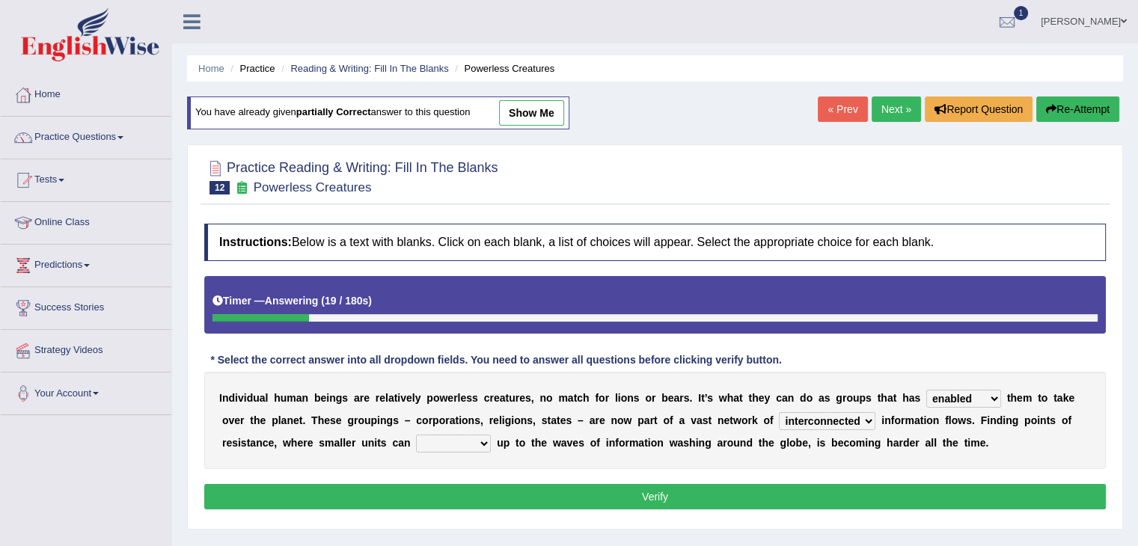
click at [779, 412] on select "interconnected overlapping fastened exploited" at bounding box center [827, 421] width 96 height 18
click at [452, 444] on select "stand raise hail pump" at bounding box center [453, 444] width 75 height 18
select select "stand"
click at [416, 435] on select "stand raise hail pump" at bounding box center [453, 444] width 75 height 18
click at [631, 503] on button "Verify" at bounding box center [654, 496] width 901 height 25
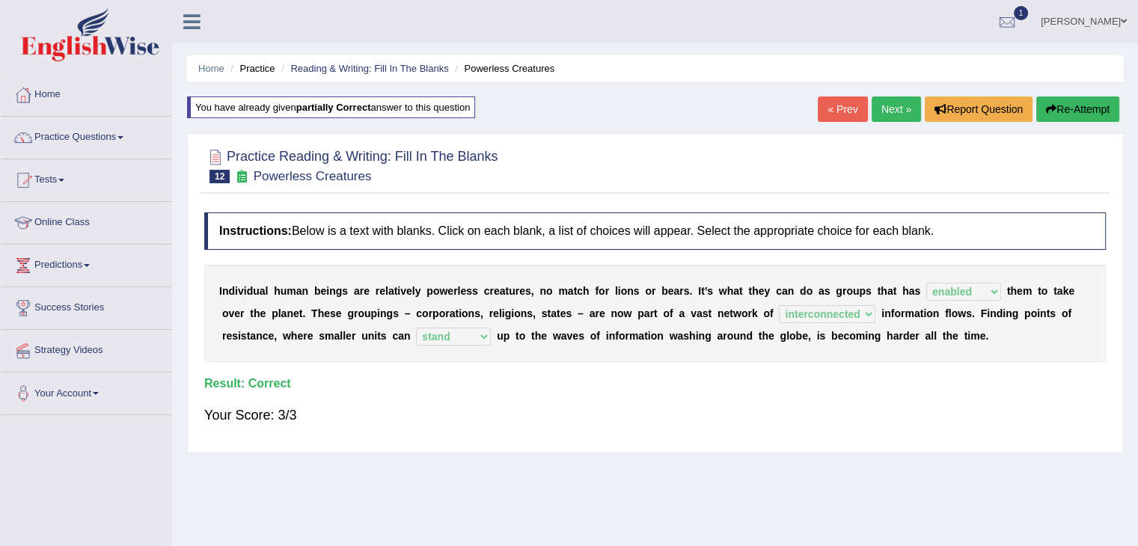
click at [910, 106] on link "Next »" at bounding box center [895, 108] width 49 height 25
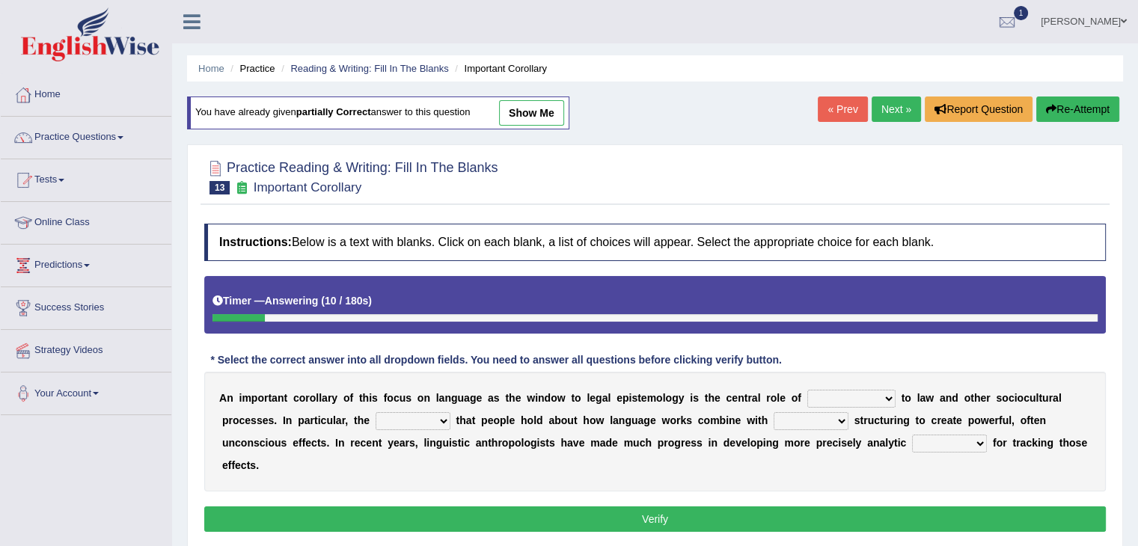
click at [900, 401] on b "t" at bounding box center [902, 398] width 4 height 12
click at [884, 399] on select "discourse epoch dialect acquaintance" at bounding box center [851, 399] width 88 height 18
select select "dialect"
click at [807, 390] on select "discourse epoch dialect acquaintance" at bounding box center [851, 399] width 88 height 18
click at [446, 414] on select "deviation besmirch consent ideas" at bounding box center [412, 421] width 75 height 18
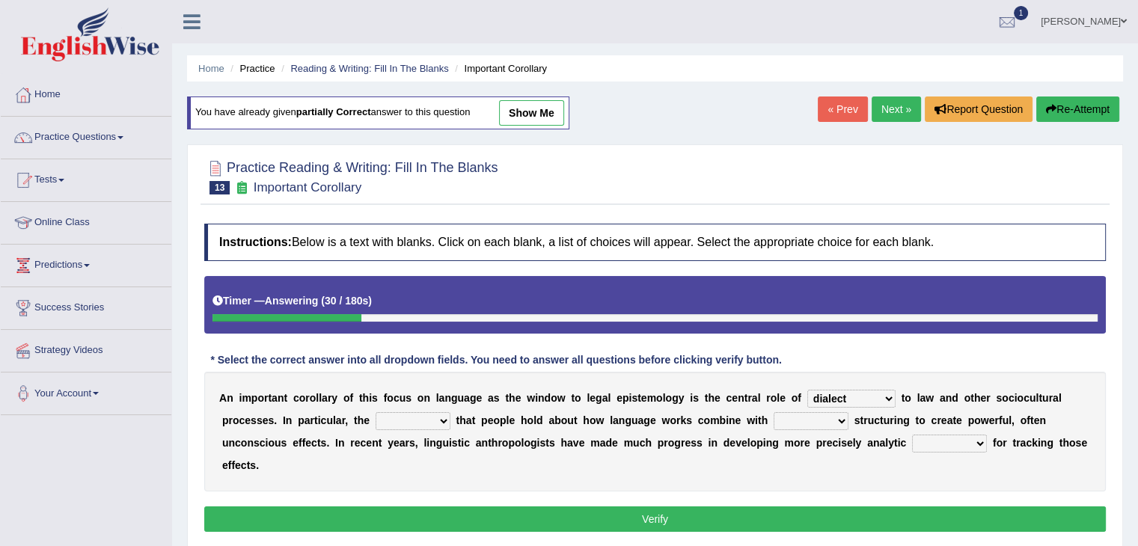
select select "ideas"
click at [375, 412] on select "deviation besmirch consent ideas" at bounding box center [412, 421] width 75 height 18
click at [835, 416] on select "mandatory linguistic legitimate customary" at bounding box center [810, 421] width 75 height 18
select select "linguistic"
click at [773, 412] on select "mandatory linguistic legitimate customary" at bounding box center [810, 421] width 75 height 18
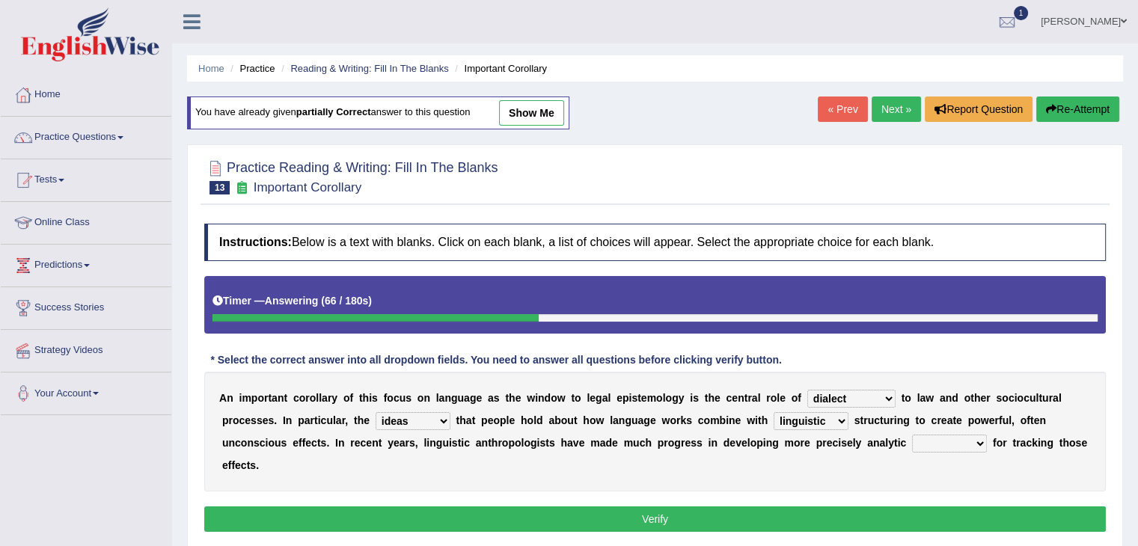
click at [966, 443] on select "tools appetite albums stroke" at bounding box center [949, 444] width 75 height 18
select select "tools"
click at [912, 435] on select "tools appetite albums stroke" at bounding box center [949, 444] width 75 height 18
click at [830, 515] on button "Verify" at bounding box center [654, 518] width 901 height 25
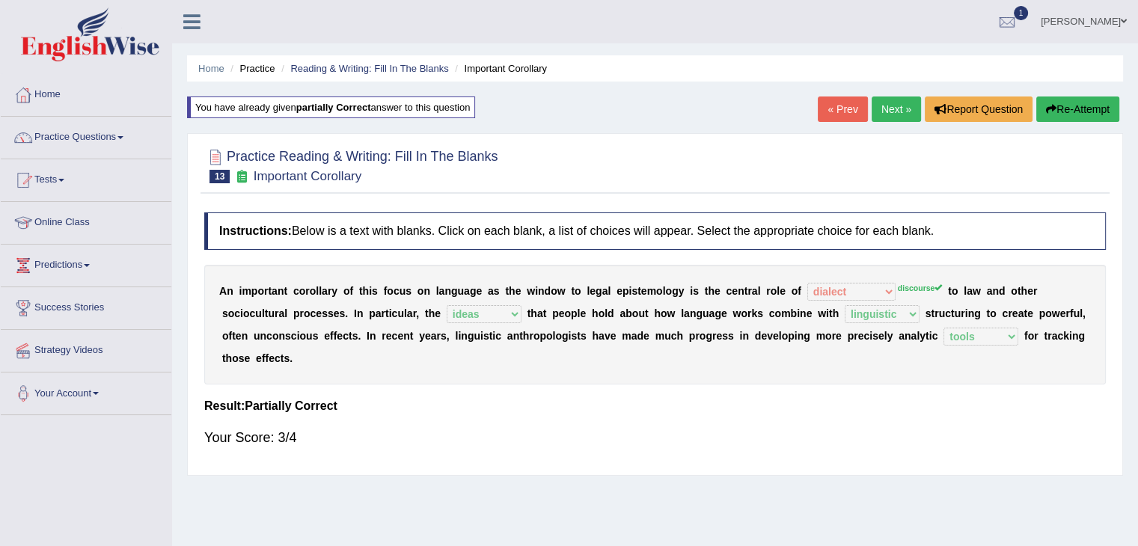
click at [1082, 100] on button "Re-Attempt" at bounding box center [1077, 108] width 83 height 25
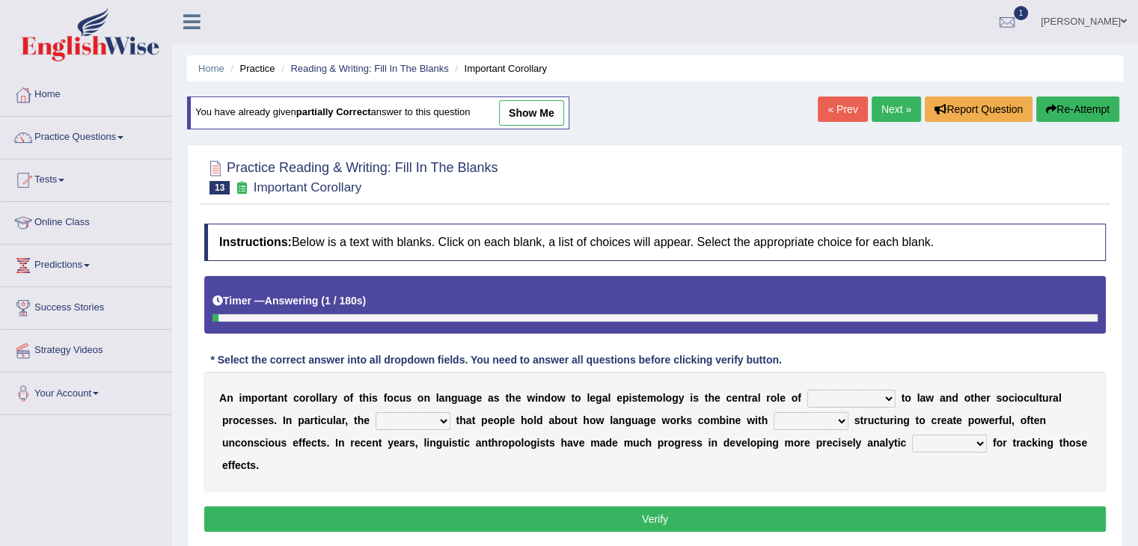
click at [875, 394] on select "discourse epoch dialect acquaintance" at bounding box center [851, 399] width 88 height 18
select select "discourse"
click at [807, 390] on select "discourse epoch dialect acquaintance" at bounding box center [851, 399] width 88 height 18
click at [404, 420] on select "deviation besmirch consent ideas" at bounding box center [412, 421] width 75 height 18
select select "ideas"
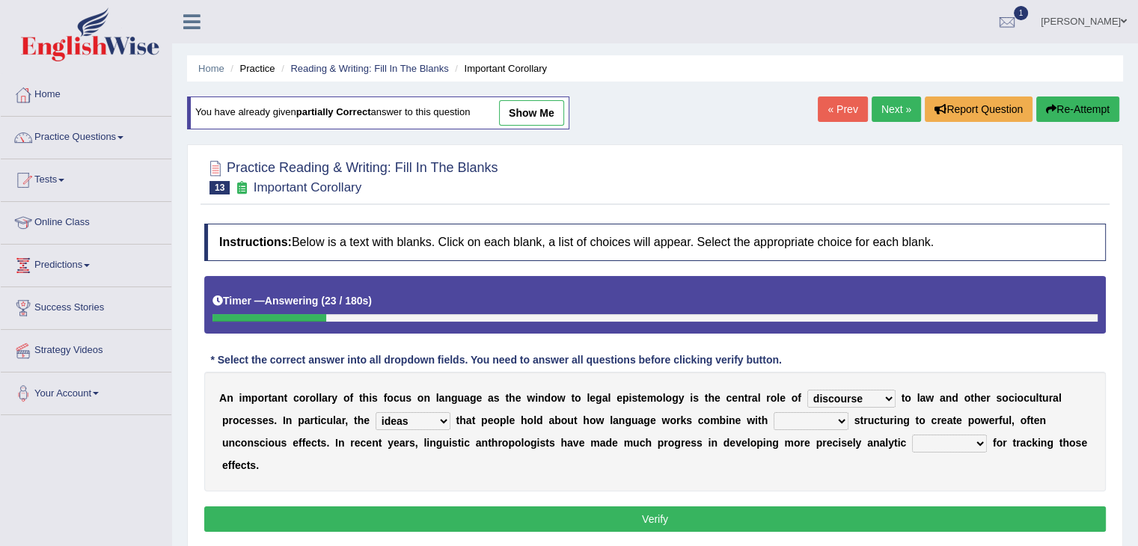
click at [375, 412] on select "deviation besmirch consent ideas" at bounding box center [412, 421] width 75 height 18
click at [822, 423] on select "mandatory linguistic legitimate customary" at bounding box center [810, 421] width 75 height 18
select select "linguistic"
click at [773, 412] on select "mandatory linguistic legitimate customary" at bounding box center [810, 421] width 75 height 18
click at [963, 435] on select "tools appetite albums stroke" at bounding box center [949, 444] width 75 height 18
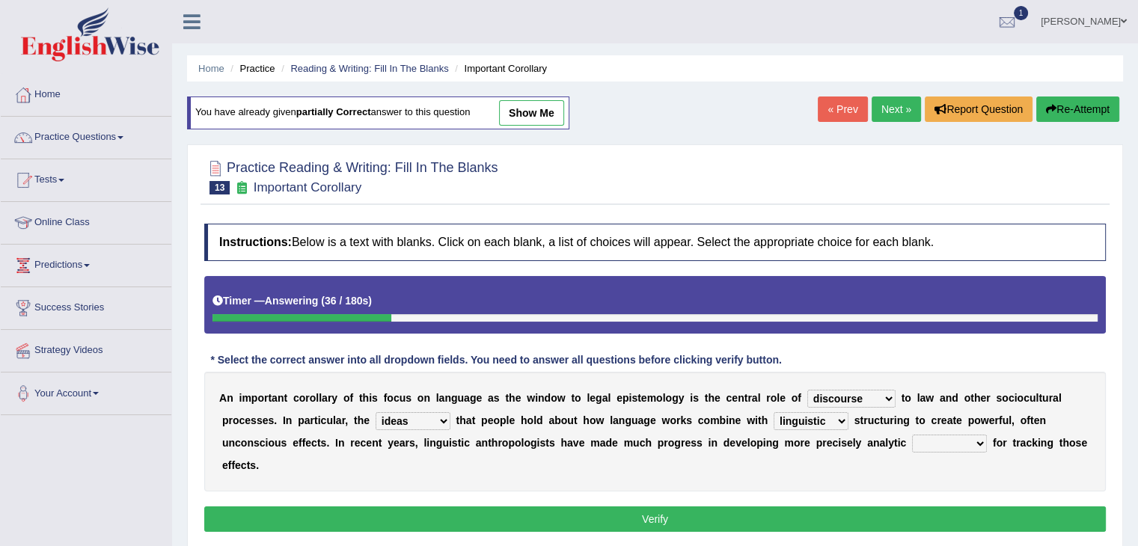
select select "tools"
click at [912, 435] on select "tools appetite albums stroke" at bounding box center [949, 444] width 75 height 18
click at [690, 525] on button "Verify" at bounding box center [654, 518] width 901 height 25
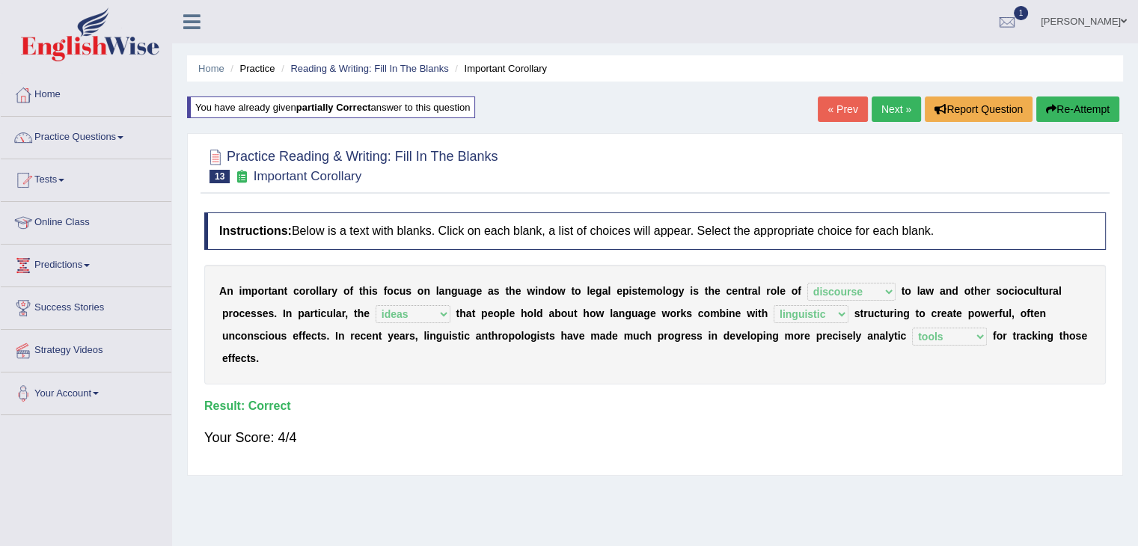
click at [889, 108] on link "Next »" at bounding box center [895, 108] width 49 height 25
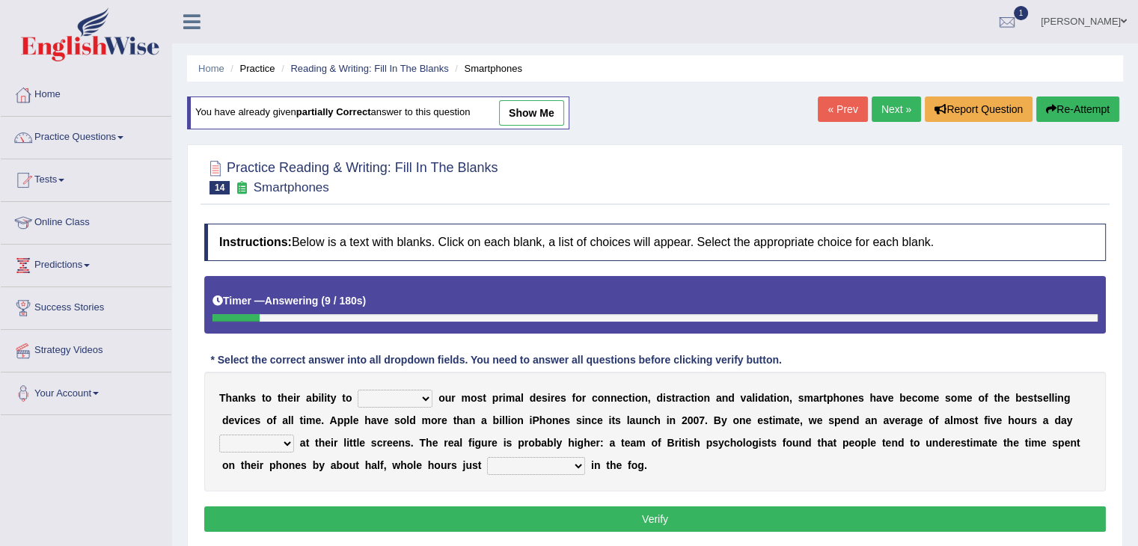
click at [426, 402] on select "hijack describe sharpen conserve" at bounding box center [394, 399] width 75 height 18
select select "describe"
click at [357, 390] on select "hijack describe sharpen conserve" at bounding box center [394, 399] width 75 height 18
click at [400, 402] on select "hijack describe sharpen conserve" at bounding box center [394, 399] width 75 height 18
click at [542, 425] on div "T h a n k s t o t h e i r a b i l i t y t o hijack describe sharpen conserve o …" at bounding box center [654, 432] width 901 height 120
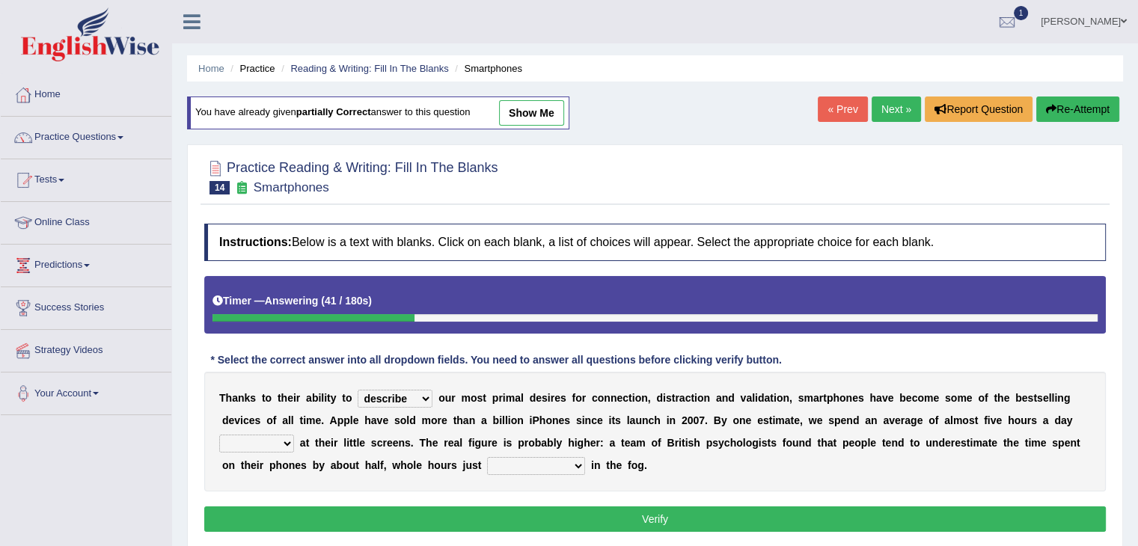
click at [291, 440] on select "watching waggling snoring staring" at bounding box center [256, 444] width 75 height 18
select select "watching"
click at [219, 435] on select "watching waggling snoring staring" at bounding box center [256, 444] width 75 height 18
click at [585, 465] on b at bounding box center [588, 465] width 6 height 12
click at [577, 464] on select "has evaporated evaporating evaporate evaporates" at bounding box center [536, 466] width 98 height 18
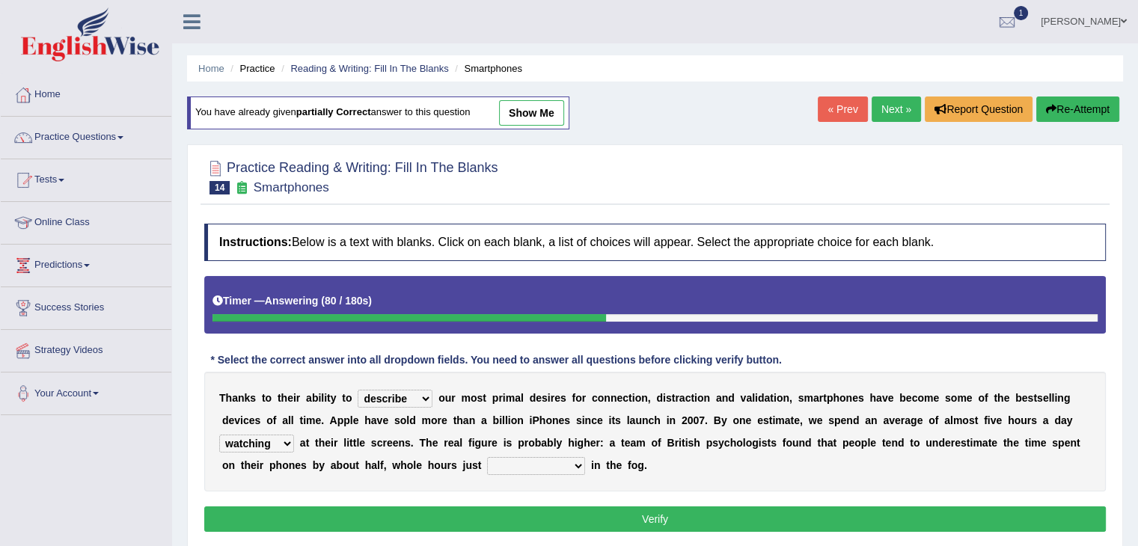
click at [871, 463] on div "T h a n k s t o t h e i r a b i l i t y t o hijack describe sharpen conserve o …" at bounding box center [654, 432] width 901 height 120
click at [550, 467] on select "has evaporated evaporating evaporate evaporates" at bounding box center [536, 466] width 98 height 18
select select "evaporating"
click at [487, 457] on select "has evaporated evaporating evaporate evaporates" at bounding box center [536, 466] width 98 height 18
click at [574, 464] on select "has evaporated evaporating evaporate evaporates" at bounding box center [536, 466] width 98 height 18
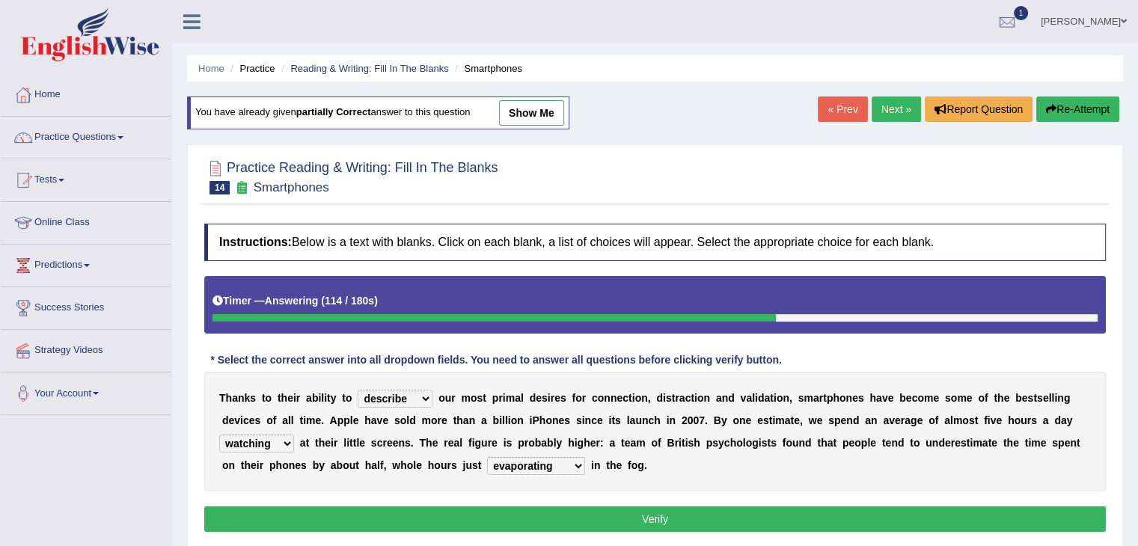
click at [736, 479] on div "T h a n k s t o t h e i r a b i l i t y t o hijack describe sharpen conserve o …" at bounding box center [654, 432] width 901 height 120
click at [553, 466] on select "has evaporated evaporating evaporate evaporates" at bounding box center [536, 466] width 98 height 18
click at [795, 448] on div "T h a n k s t o t h e i r a b i l i t y t o hijack describe sharpen conserve o …" at bounding box center [654, 432] width 901 height 120
click at [285, 449] on select "watching waggling snoring staring" at bounding box center [256, 444] width 75 height 18
select select "staring"
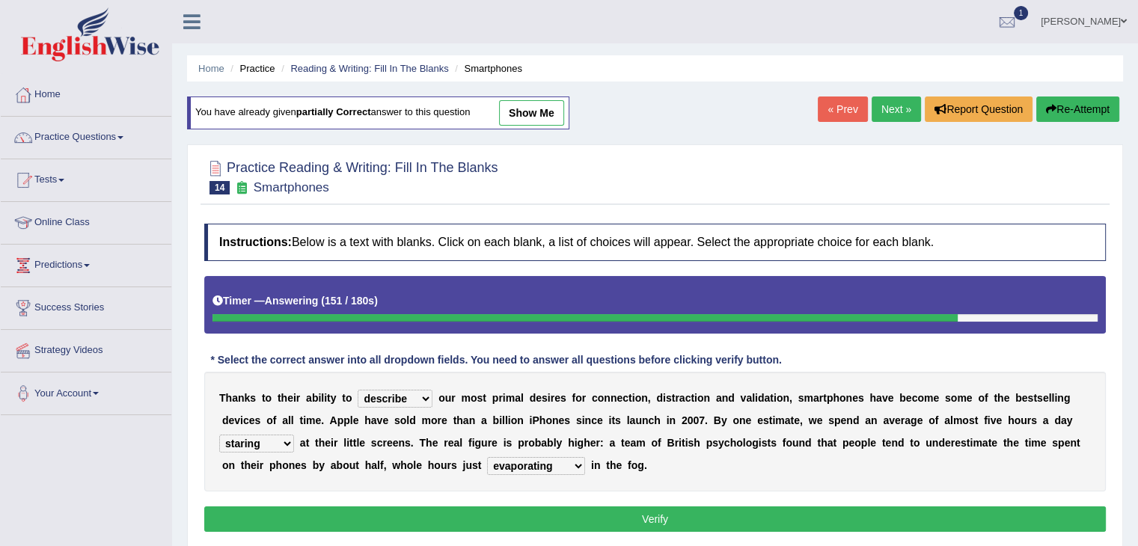
click at [219, 435] on select "watching waggling snoring staring" at bounding box center [256, 444] width 75 height 18
click at [627, 515] on button "Verify" at bounding box center [654, 518] width 901 height 25
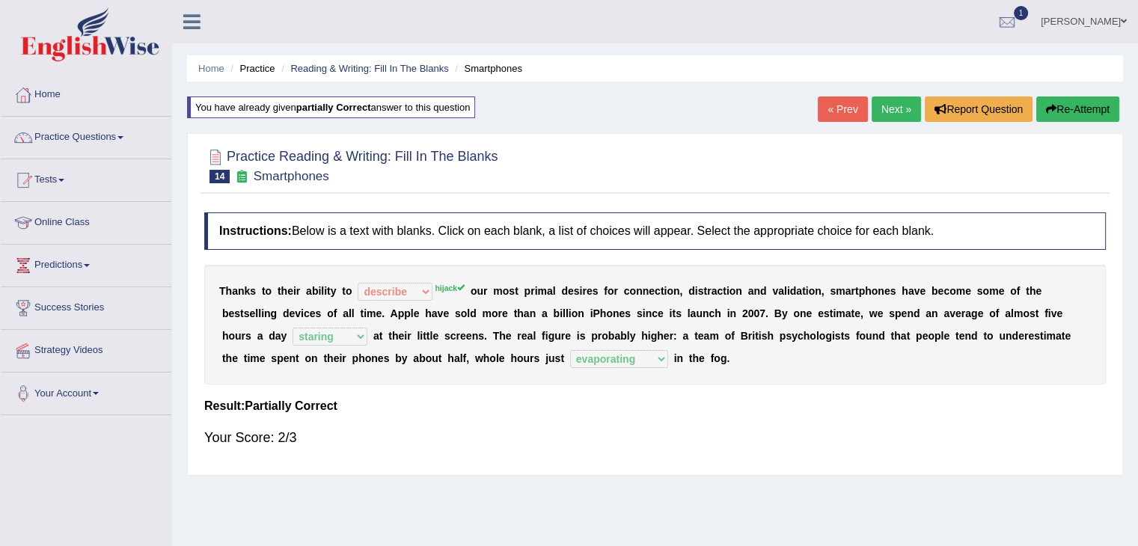
click at [896, 103] on link "Next »" at bounding box center [895, 108] width 49 height 25
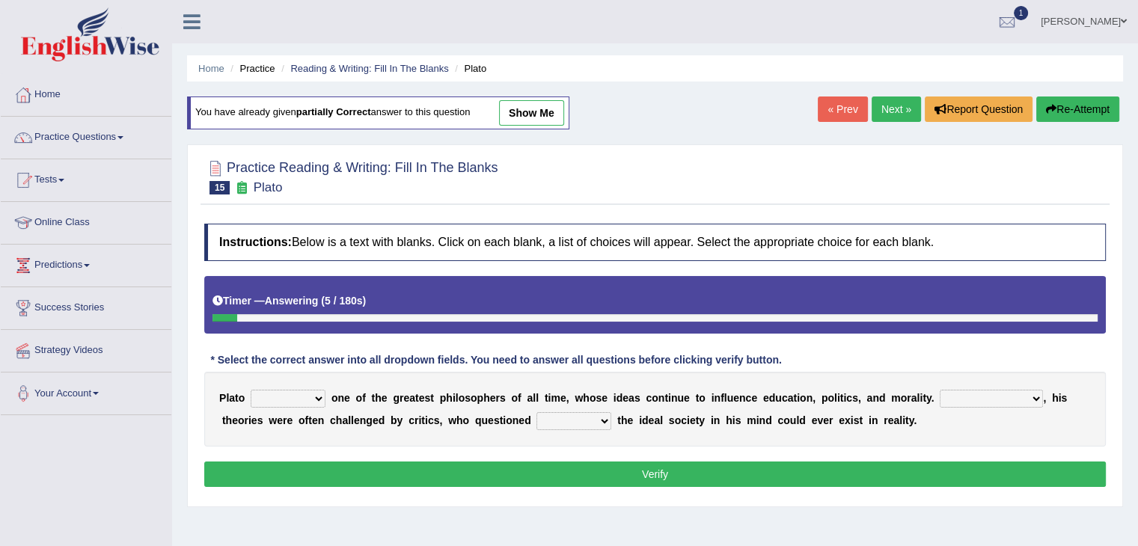
click at [318, 401] on select "keeps comes claims remains" at bounding box center [288, 399] width 75 height 18
select select "remains"
click at [251, 390] on select "keeps comes claims remains" at bounding box center [288, 399] width 75 height 18
click at [1026, 393] on select "Notwithstanding So However Whatever" at bounding box center [990, 399] width 103 height 18
select select "However"
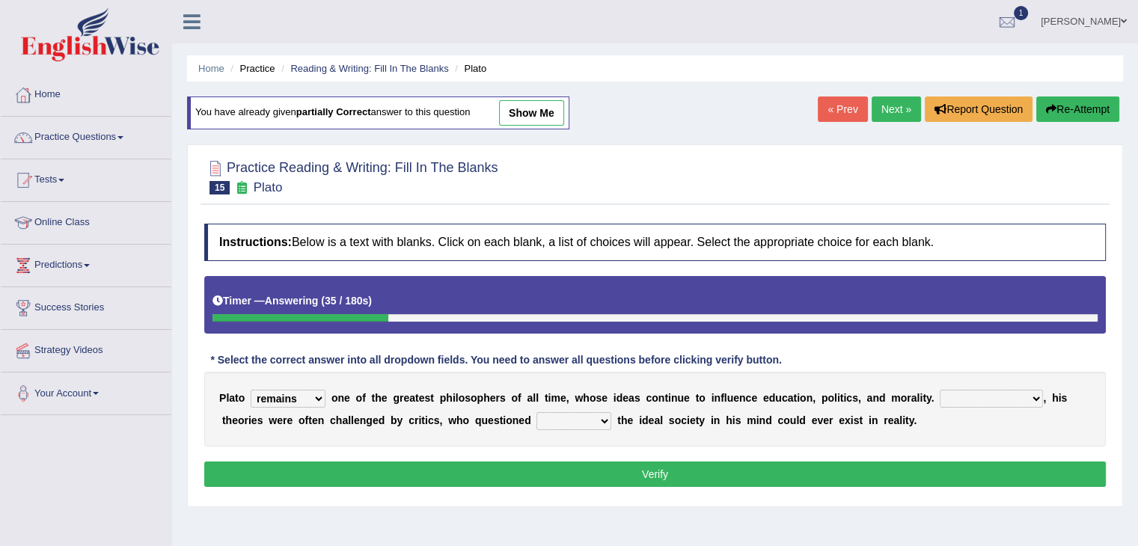
click at [939, 390] on select "Notwithstanding So However Whatever" at bounding box center [990, 399] width 103 height 18
click at [584, 423] on select "which what that whether" at bounding box center [573, 421] width 75 height 18
select select "whether"
click at [536, 412] on select "which what that whether" at bounding box center [573, 421] width 75 height 18
click at [604, 417] on select "which what that whether" at bounding box center [573, 421] width 75 height 18
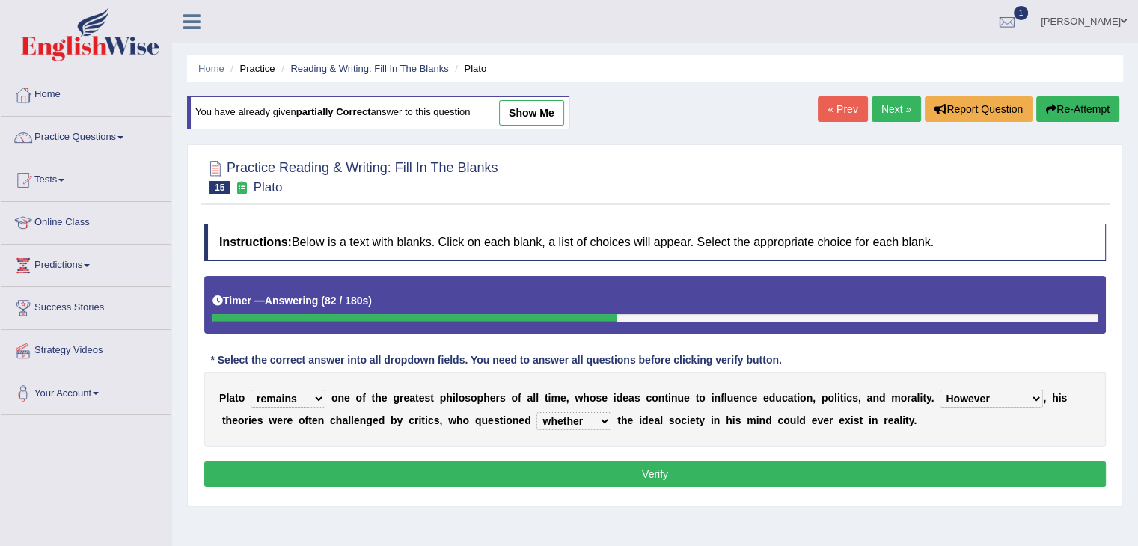
click at [721, 472] on button "Verify" at bounding box center [654, 473] width 901 height 25
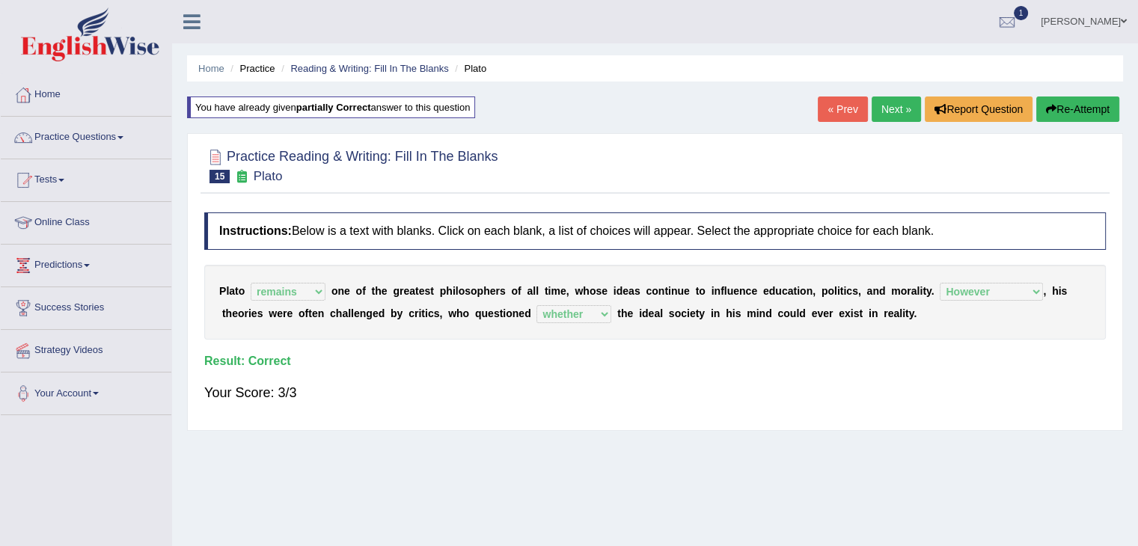
click at [903, 99] on link "Next »" at bounding box center [895, 108] width 49 height 25
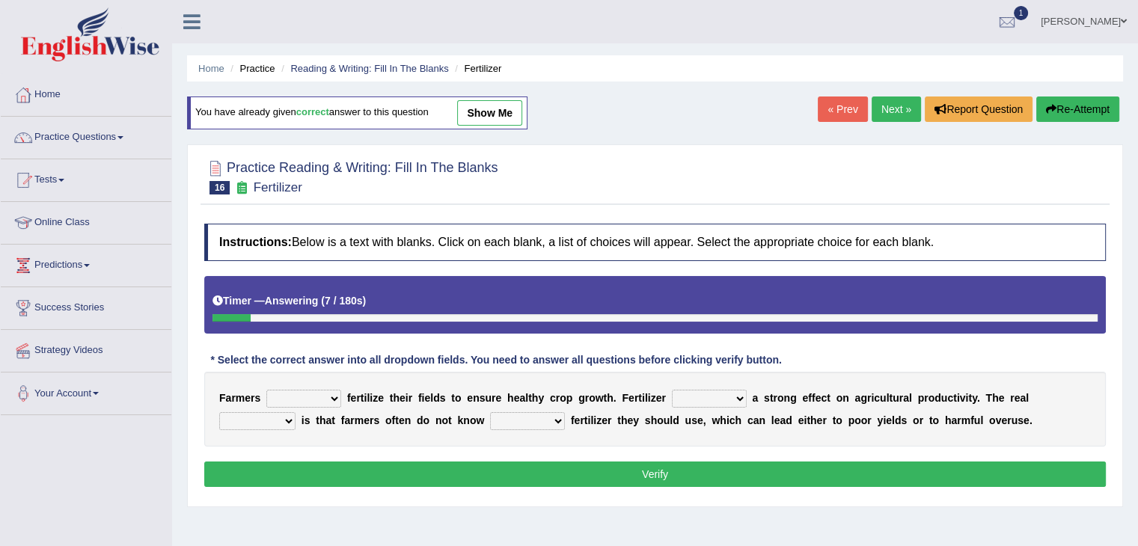
click at [334, 399] on select "must should need can" at bounding box center [303, 399] width 75 height 18
select select "should"
click at [266, 390] on select "must should need can" at bounding box center [303, 399] width 75 height 18
click at [732, 396] on select "has had have having" at bounding box center [709, 399] width 75 height 18
click at [672, 390] on select "has had have having" at bounding box center [709, 399] width 75 height 18
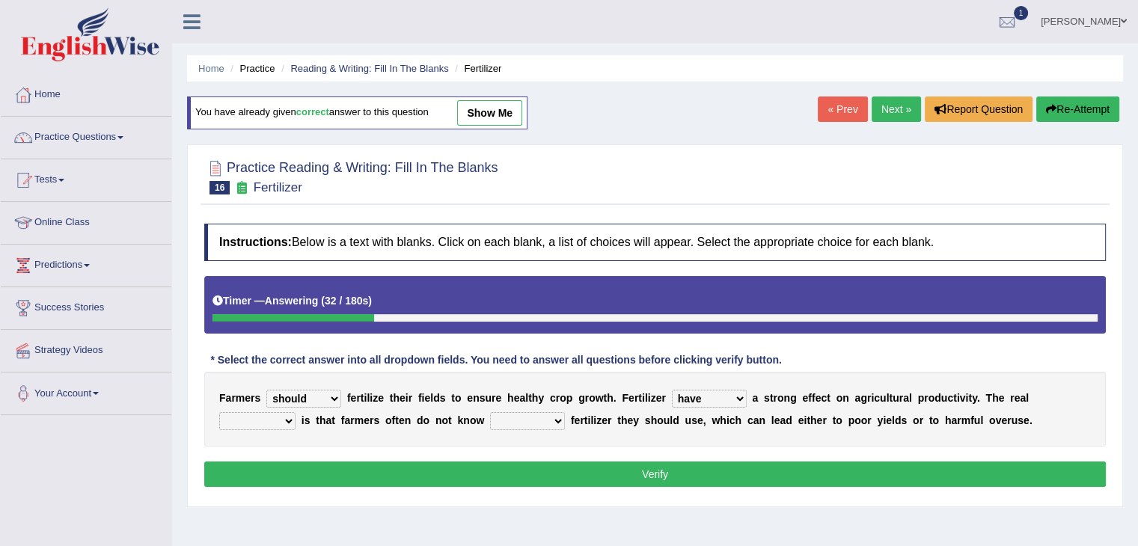
click at [740, 399] on select "has had have having" at bounding box center [709, 399] width 75 height 18
select select "has"
click at [672, 390] on select "has had have having" at bounding box center [709, 399] width 75 height 18
click at [286, 417] on select "problem question conclusion answer" at bounding box center [257, 421] width 76 height 18
select select "problem"
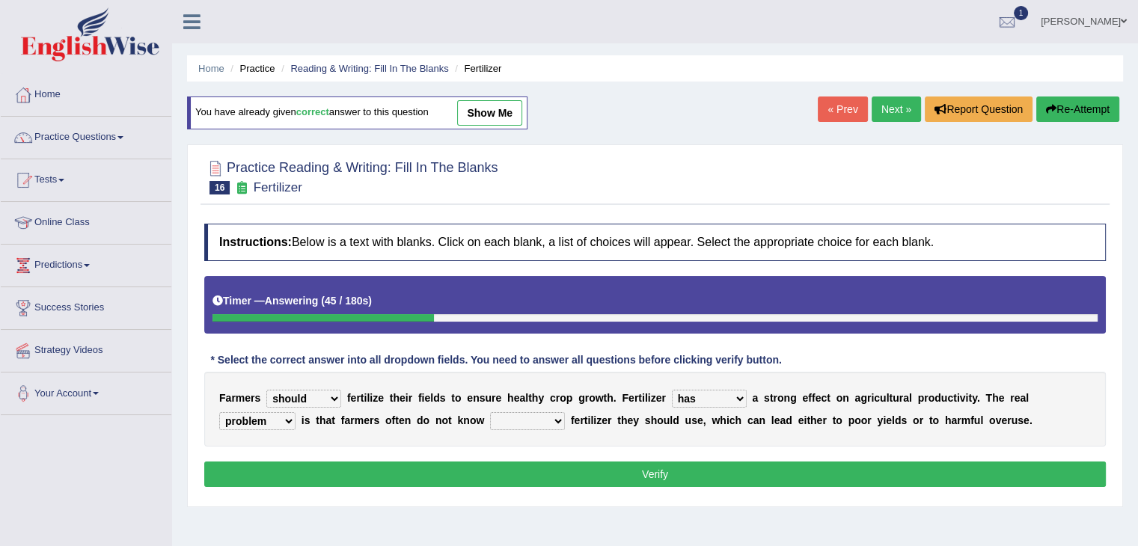
click at [219, 412] on select "problem question conclusion answer" at bounding box center [257, 421] width 76 height 18
click at [550, 419] on select "how much how many however so much" at bounding box center [527, 421] width 75 height 18
select select "how much"
click at [490, 412] on select "how much how many however so much" at bounding box center [527, 421] width 75 height 18
click at [278, 424] on select "problem question conclusion answer" at bounding box center [257, 421] width 76 height 18
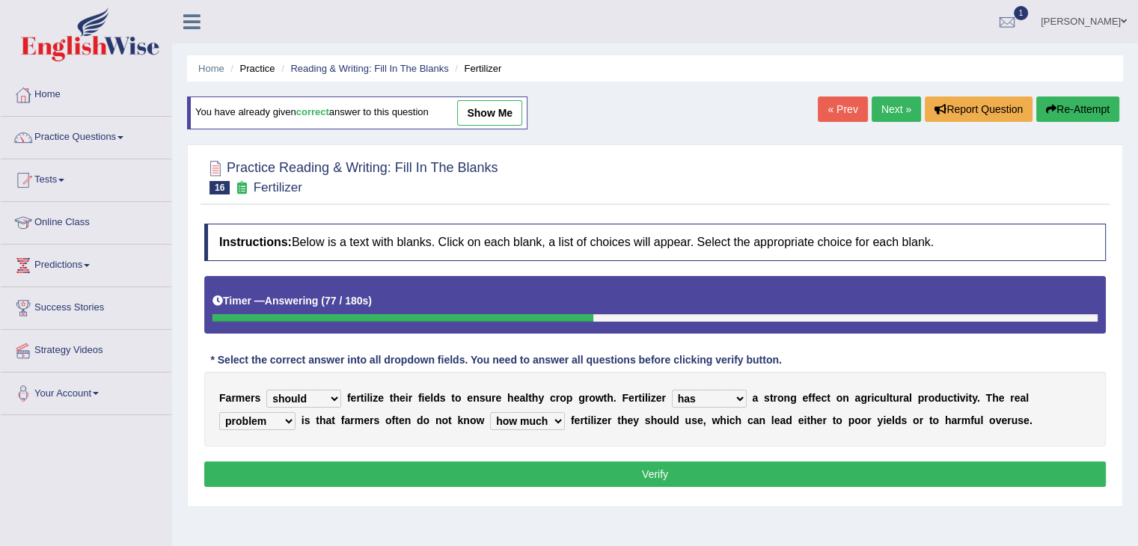
click at [556, 377] on div "F a r m e r s must should need can f e r t i l i z e t h e i r f i e l d s t o …" at bounding box center [654, 409] width 901 height 75
click at [649, 473] on button "Verify" at bounding box center [654, 473] width 901 height 25
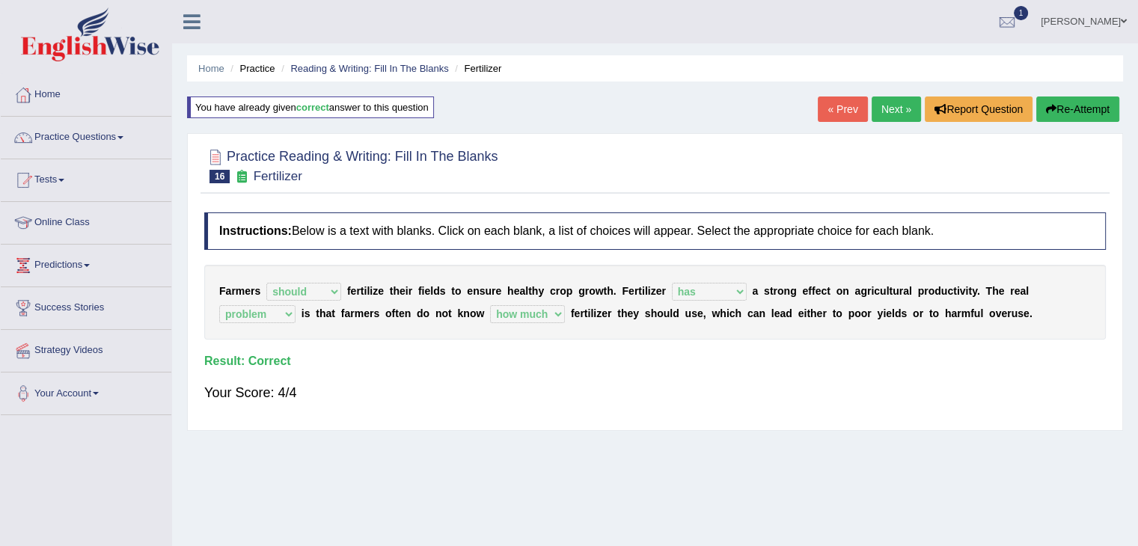
click at [894, 105] on link "Next »" at bounding box center [895, 108] width 49 height 25
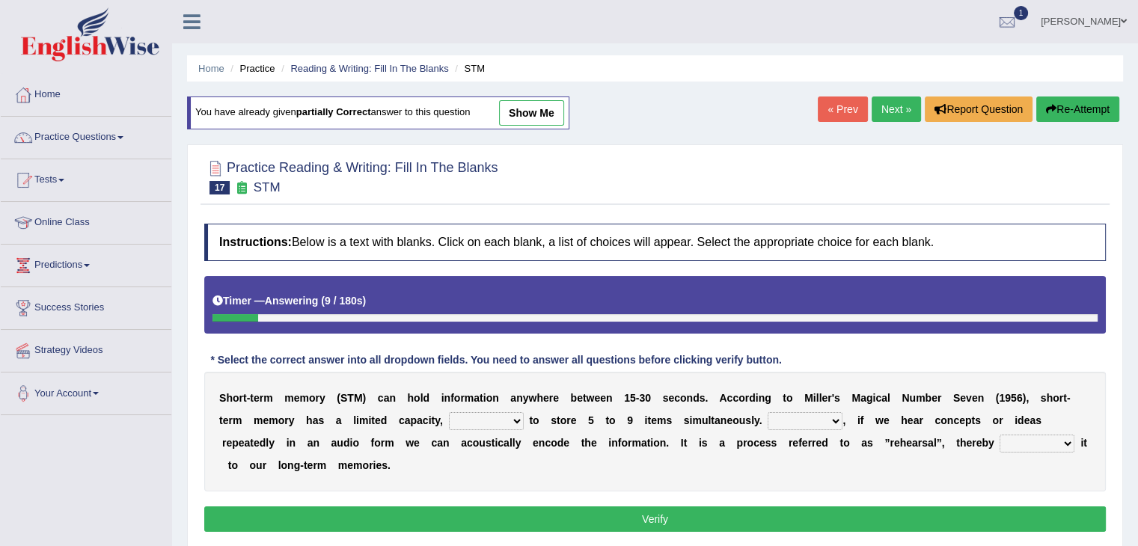
click at [509, 420] on select "being able is able be able unable" at bounding box center [486, 421] width 75 height 18
select select "unable"
click at [449, 412] on select "being able is able be able unable" at bounding box center [486, 421] width 75 height 18
click at [815, 420] on select "However So Moreover Therefore" at bounding box center [804, 421] width 75 height 18
select select "However"
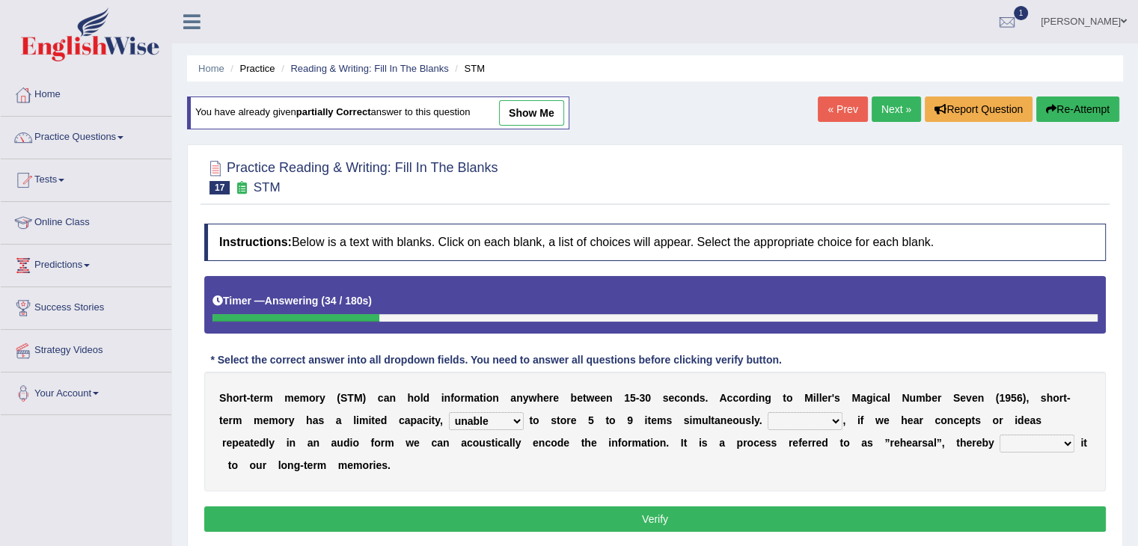
click at [767, 412] on select "However So Moreover Therefore" at bounding box center [804, 421] width 75 height 18
click at [1076, 446] on div "S h o r t - t e r m m e m o r y ( S T M ) c a n h o l d i n f o r m a t i o n a…" at bounding box center [654, 432] width 901 height 120
click at [1059, 441] on select "commit commits commiting commited" at bounding box center [1036, 444] width 75 height 18
click at [999, 435] on select "commit commits commiting commited" at bounding box center [1036, 444] width 75 height 18
click at [1060, 441] on select "commit commits commiting commited" at bounding box center [1036, 444] width 75 height 18
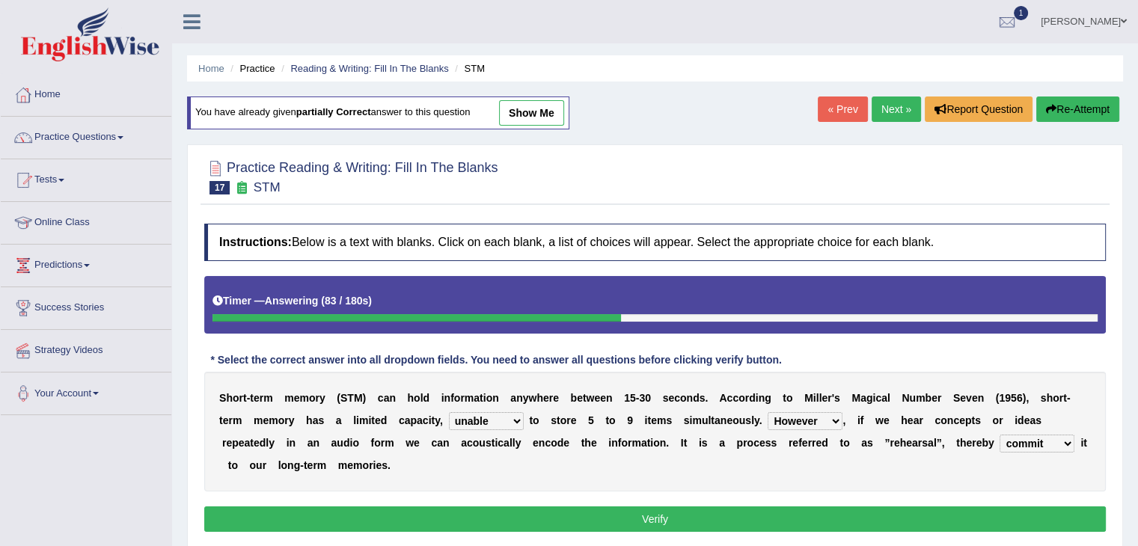
select select "commits"
click at [999, 435] on select "commit commits commiting commited" at bounding box center [1036, 444] width 75 height 18
click at [857, 527] on button "Verify" at bounding box center [654, 518] width 901 height 25
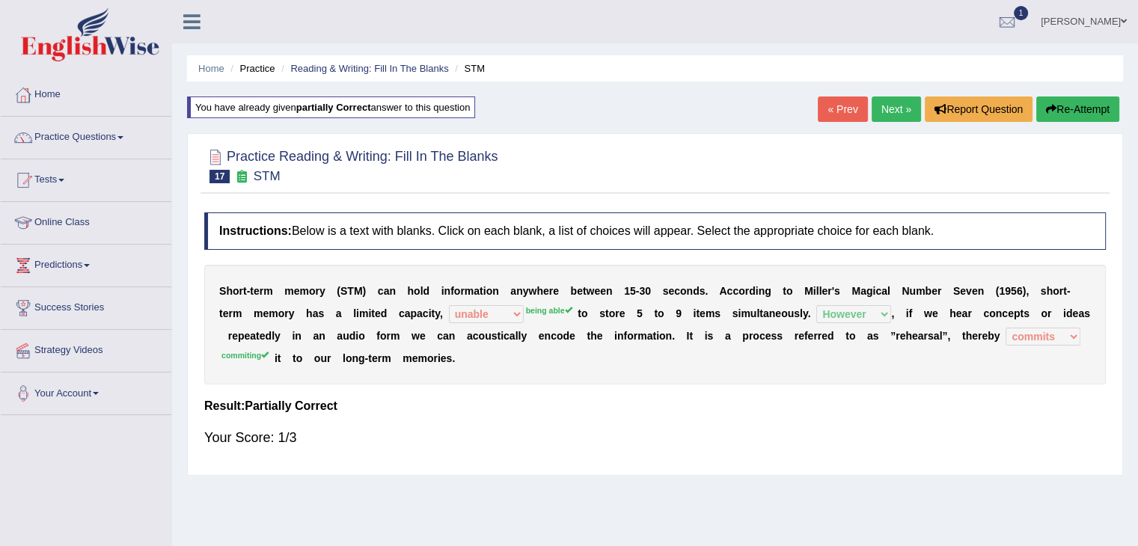
click at [874, 104] on link "Next »" at bounding box center [895, 108] width 49 height 25
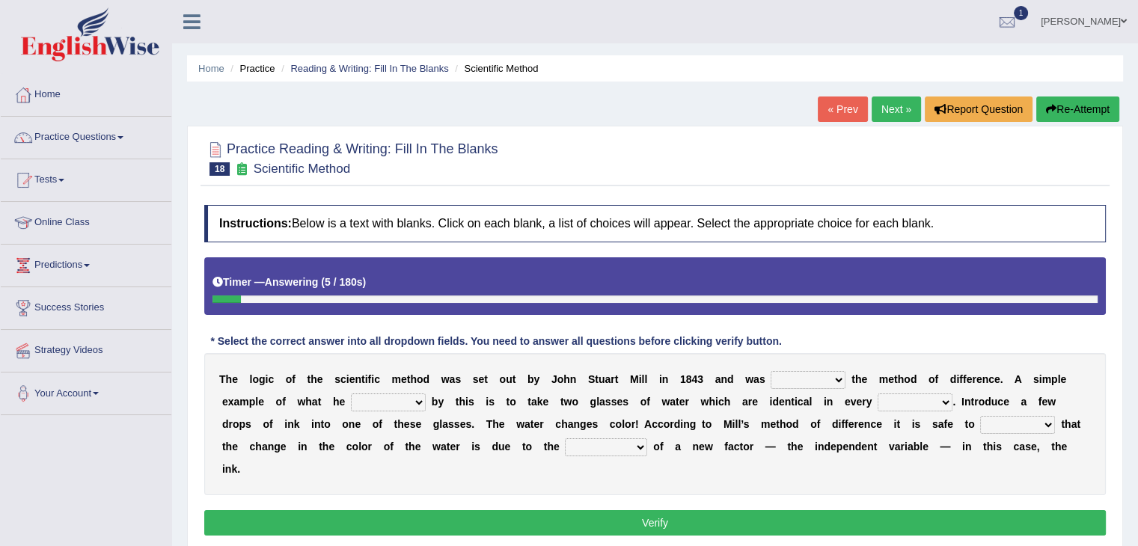
click at [826, 378] on select "pointed claimed demanded named" at bounding box center [807, 380] width 75 height 18
select select "claimed"
click at [770, 371] on select "pointed claimed demanded named" at bounding box center [807, 380] width 75 height 18
click at [417, 401] on select "capped charged found meant" at bounding box center [388, 402] width 75 height 18
select select "found"
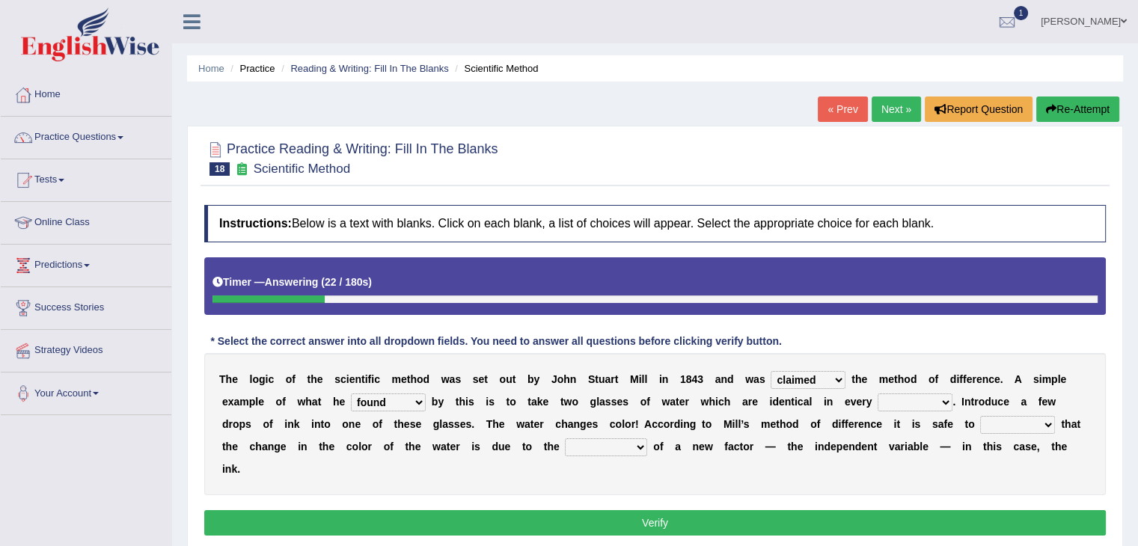
click at [351, 393] on select "capped charged found meant" at bounding box center [388, 402] width 75 height 18
click at [929, 402] on select "thought identity measure respect" at bounding box center [914, 402] width 75 height 18
select select "measure"
click at [877, 393] on select "thought identity measure respect" at bounding box center [914, 402] width 75 height 18
click at [1044, 426] on select "assume discuss prefer acclaim" at bounding box center [1017, 425] width 75 height 18
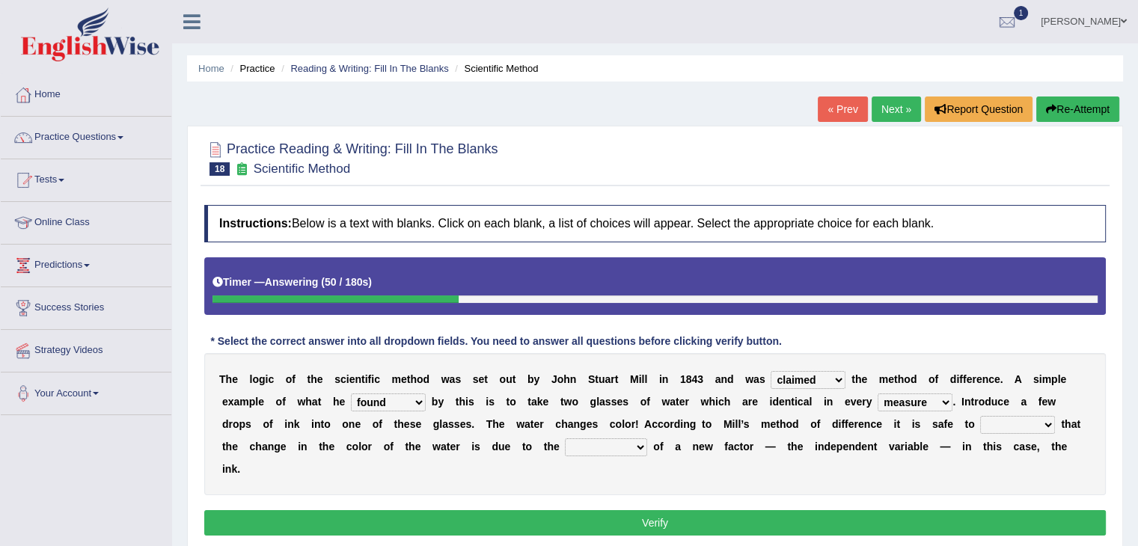
select select "acclaim"
click at [980, 416] on select "assume discuss prefer acclaim" at bounding box center [1017, 425] width 75 height 18
click at [613, 438] on select "introduction magnitude preparation purification" at bounding box center [606, 447] width 82 height 18
select select "introduction"
click at [565, 438] on select "introduction magnitude preparation purification" at bounding box center [606, 447] width 82 height 18
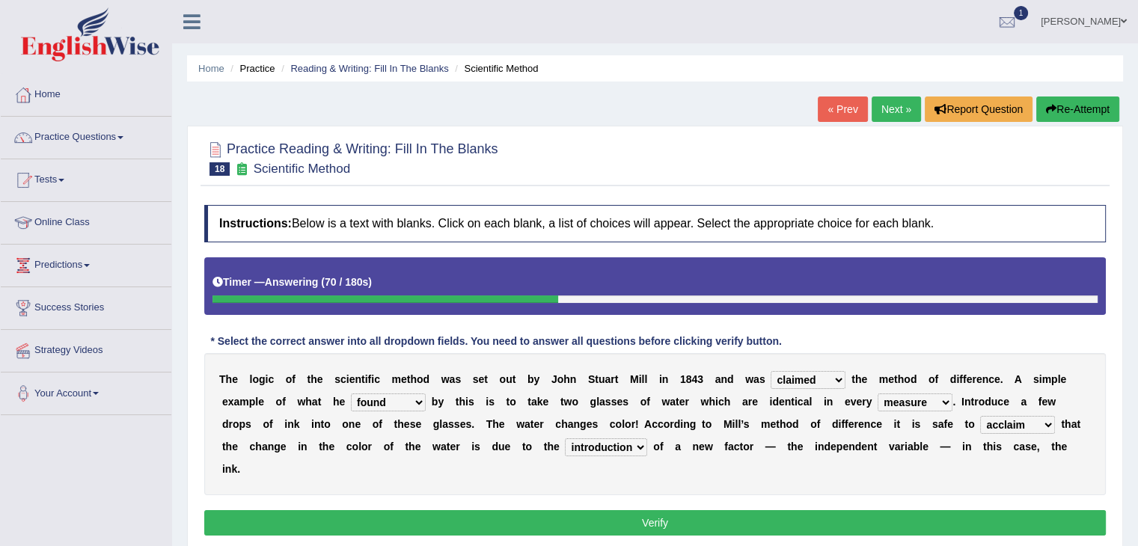
click at [844, 378] on select "pointed claimed demanded named" at bounding box center [807, 380] width 75 height 18
click at [936, 341] on div "Instructions: Below is a text with blanks. Click on each blank, a list of choic…" at bounding box center [654, 372] width 909 height 350
click at [1019, 426] on select "assume discuss prefer acclaim" at bounding box center [1017, 425] width 75 height 18
click at [1099, 467] on div "T h e l o g i c o f t h e s c i e n t i f i c m e t h o d w a s s e t o u t b y…" at bounding box center [654, 424] width 901 height 142
click at [872, 515] on button "Verify" at bounding box center [654, 522] width 901 height 25
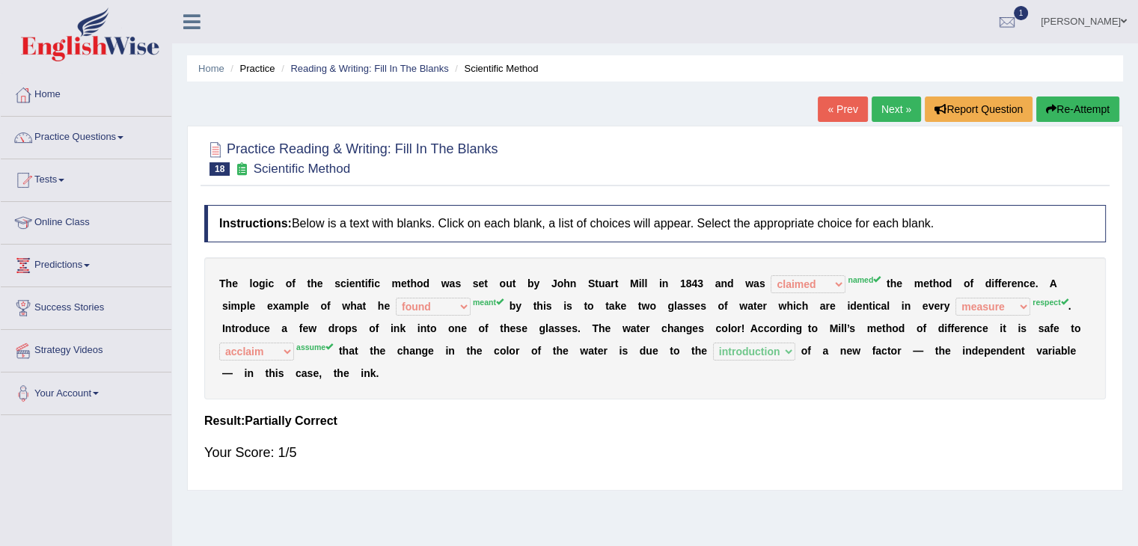
click at [912, 106] on link "Next »" at bounding box center [895, 108] width 49 height 25
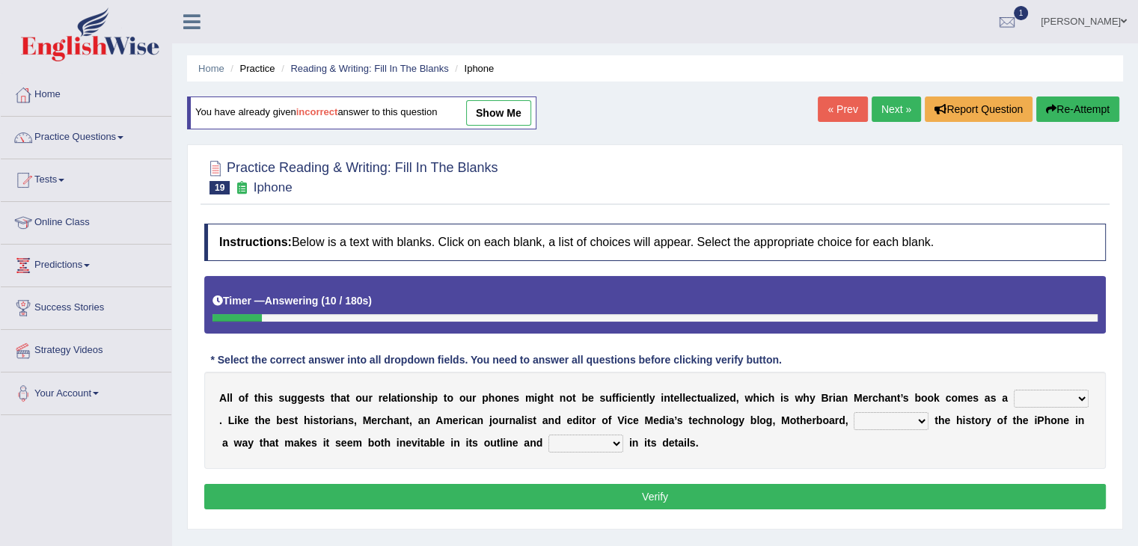
click at [1064, 390] on select "privilege relief demotion flash" at bounding box center [1050, 399] width 75 height 18
select select "flash"
click at [1013, 390] on select "privilege relief demotion flash" at bounding box center [1050, 399] width 75 height 18
click at [601, 449] on select "surprises surprised surprising surprise" at bounding box center [585, 444] width 75 height 18
select select "surprises"
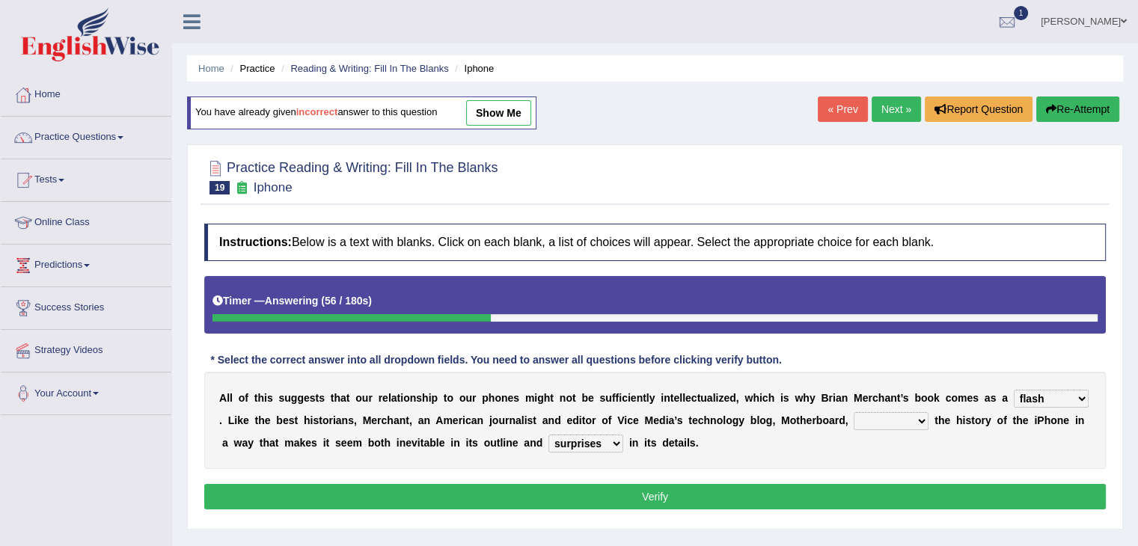
click at [548, 435] on select "surprises surprised surprising surprise" at bounding box center [585, 444] width 75 height 18
click at [895, 420] on select "enriches unpacks detours contorts" at bounding box center [890, 421] width 75 height 18
select select "detours"
click at [853, 412] on select "enriches unpacks detours contorts" at bounding box center [890, 421] width 75 height 18
click at [593, 444] on select "surprises surprised surprising surprise" at bounding box center [585, 444] width 75 height 18
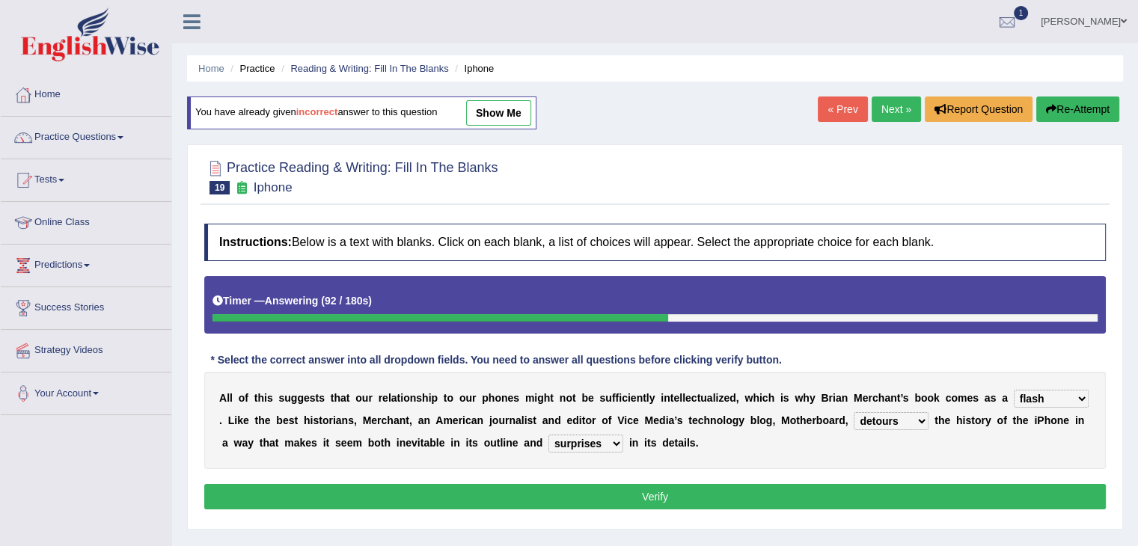
select select "surprised"
click at [548, 435] on select "surprises surprised surprising surprise" at bounding box center [585, 444] width 75 height 18
click at [666, 494] on button "Verify" at bounding box center [654, 496] width 901 height 25
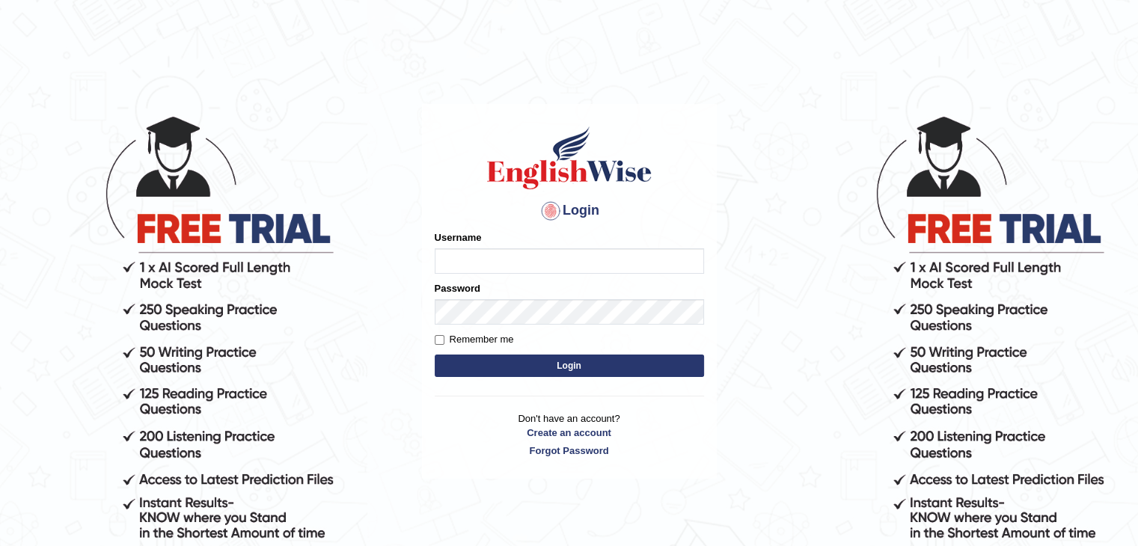
type input "PunamRijal"
click at [629, 369] on button "Login" at bounding box center [569, 366] width 269 height 22
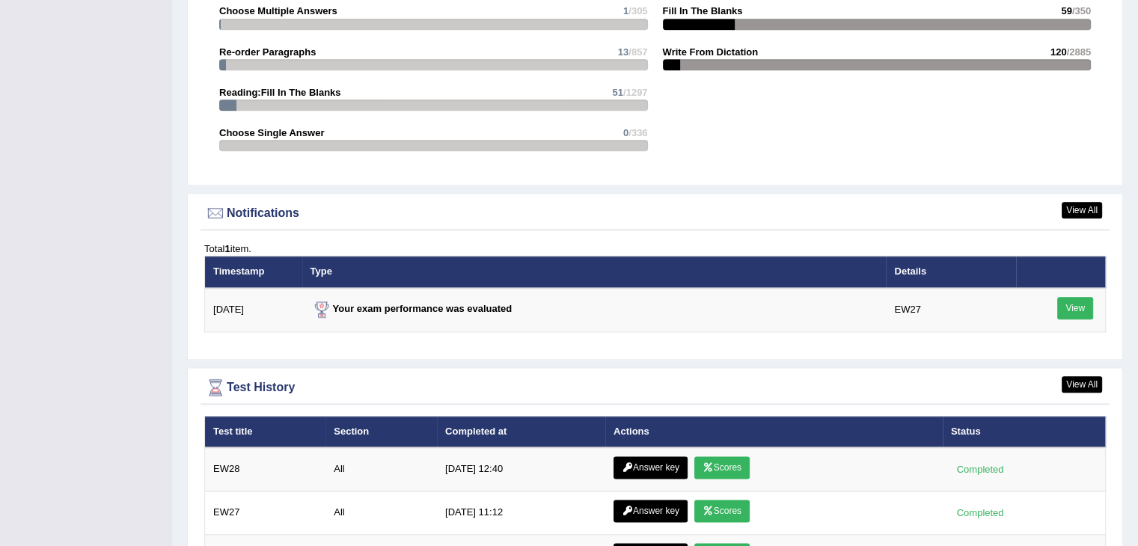
scroll to position [1874, 0]
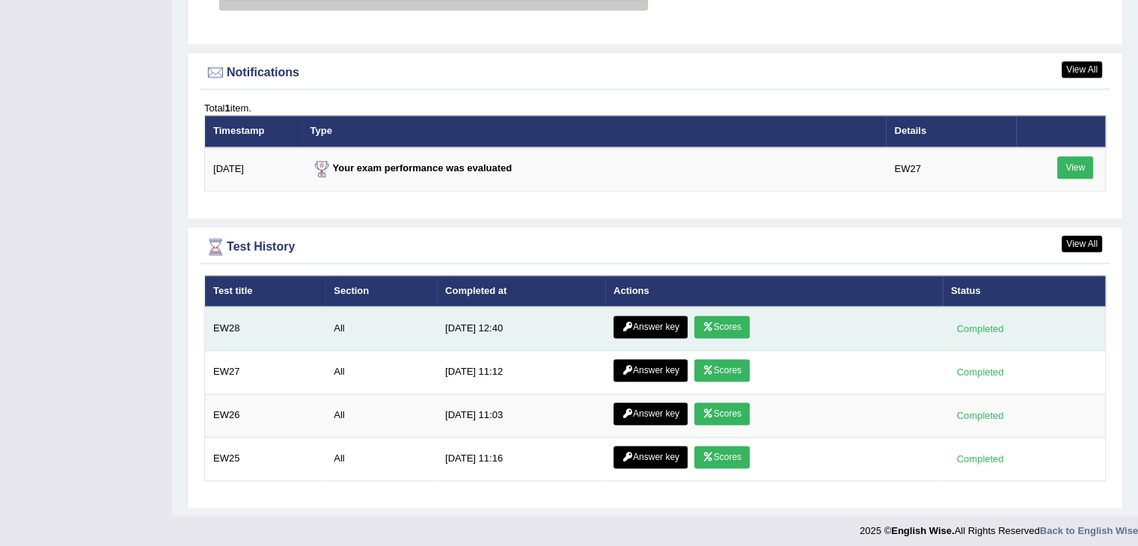
click at [672, 321] on link "Answer key" at bounding box center [650, 327] width 74 height 22
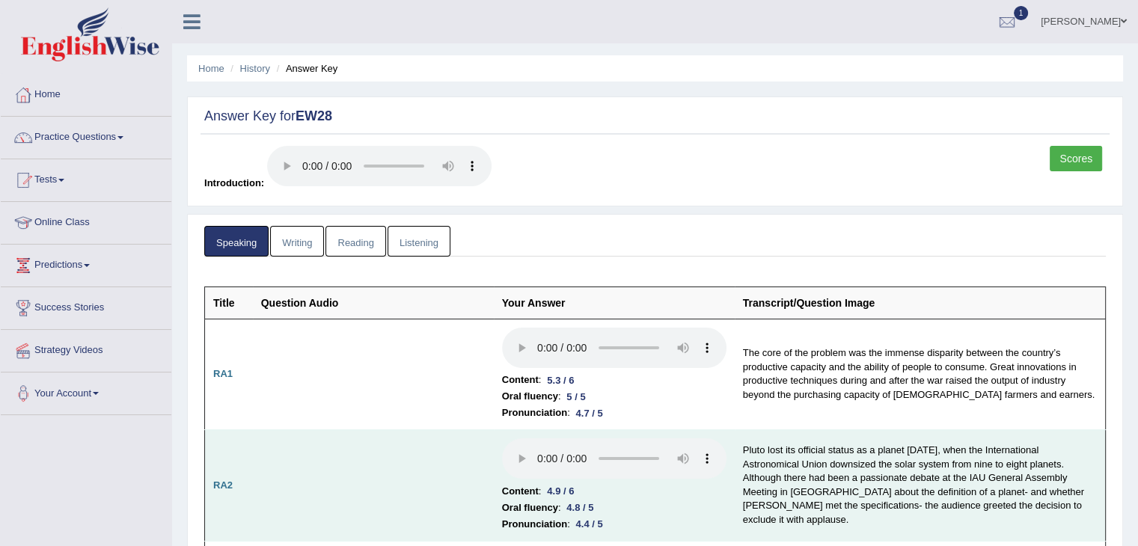
drag, startPoint x: 1144, startPoint y: 47, endPoint x: 1034, endPoint y: 438, distance: 406.5
click at [1034, 438] on html "Toggle navigation Home Practice Questions Speaking Practice Read Aloud Repeat S…" at bounding box center [569, 273] width 1138 height 546
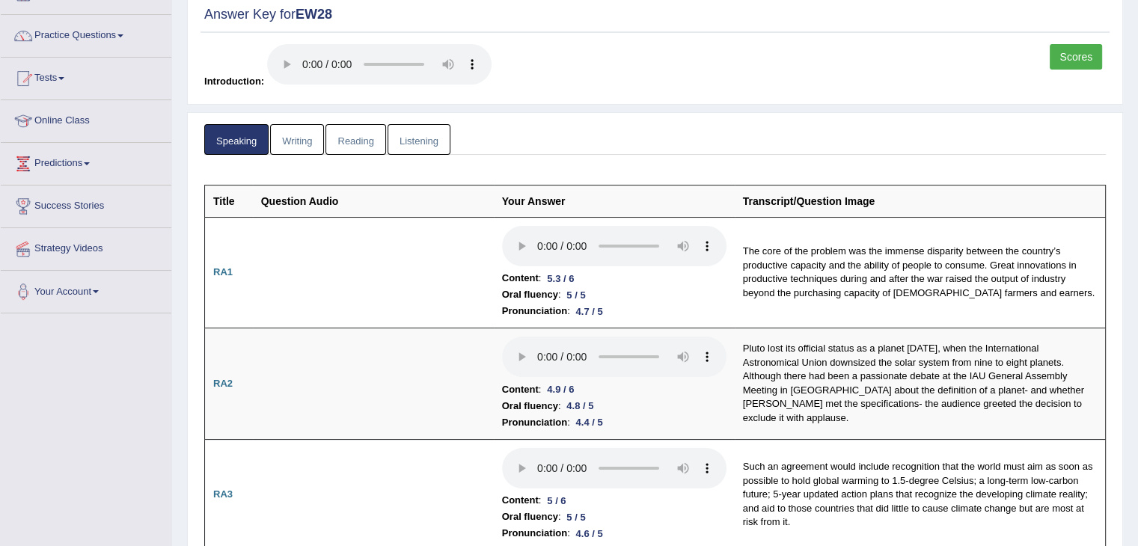
scroll to position [129, 0]
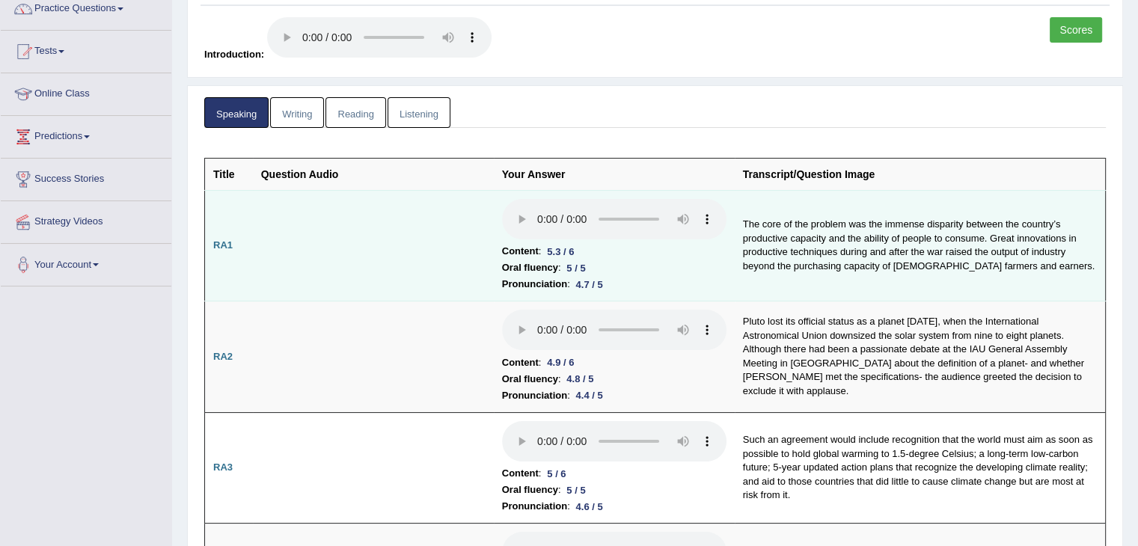
click at [737, 280] on td "The core of the problem was the immense disparity between the country’s product…" at bounding box center [919, 245] width 371 height 111
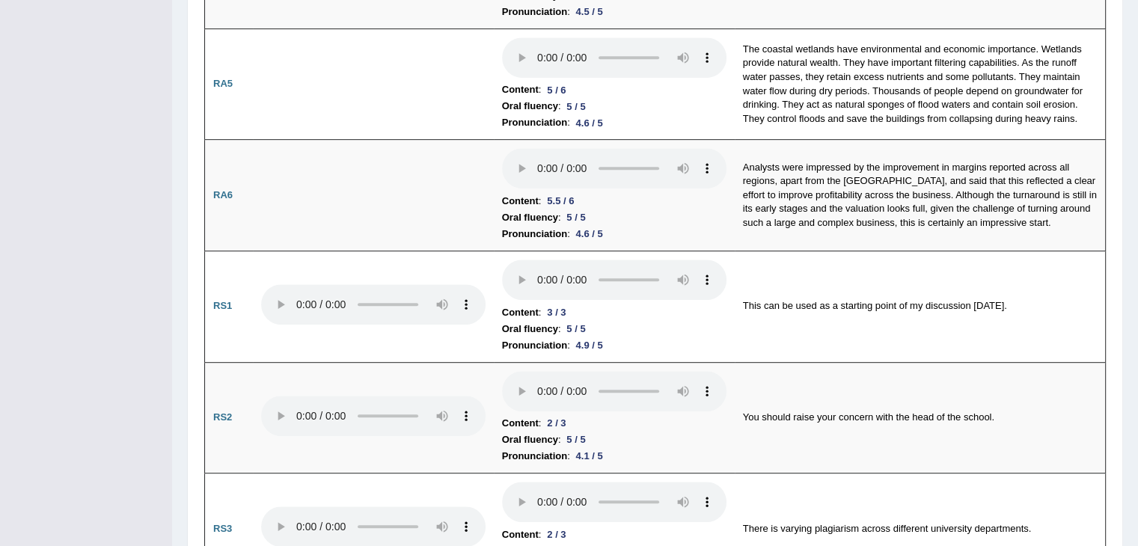
scroll to position [0, 0]
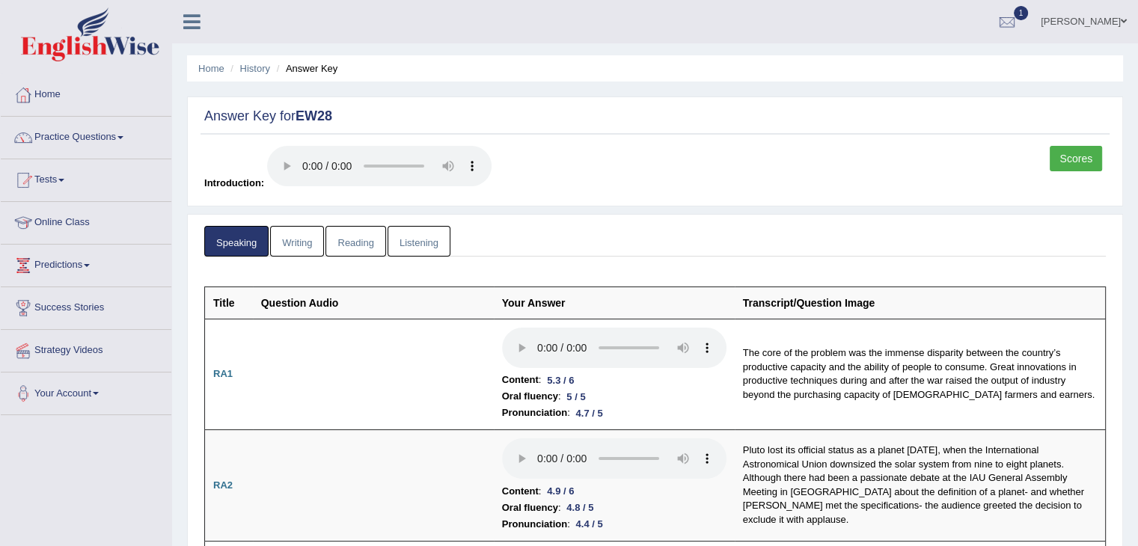
click at [341, 239] on link "Reading" at bounding box center [355, 241] width 60 height 31
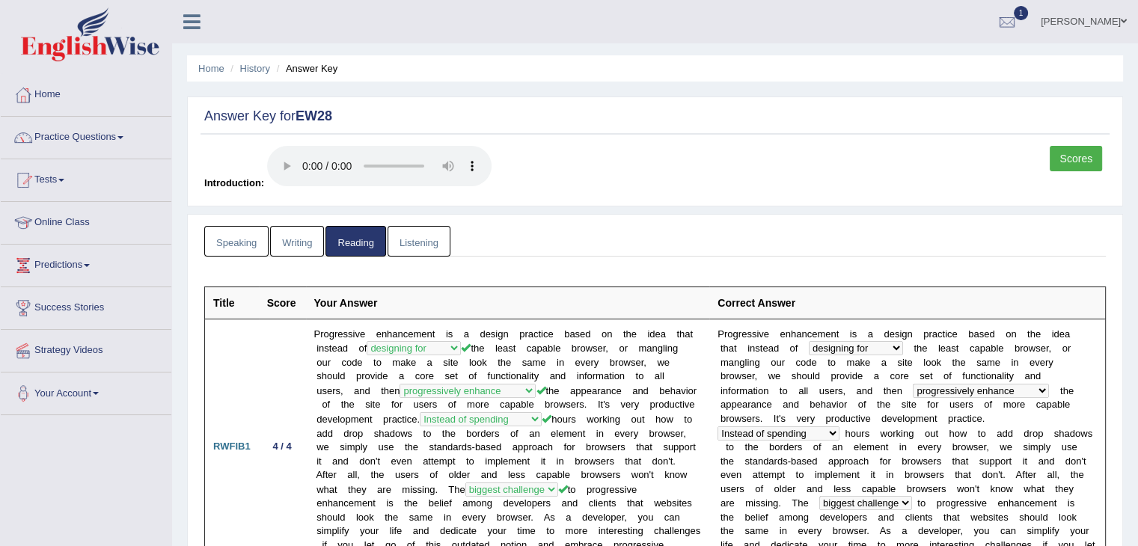
click at [414, 237] on link "Listening" at bounding box center [418, 241] width 63 height 31
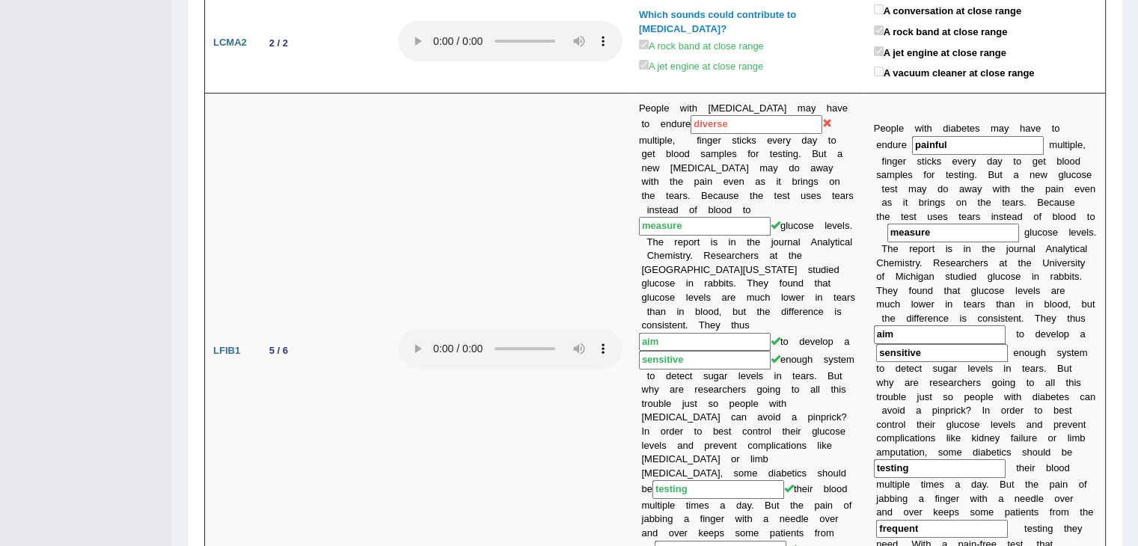
scroll to position [568, 0]
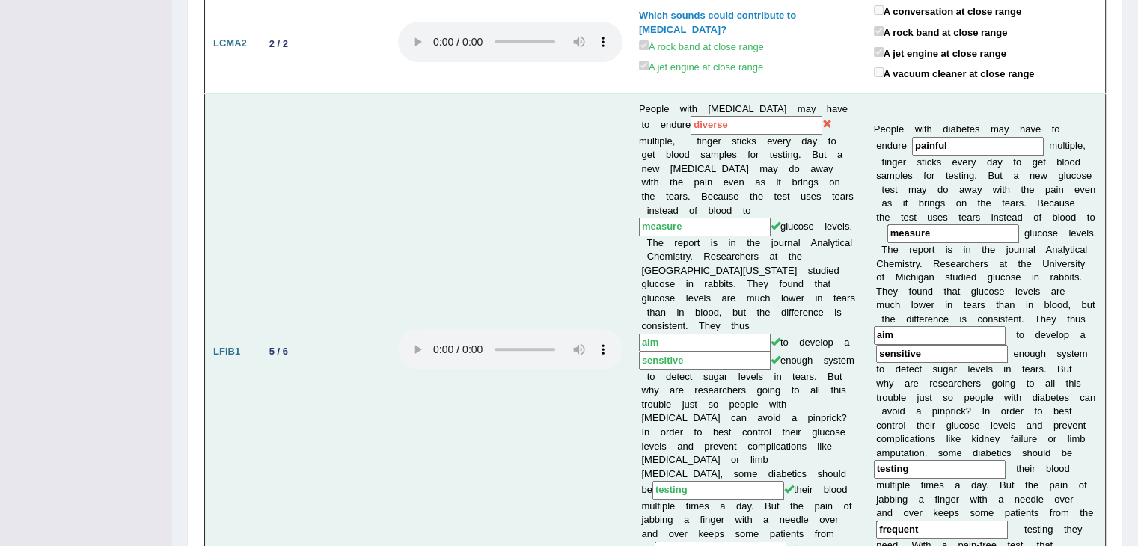
click at [239, 222] on td "LFIB1" at bounding box center [230, 351] width 50 height 516
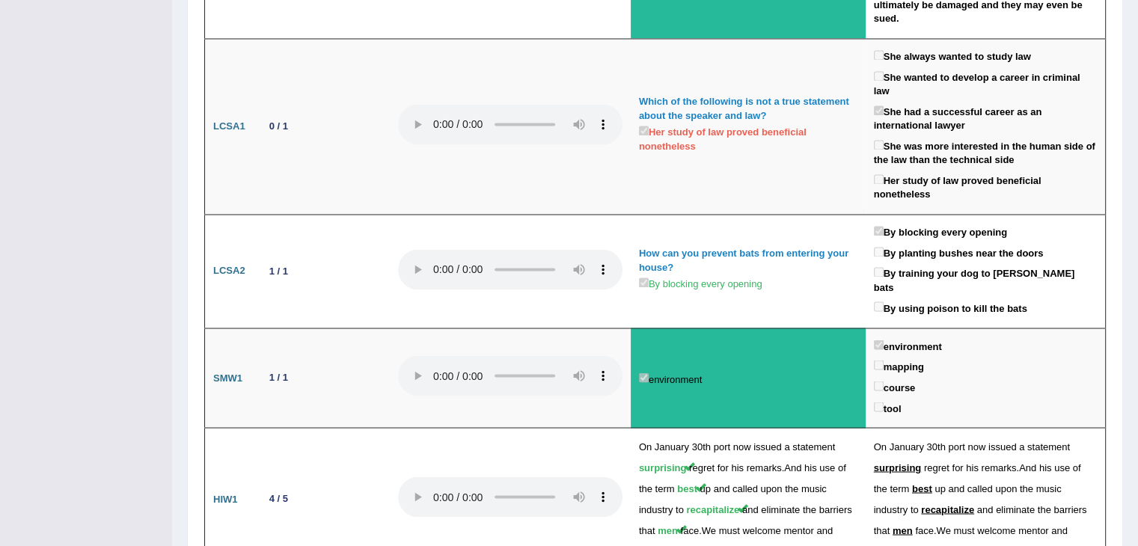
scroll to position [2573, 0]
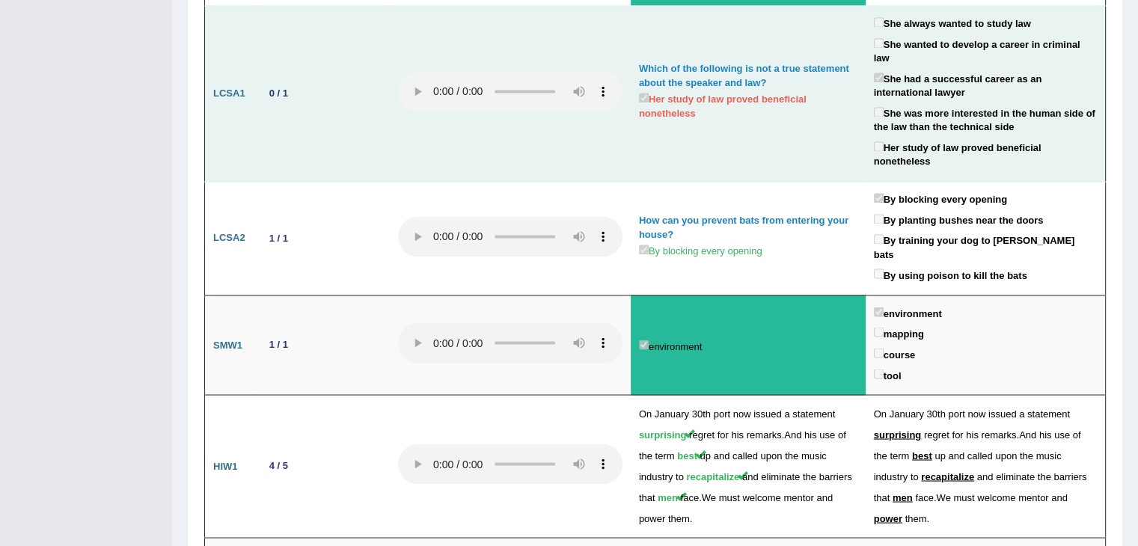
click at [755, 90] on label "Her study of law proved beneficial nonetheless" at bounding box center [748, 105] width 218 height 31
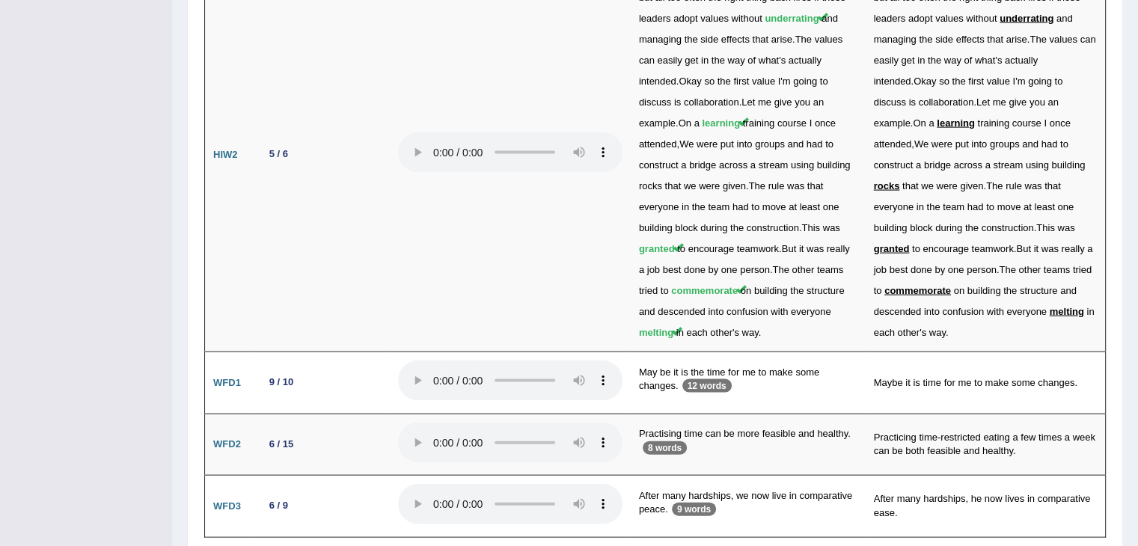
scroll to position [3153, 0]
drag, startPoint x: 1131, startPoint y: 470, endPoint x: 1148, endPoint y: 212, distance: 258.6
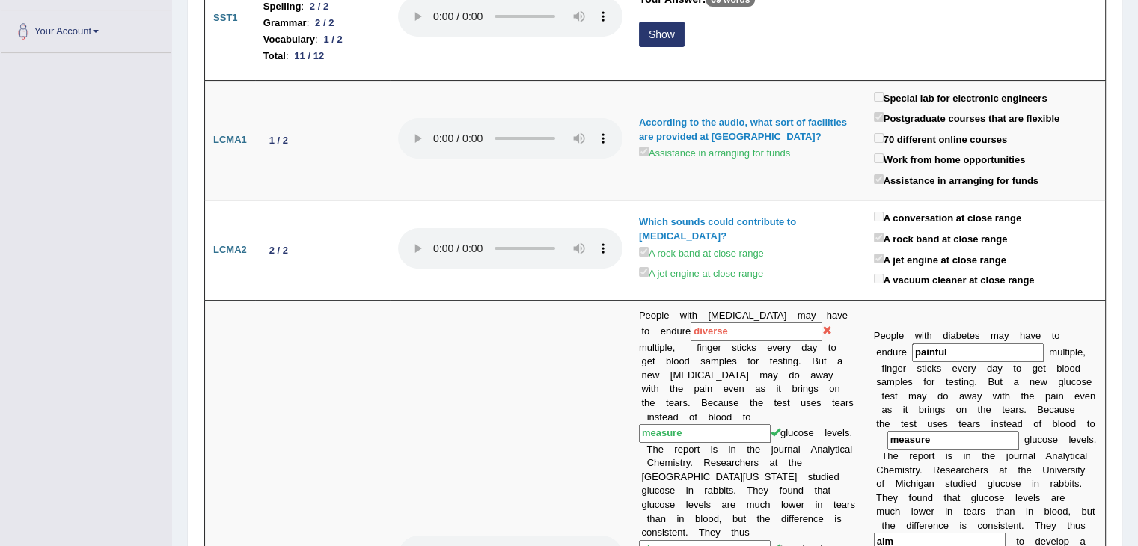
scroll to position [0, 0]
